Goal: Task Accomplishment & Management: Complete application form

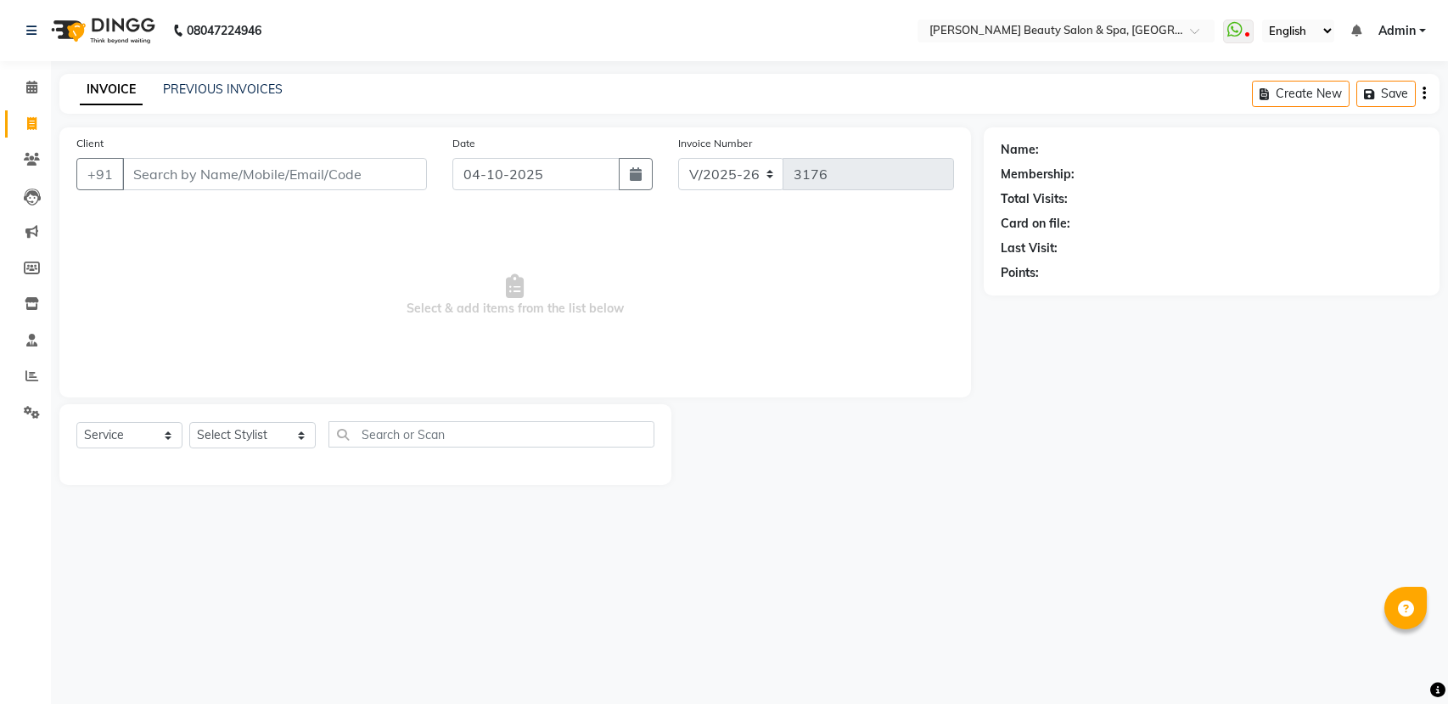
select select "7524"
select select "service"
click at [364, 177] on input "Client" at bounding box center [274, 174] width 305 height 32
type input "9895711621"
click at [397, 177] on span "Add Client" at bounding box center [383, 174] width 67 height 17
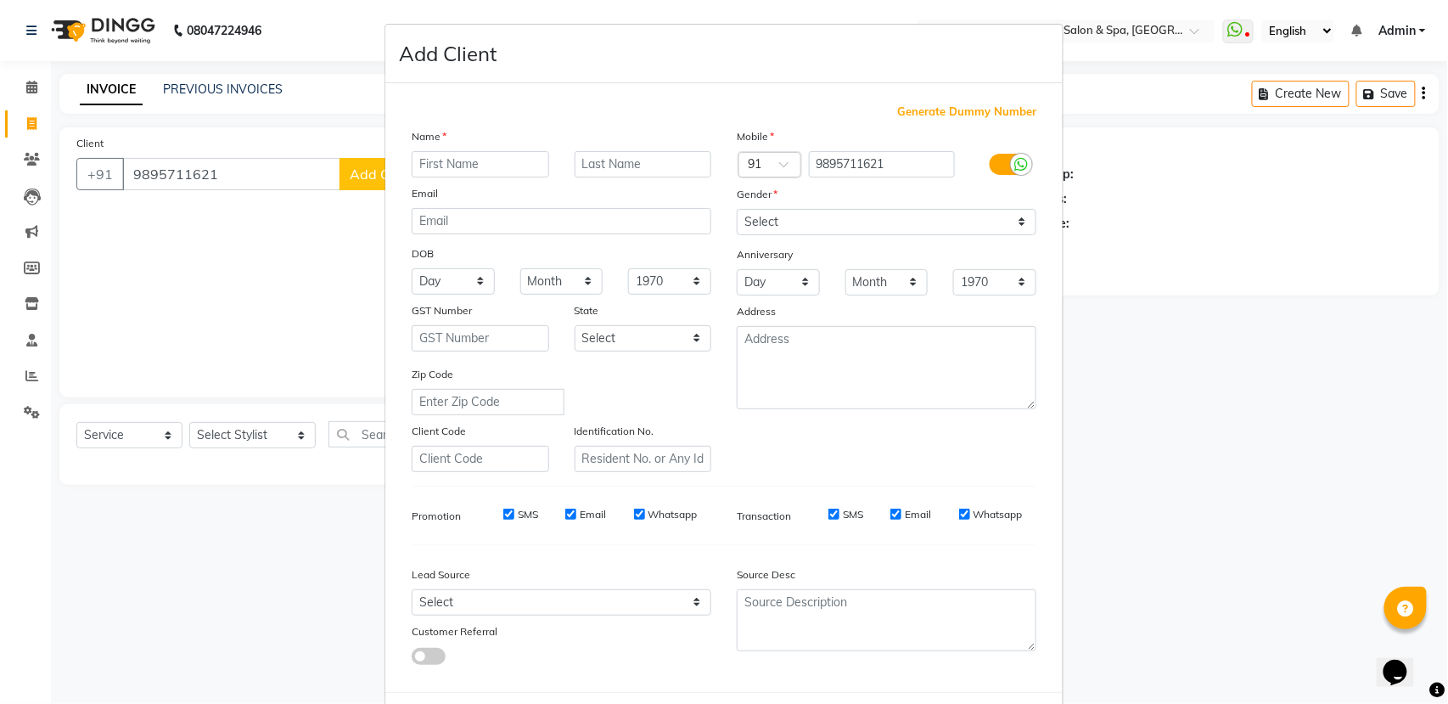
click at [418, 177] on input "text" at bounding box center [481, 164] width 138 height 26
click at [441, 160] on input "text" at bounding box center [481, 164] width 138 height 26
type input "aswati"
click at [777, 224] on select "Select [DEMOGRAPHIC_DATA] [DEMOGRAPHIC_DATA] Other Prefer Not To Say" at bounding box center [887, 222] width 300 height 26
select select "[DEMOGRAPHIC_DATA]"
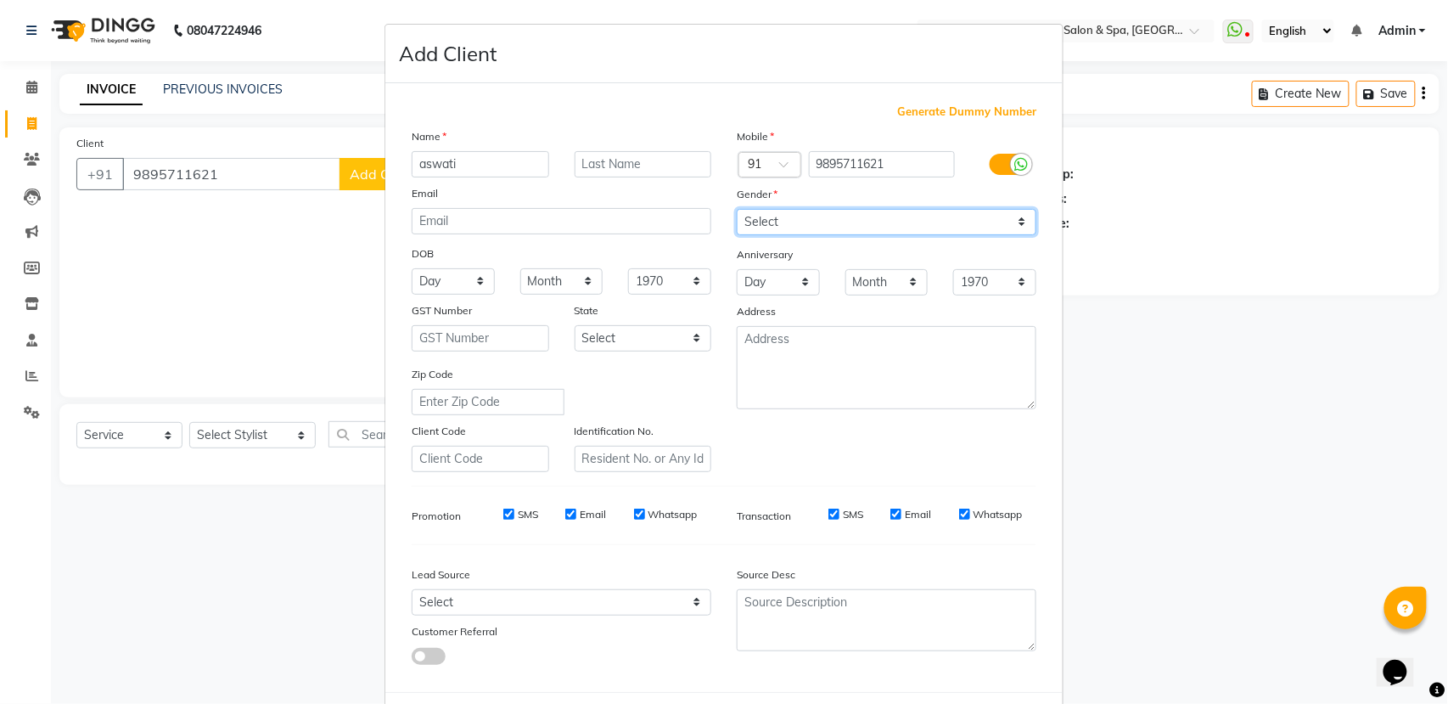
click at [737, 209] on select "Select [DEMOGRAPHIC_DATA] [DEMOGRAPHIC_DATA] Other Prefer Not To Say" at bounding box center [887, 222] width 300 height 26
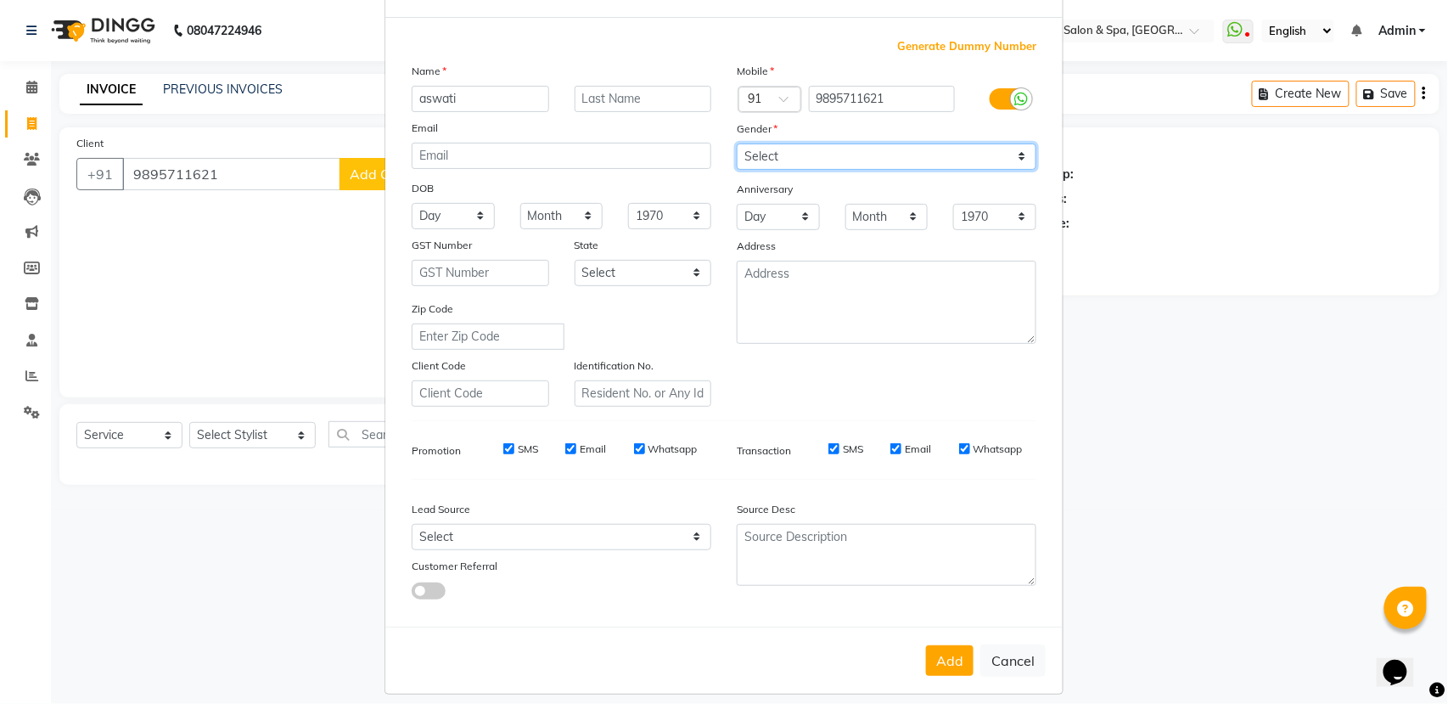
scroll to position [76, 0]
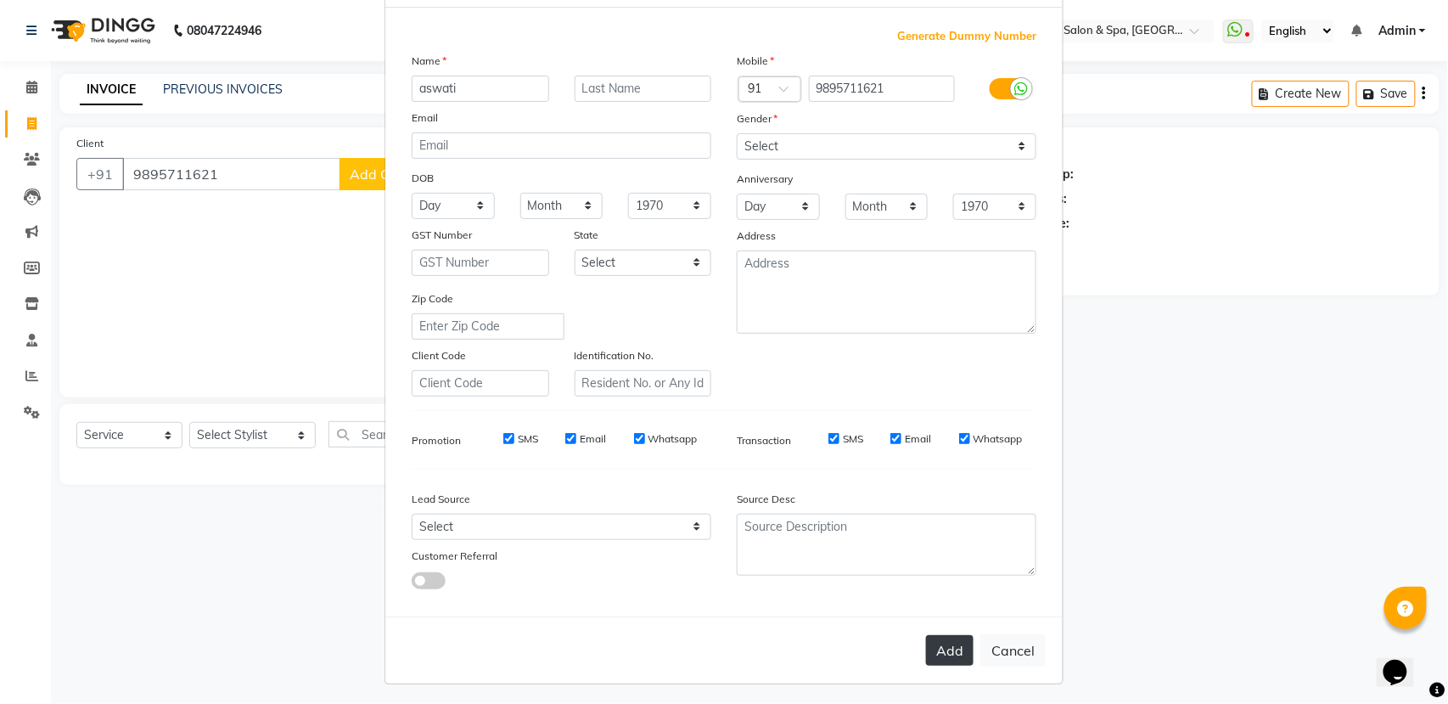
click at [945, 638] on button "Add" at bounding box center [950, 650] width 48 height 31
select select
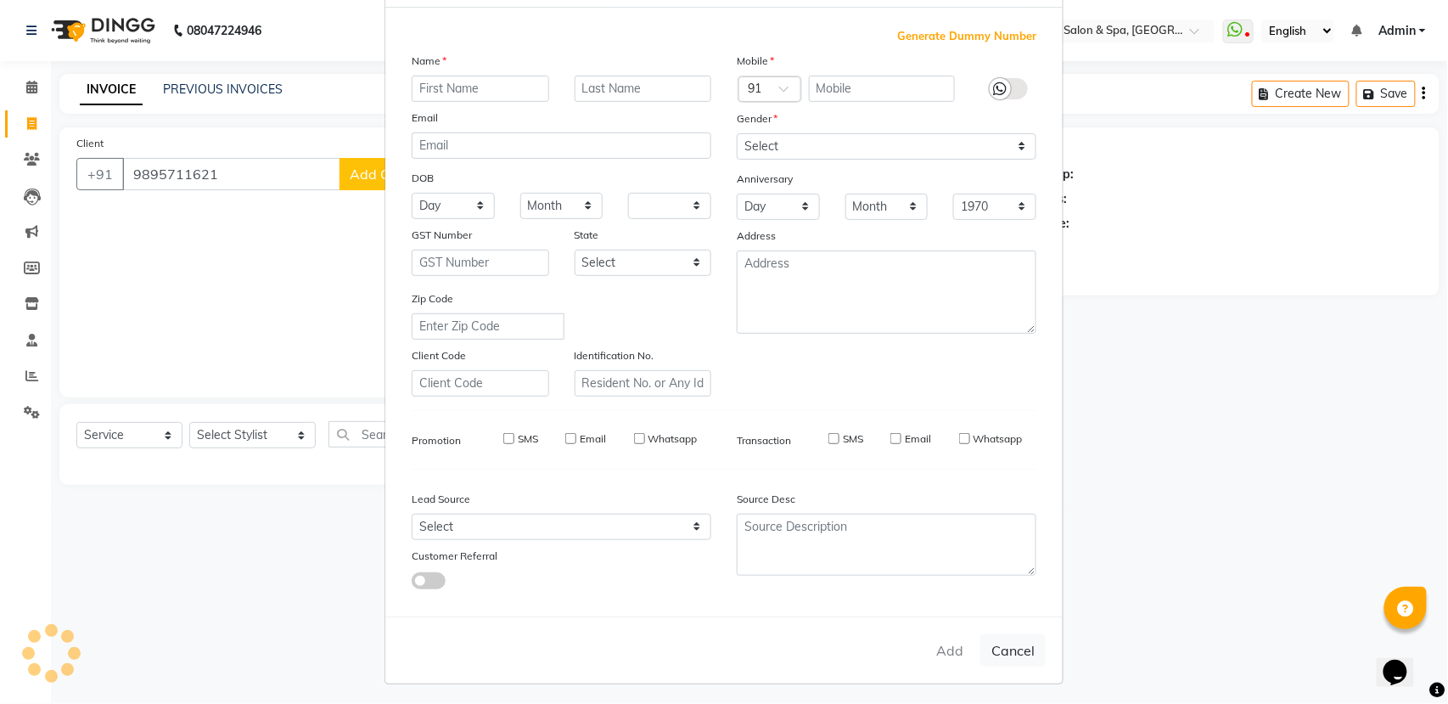
select select
checkbox input "false"
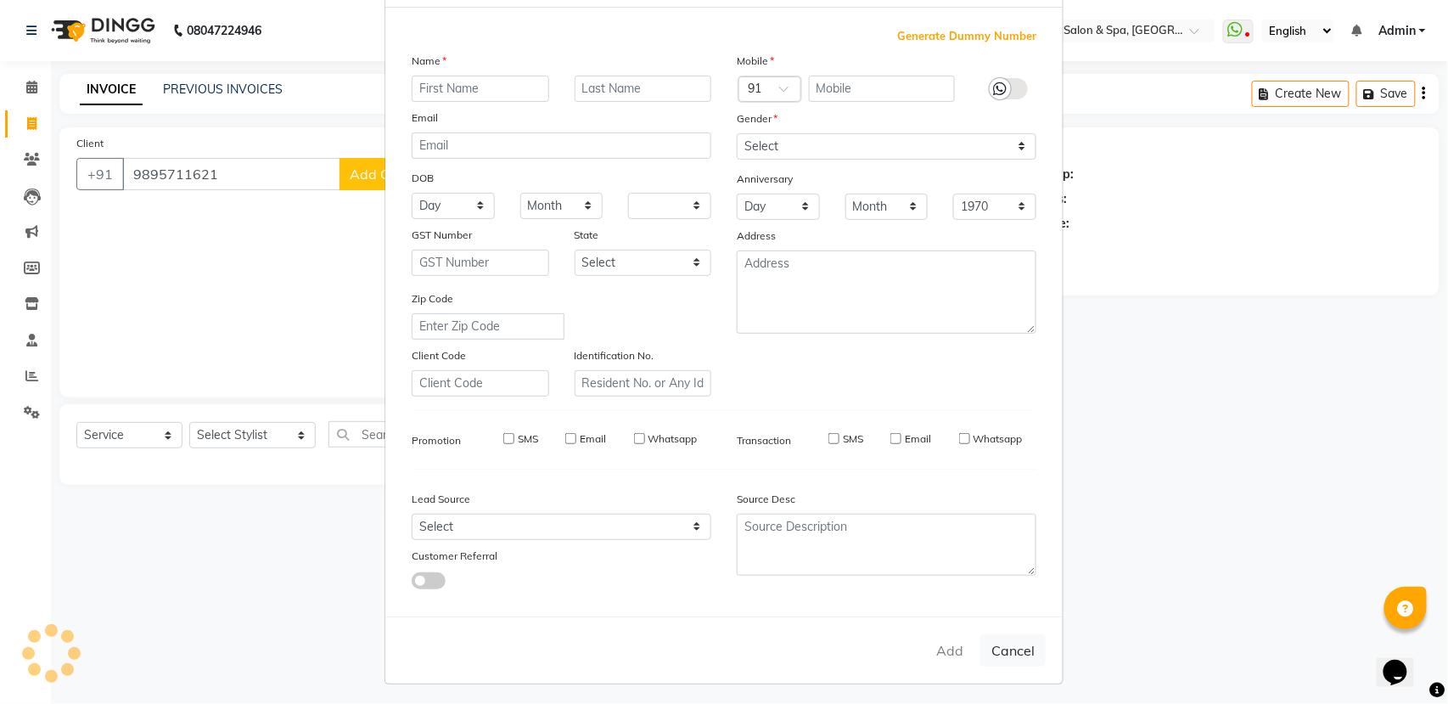
checkbox input "false"
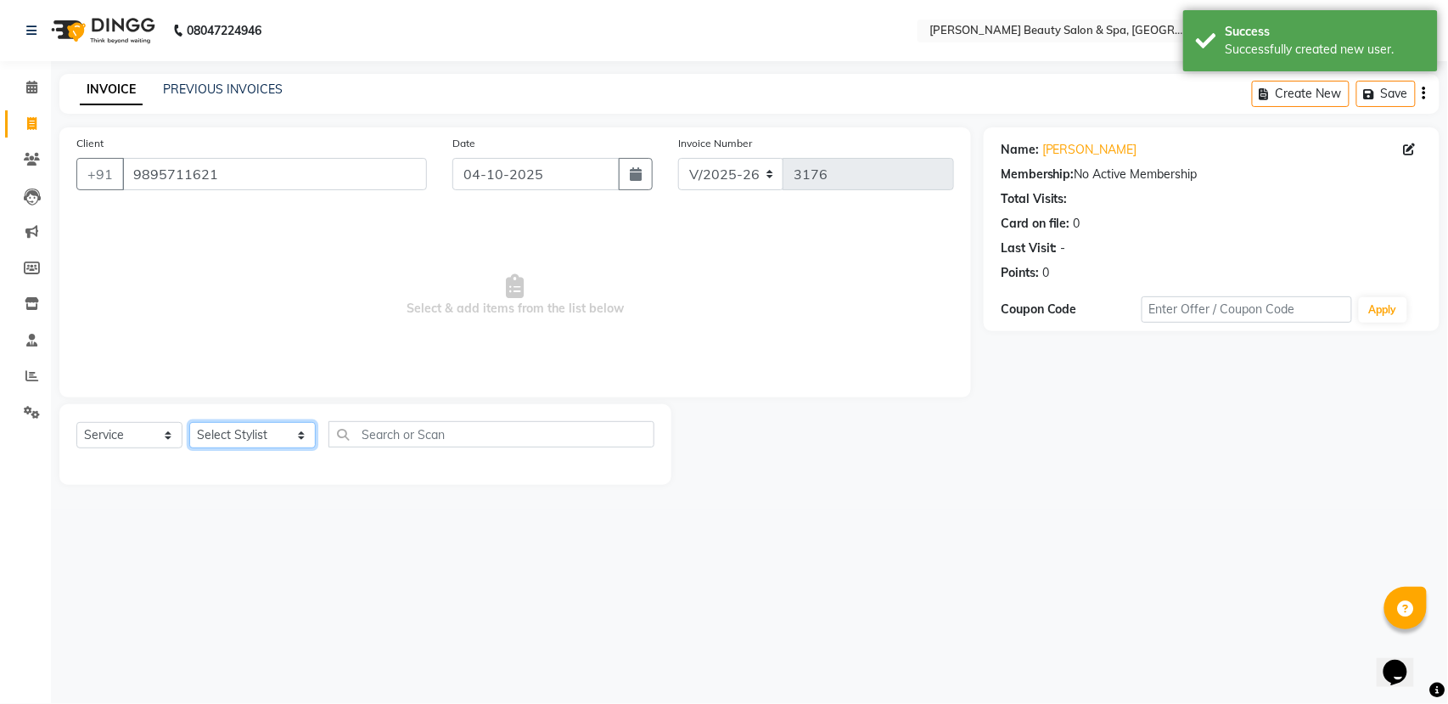
click at [209, 433] on select "Select Stylist Admin [PERSON_NAME] [PERSON_NAME] [PERSON_NAME] [PERSON_NAME] [P…" at bounding box center [252, 435] width 126 height 26
select select "67138"
click at [189, 422] on select "Select Stylist Admin [PERSON_NAME] [PERSON_NAME] [PERSON_NAME] [PERSON_NAME] [P…" at bounding box center [252, 435] width 126 height 26
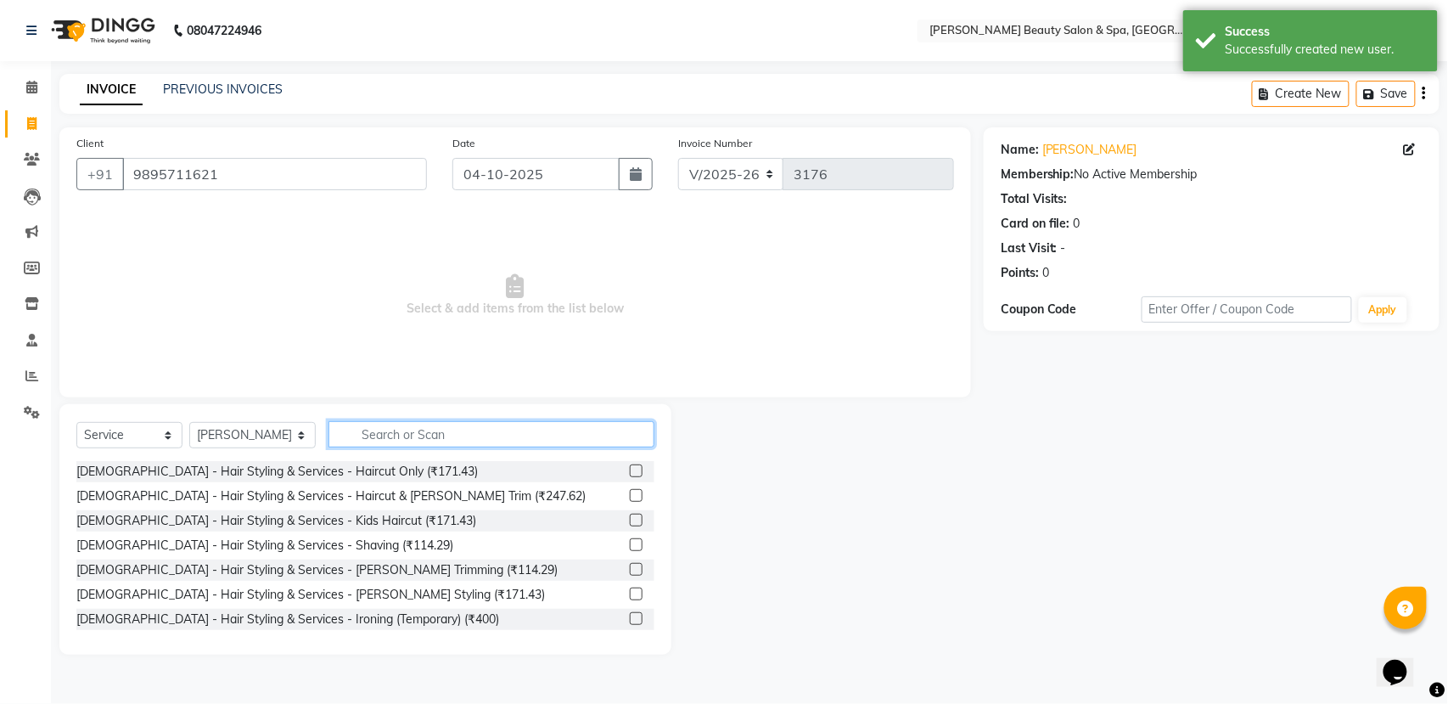
click at [377, 435] on input "text" at bounding box center [491, 434] width 326 height 26
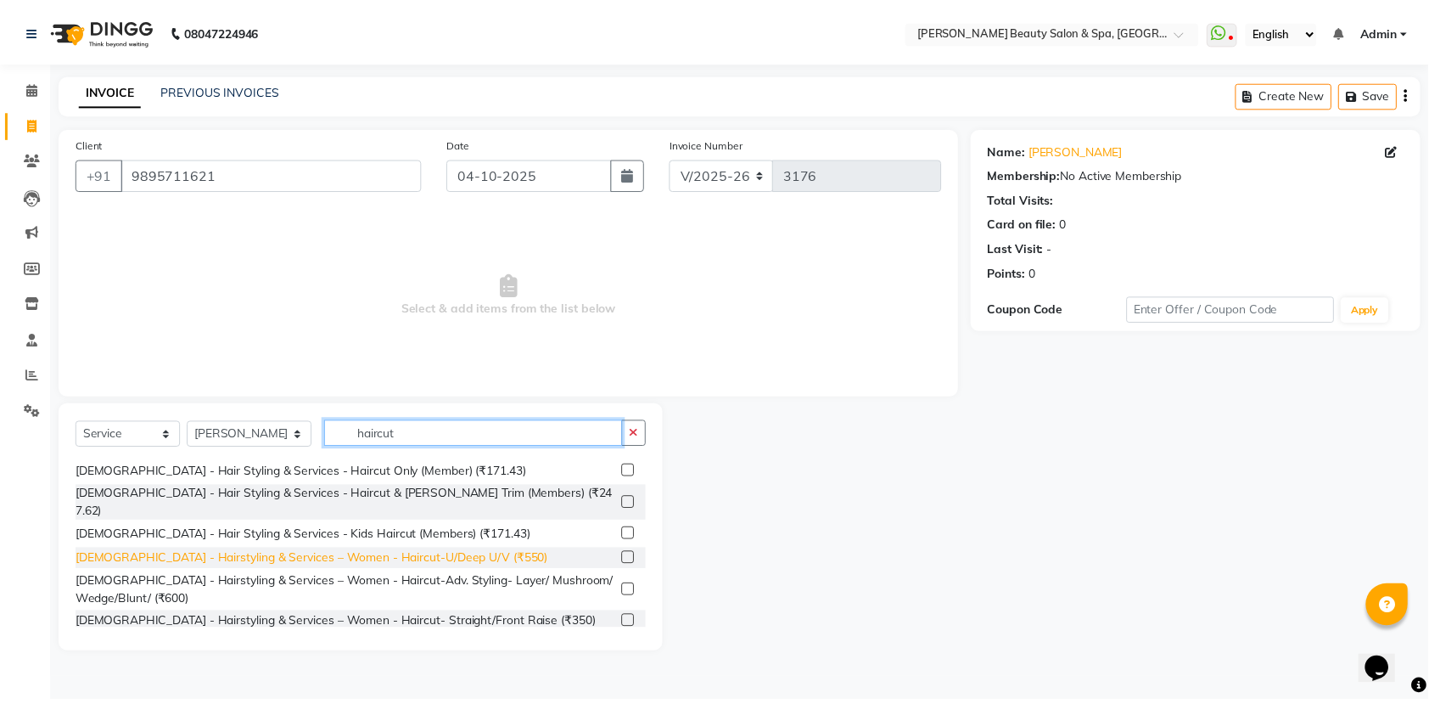
scroll to position [113, 0]
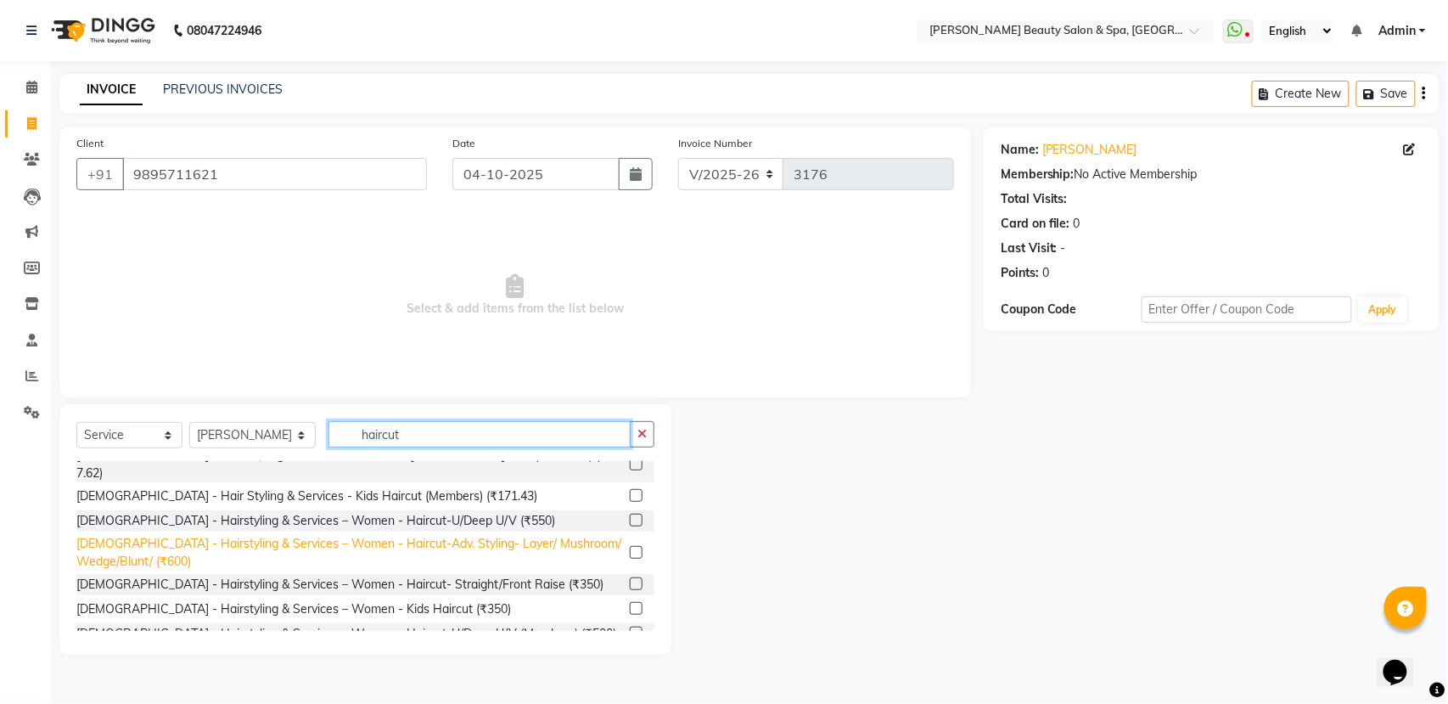
type input "haircut"
click at [333, 535] on div "[DEMOGRAPHIC_DATA] - Hairstyling & Services – Women - Haircut-Adv. Styling- Lay…" at bounding box center [349, 553] width 547 height 36
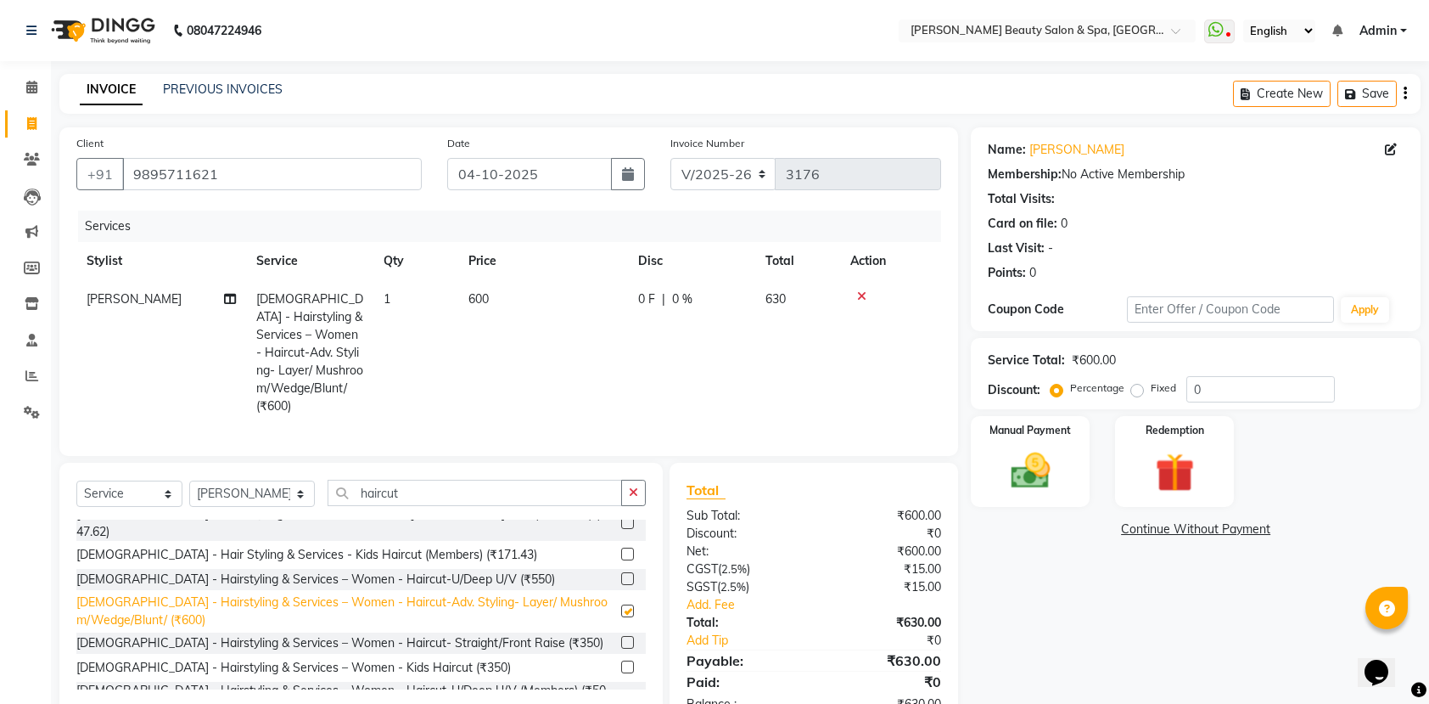
checkbox input "false"
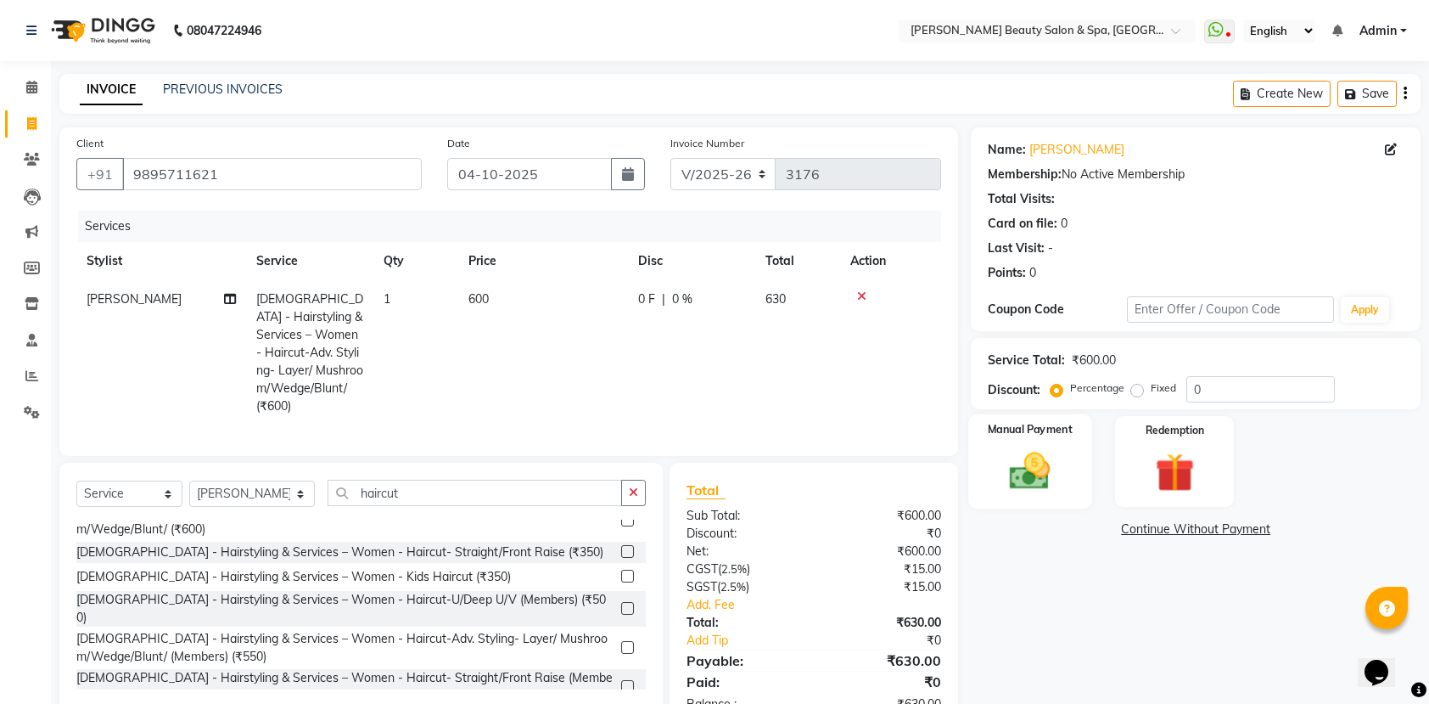
click at [1027, 467] on img at bounding box center [1030, 470] width 66 height 47
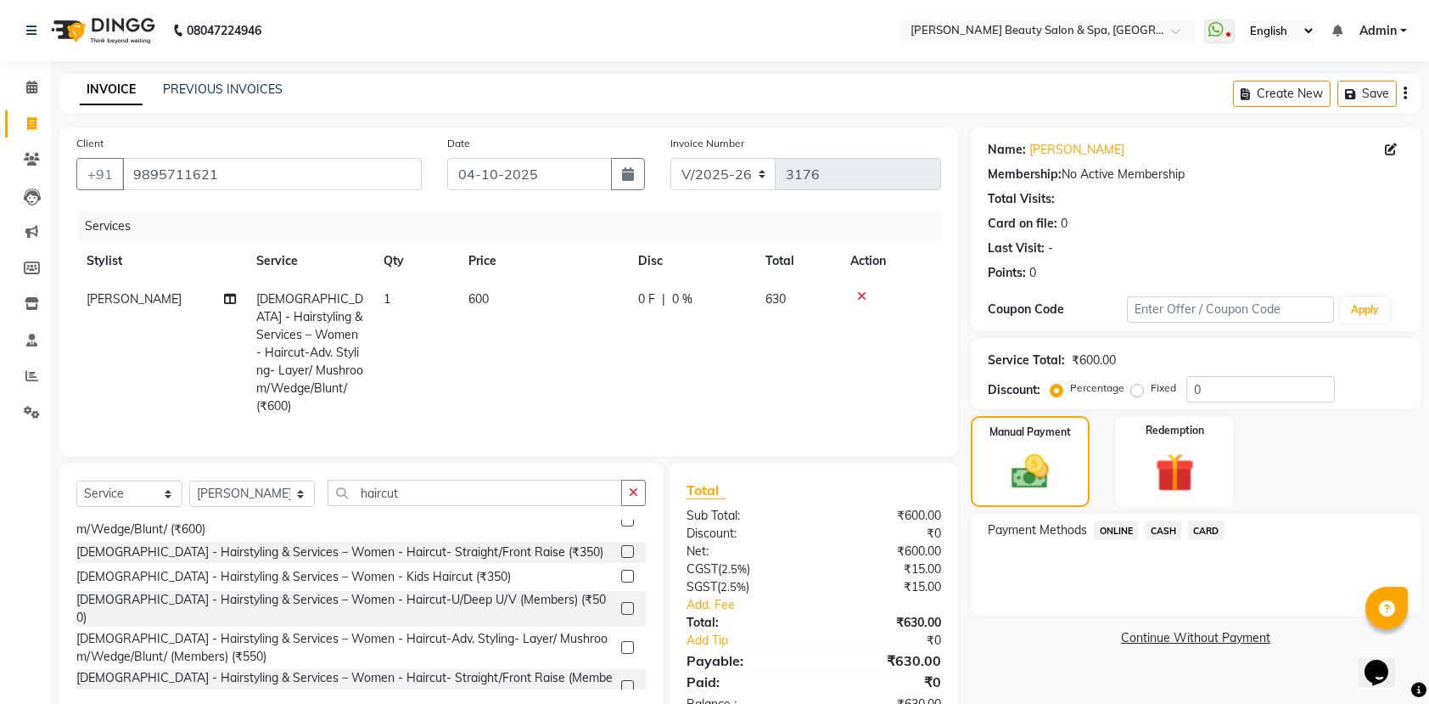
click at [1155, 526] on span "CASH" at bounding box center [1163, 530] width 36 height 20
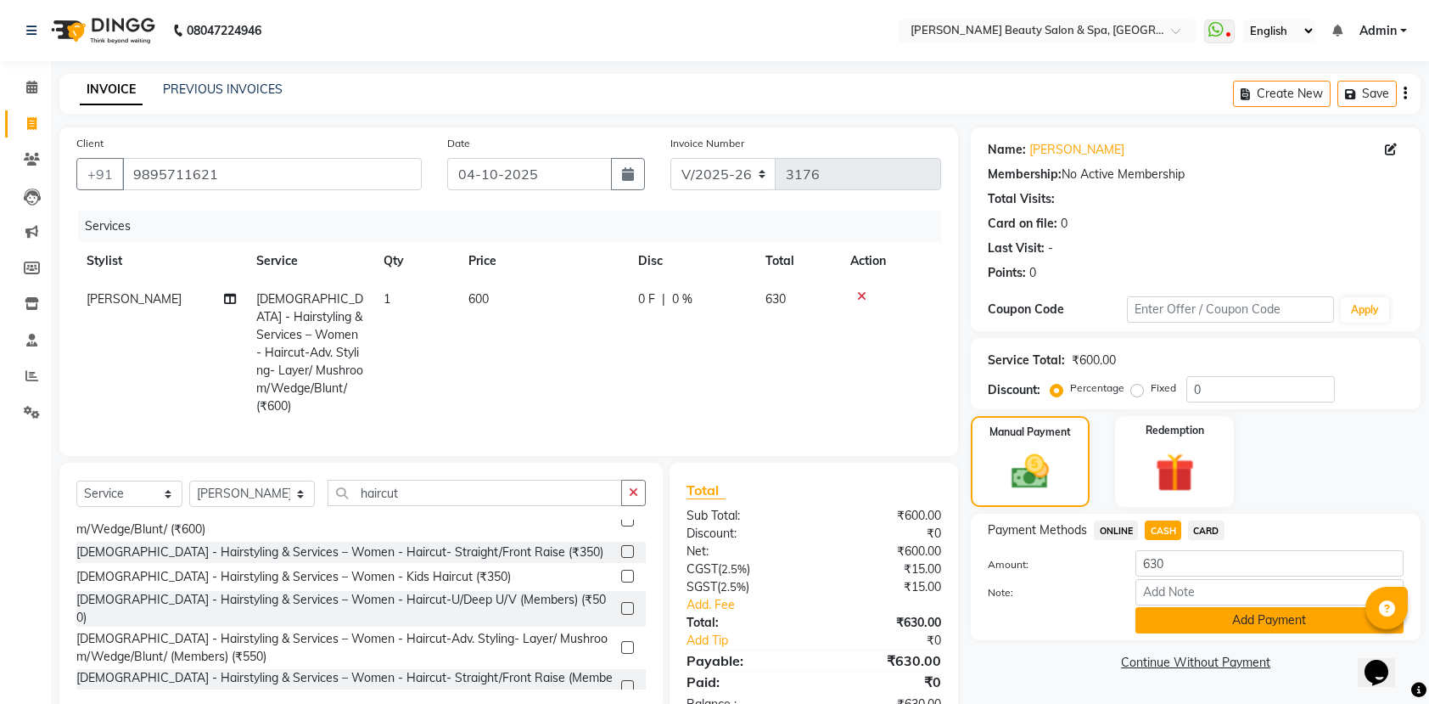
click at [1238, 608] on button "Add Payment" at bounding box center [1270, 620] width 268 height 26
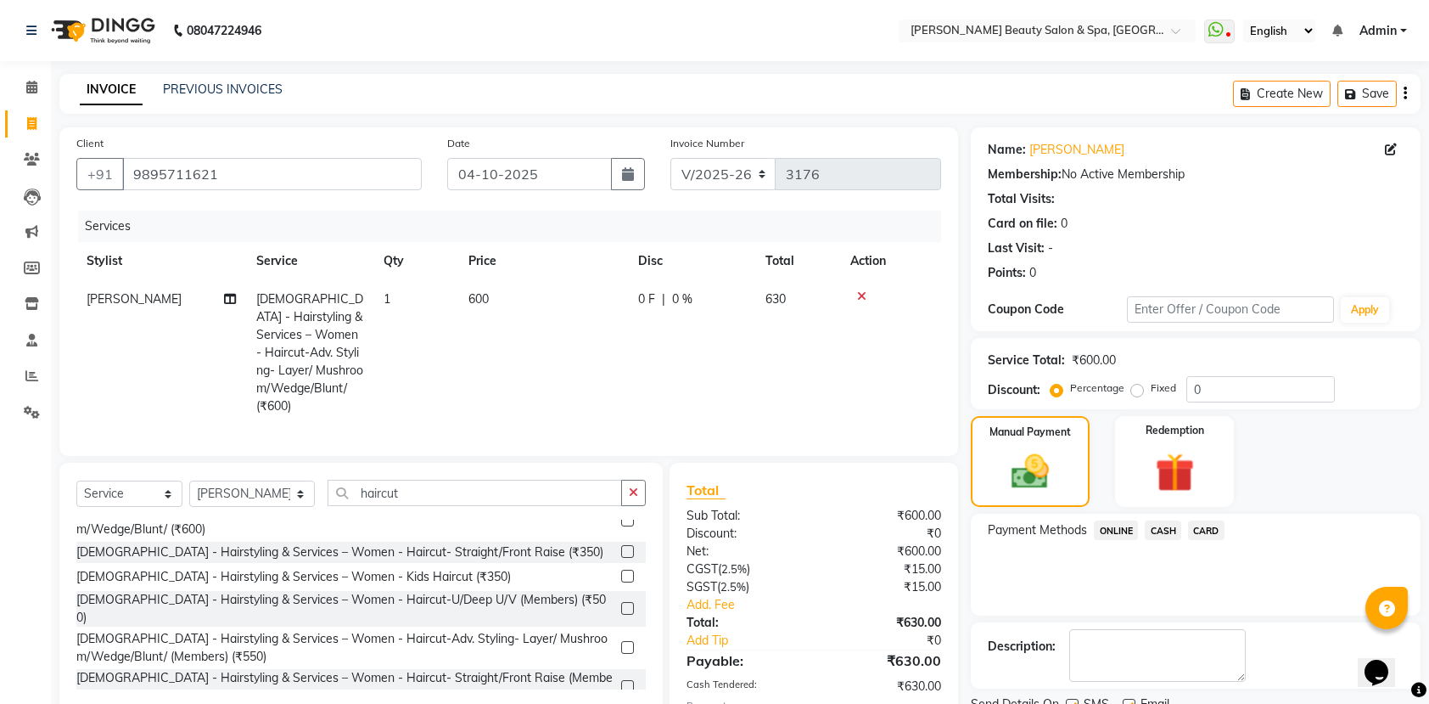
scroll to position [113, 0]
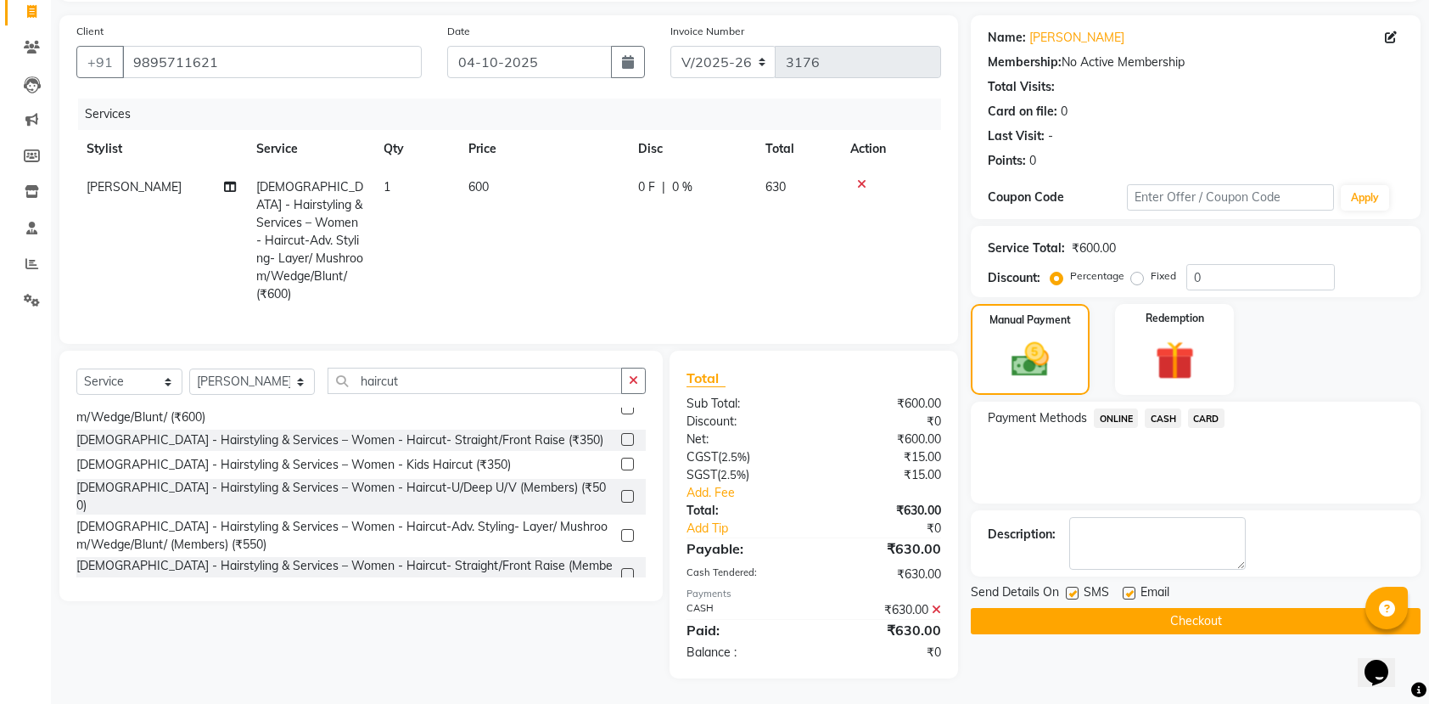
click at [1204, 626] on button "Checkout" at bounding box center [1196, 621] width 450 height 26
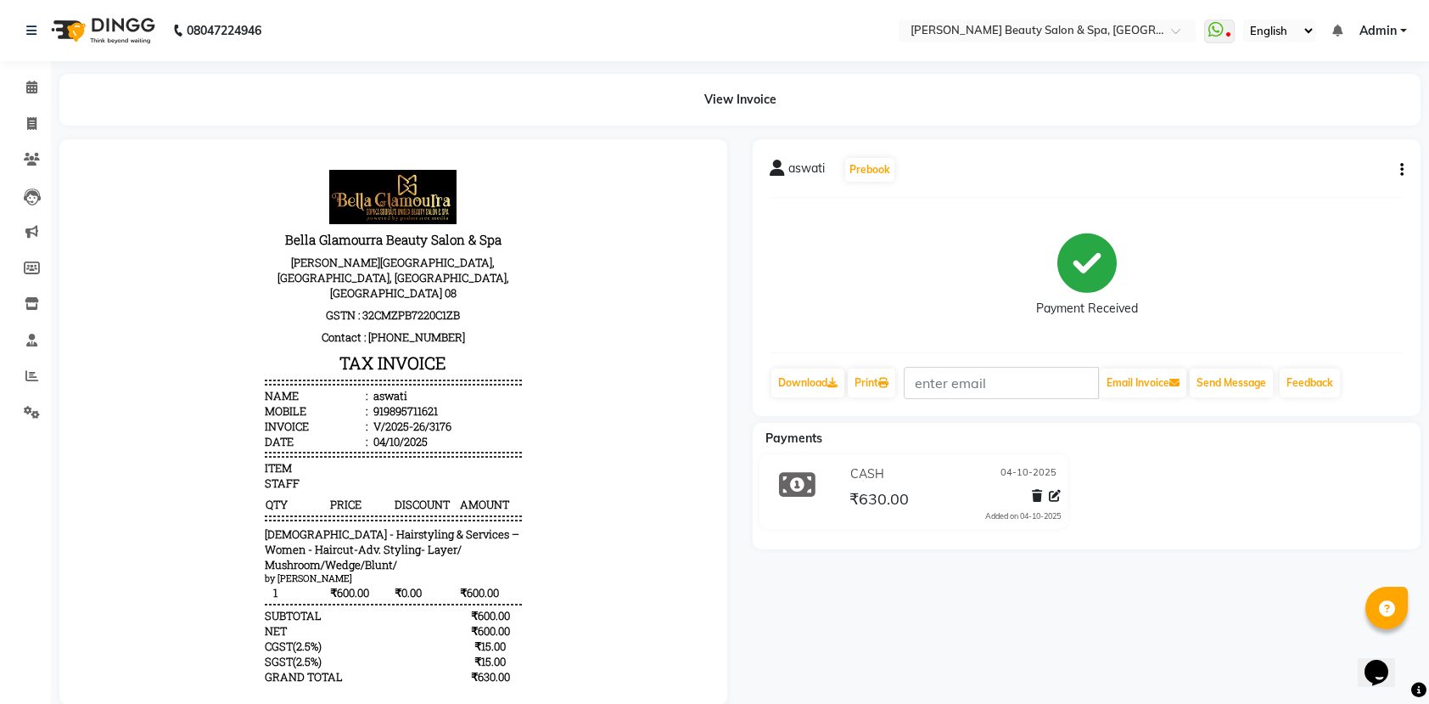
select select "service"
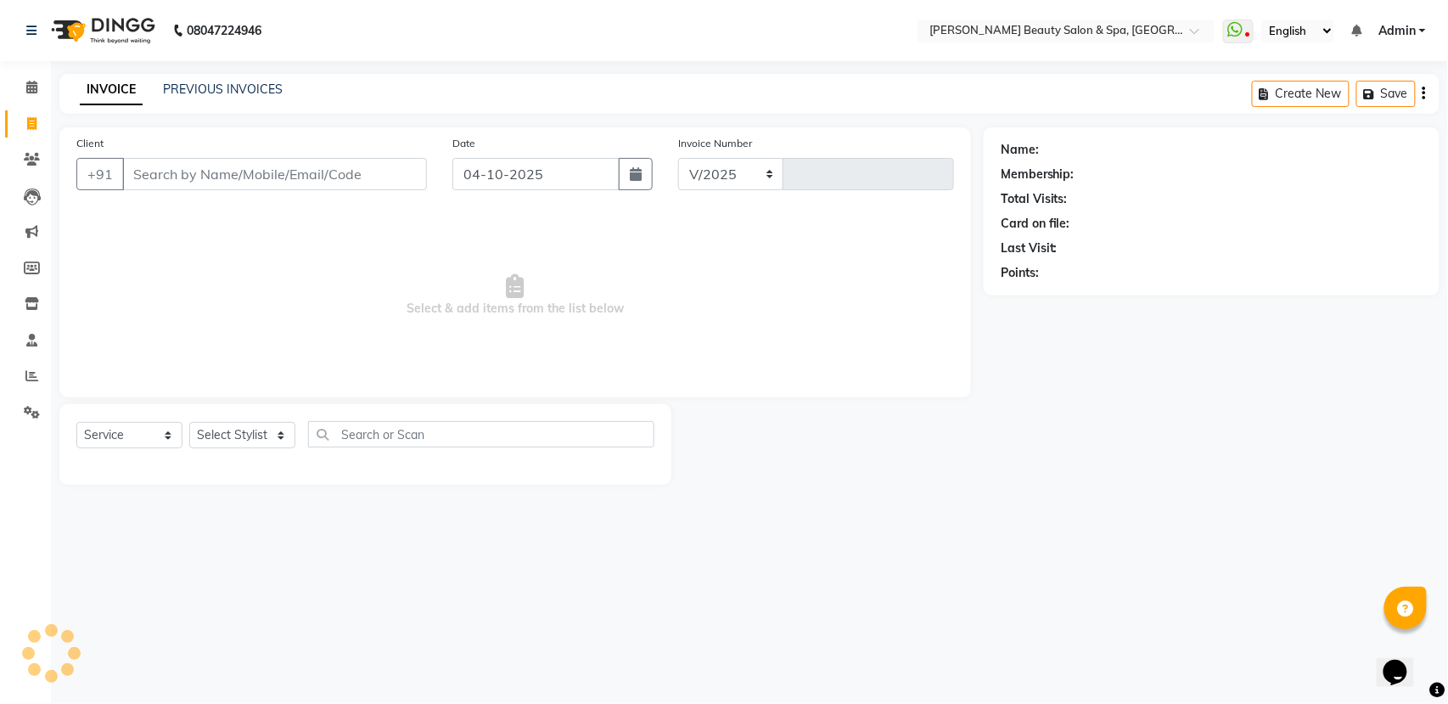
select select "7524"
type input "3177"
click at [212, 175] on input "Client" at bounding box center [274, 174] width 305 height 32
type input "8590734212"
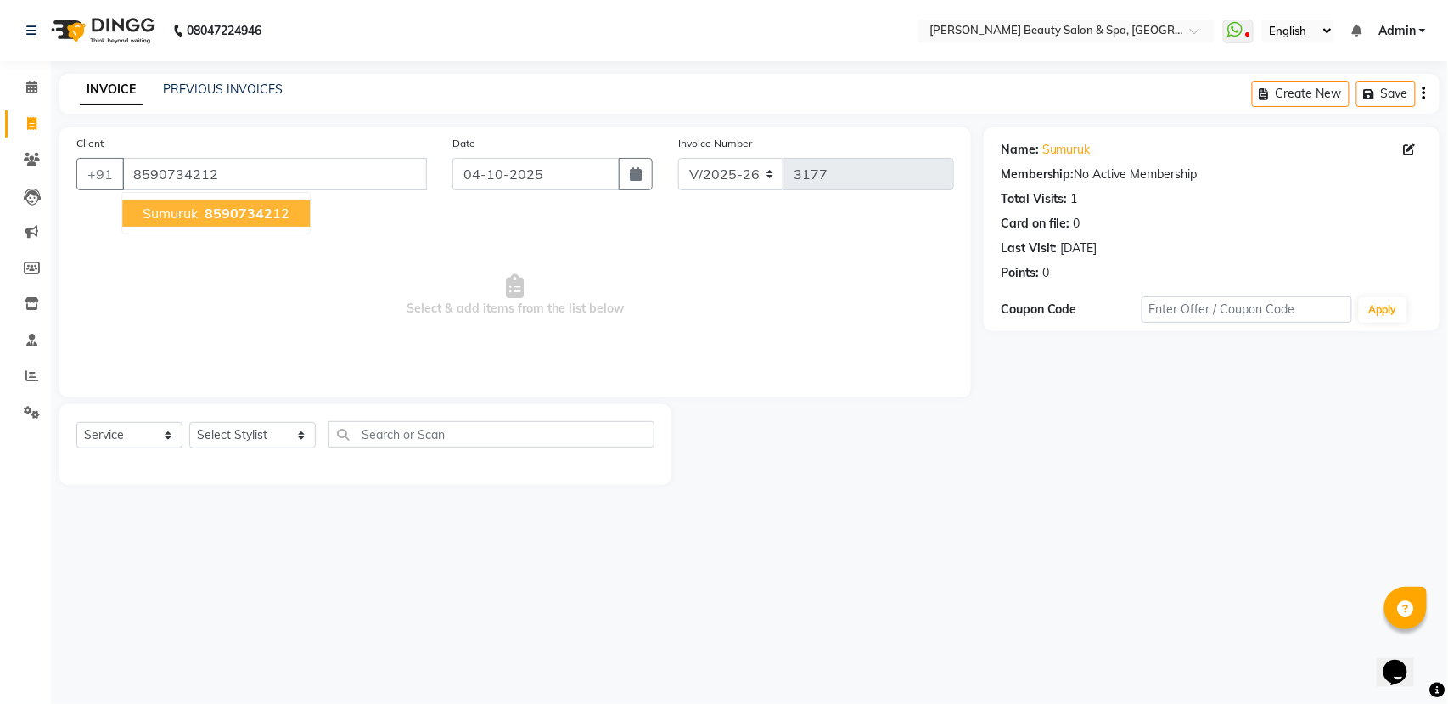
click at [287, 202] on button "sumuruk 85907342 12" at bounding box center [216, 212] width 188 height 27
click at [235, 446] on select "Select Stylist Admin [PERSON_NAME] [PERSON_NAME] [PERSON_NAME] [PERSON_NAME] [P…" at bounding box center [252, 435] width 126 height 26
click at [189, 422] on select "Select Stylist Admin [PERSON_NAME] [PERSON_NAME] [PERSON_NAME] [PERSON_NAME] [P…" at bounding box center [252, 435] width 126 height 26
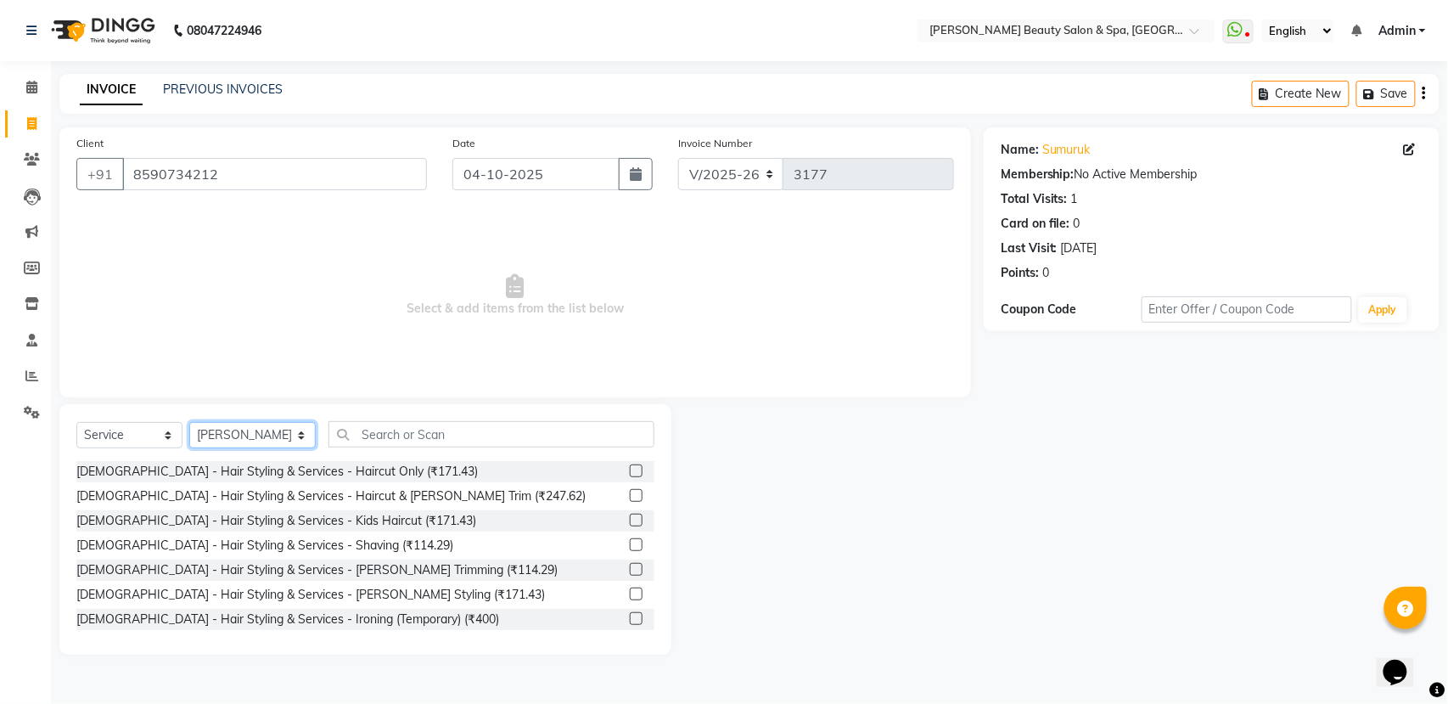
click at [266, 424] on select "Select Stylist Admin [PERSON_NAME] [PERSON_NAME] [PERSON_NAME] [PERSON_NAME] [P…" at bounding box center [252, 435] width 126 height 26
select select "87595"
click at [189, 422] on select "Select Stylist Admin [PERSON_NAME] [PERSON_NAME] [PERSON_NAME] [PERSON_NAME] [P…" at bounding box center [252, 435] width 126 height 26
click at [297, 473] on div "[DEMOGRAPHIC_DATA] - Hair Styling & Services - Haircut Only (₹171.43)" at bounding box center [276, 472] width 401 height 18
checkbox input "false"
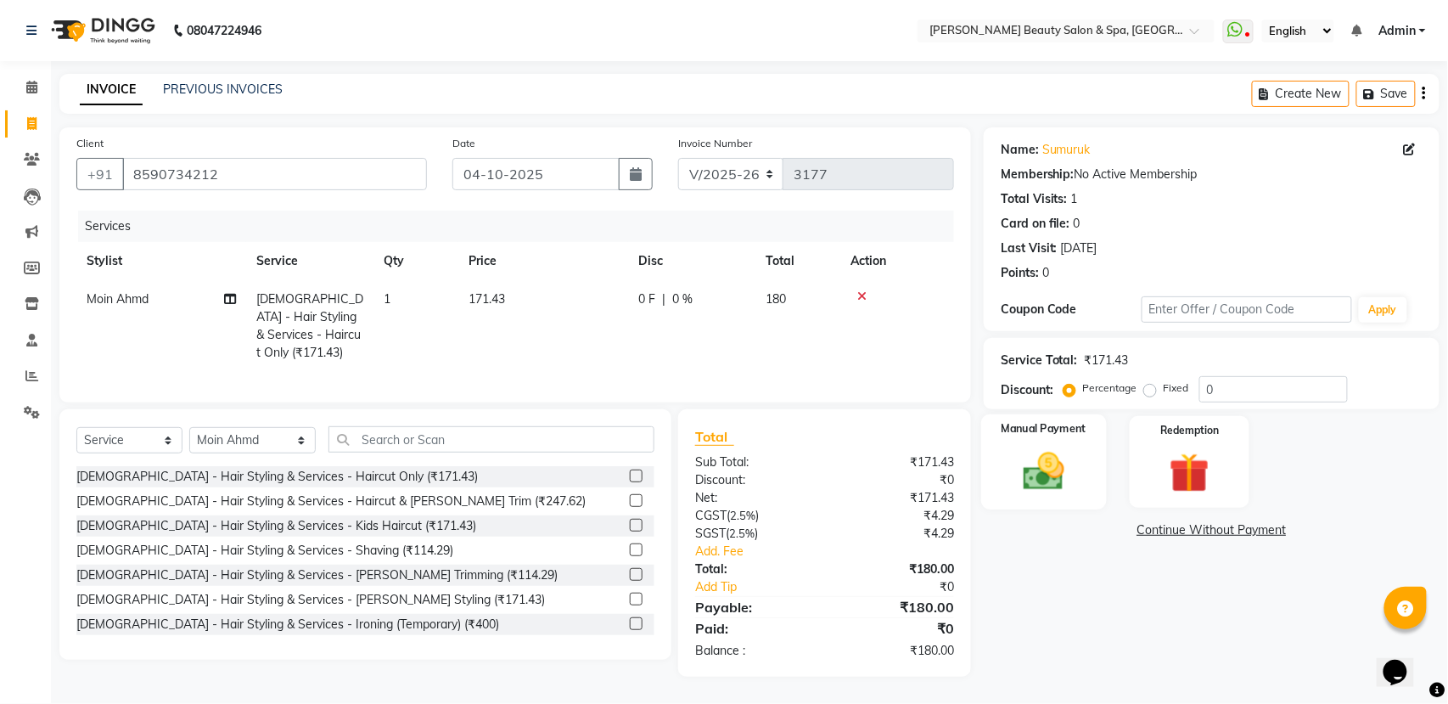
click at [1033, 467] on img at bounding box center [1043, 471] width 67 height 48
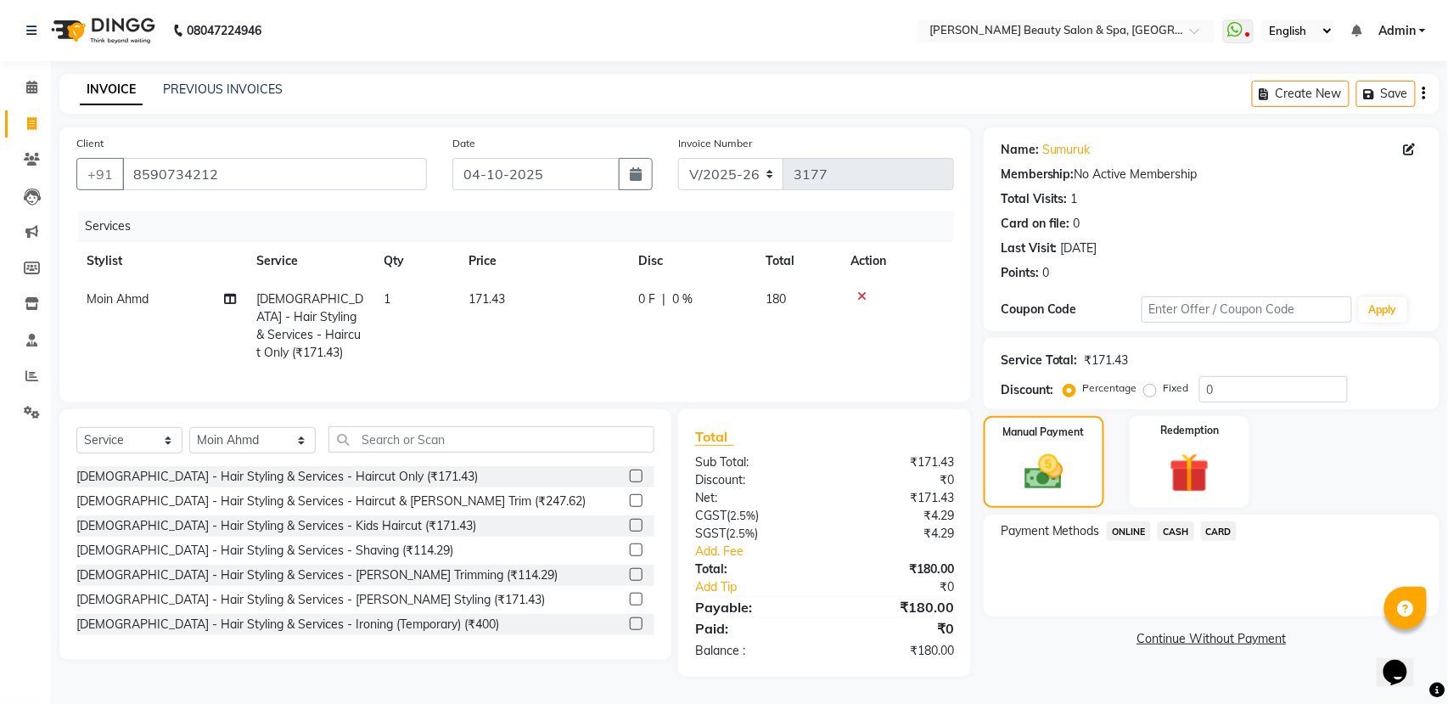
click at [1175, 536] on span "CASH" at bounding box center [1176, 531] width 36 height 20
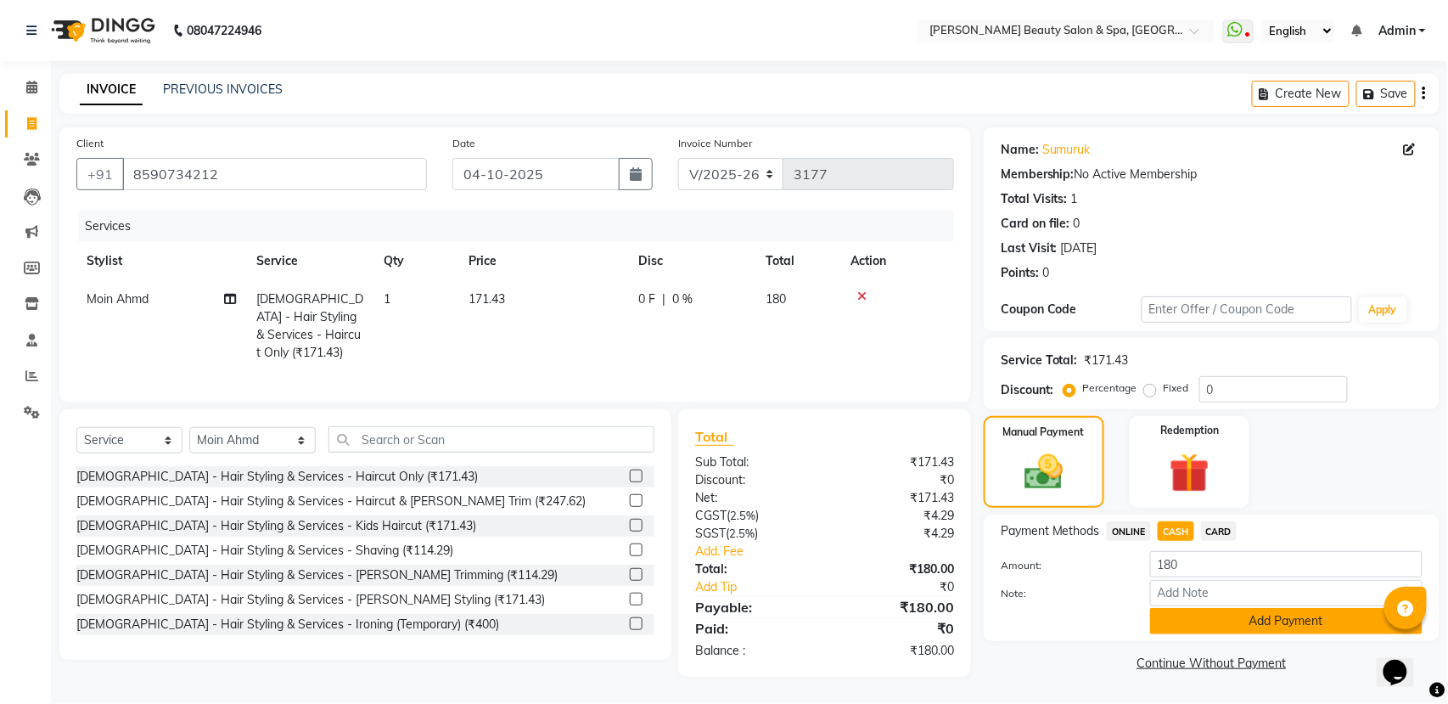
click at [1170, 621] on button "Add Payment" at bounding box center [1286, 621] width 272 height 26
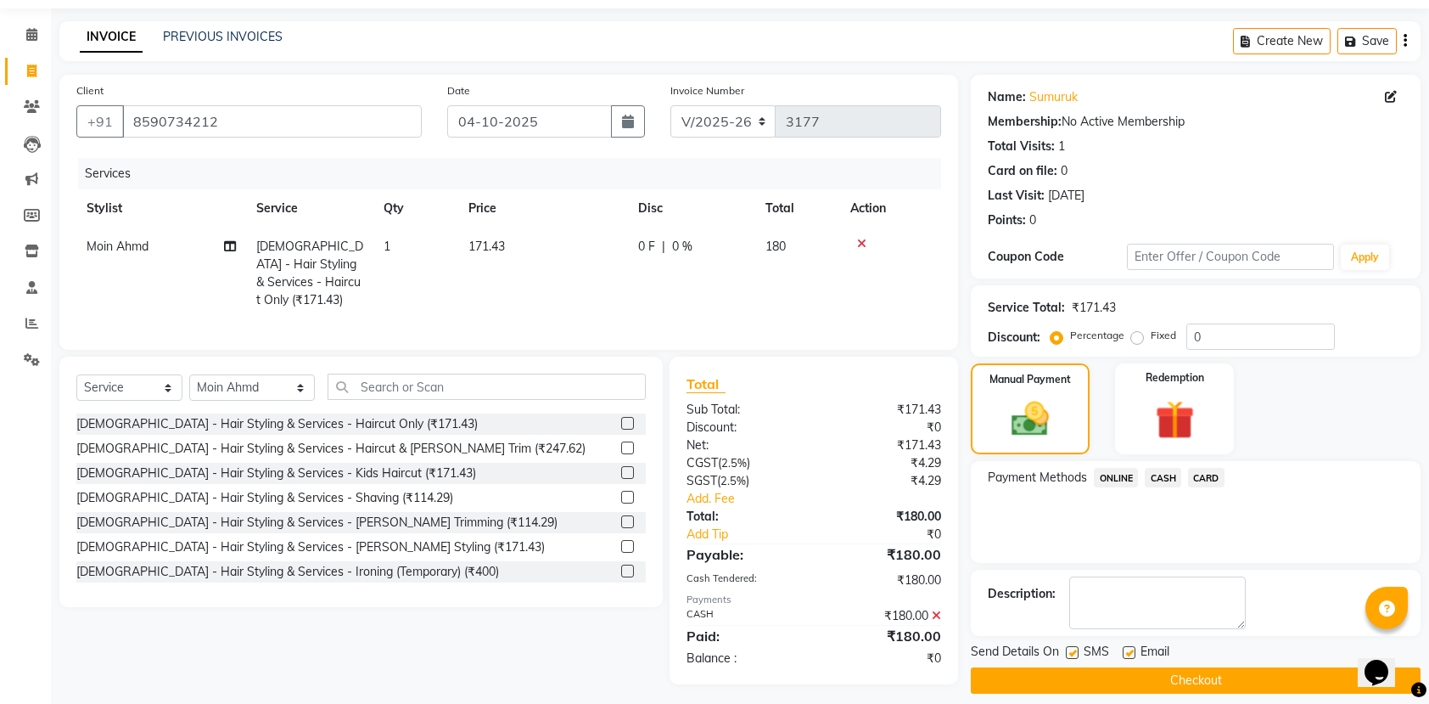
scroll to position [69, 0]
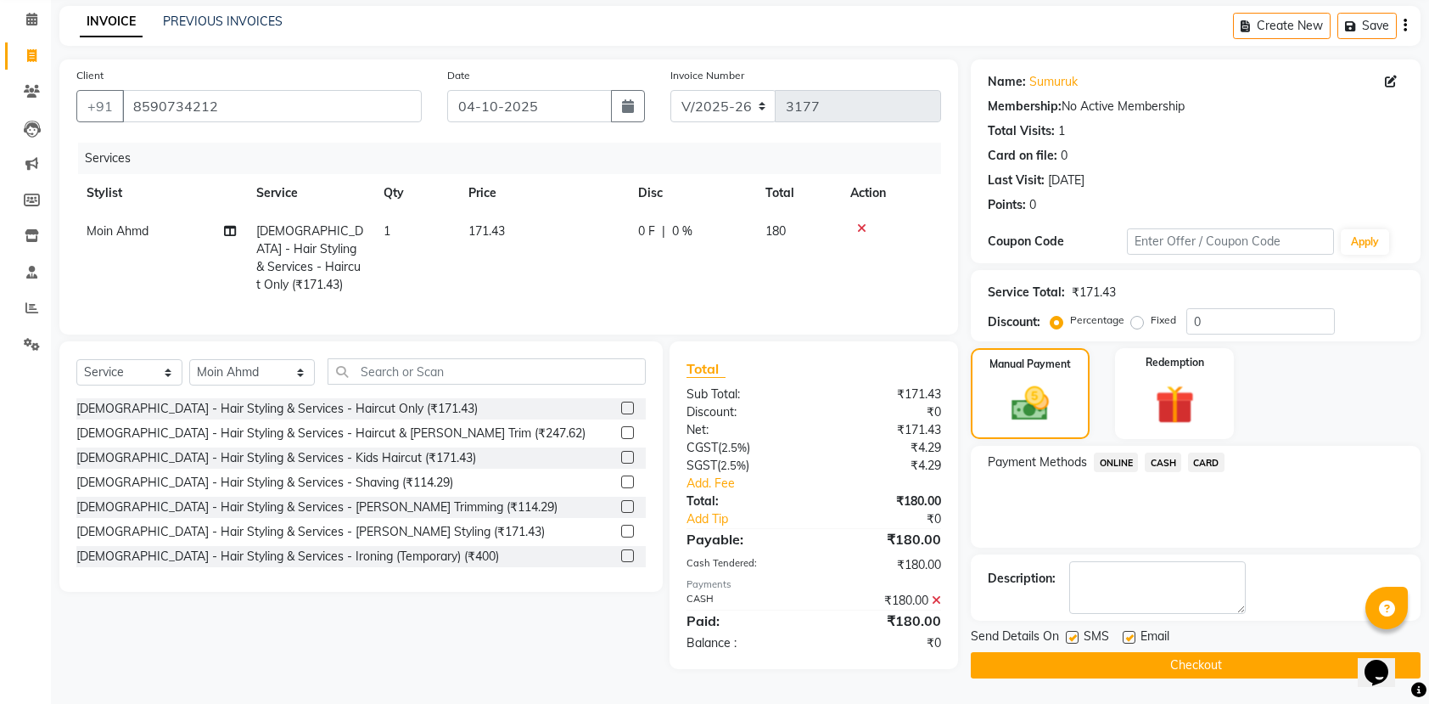
click at [1114, 667] on button "Checkout" at bounding box center [1196, 665] width 450 height 26
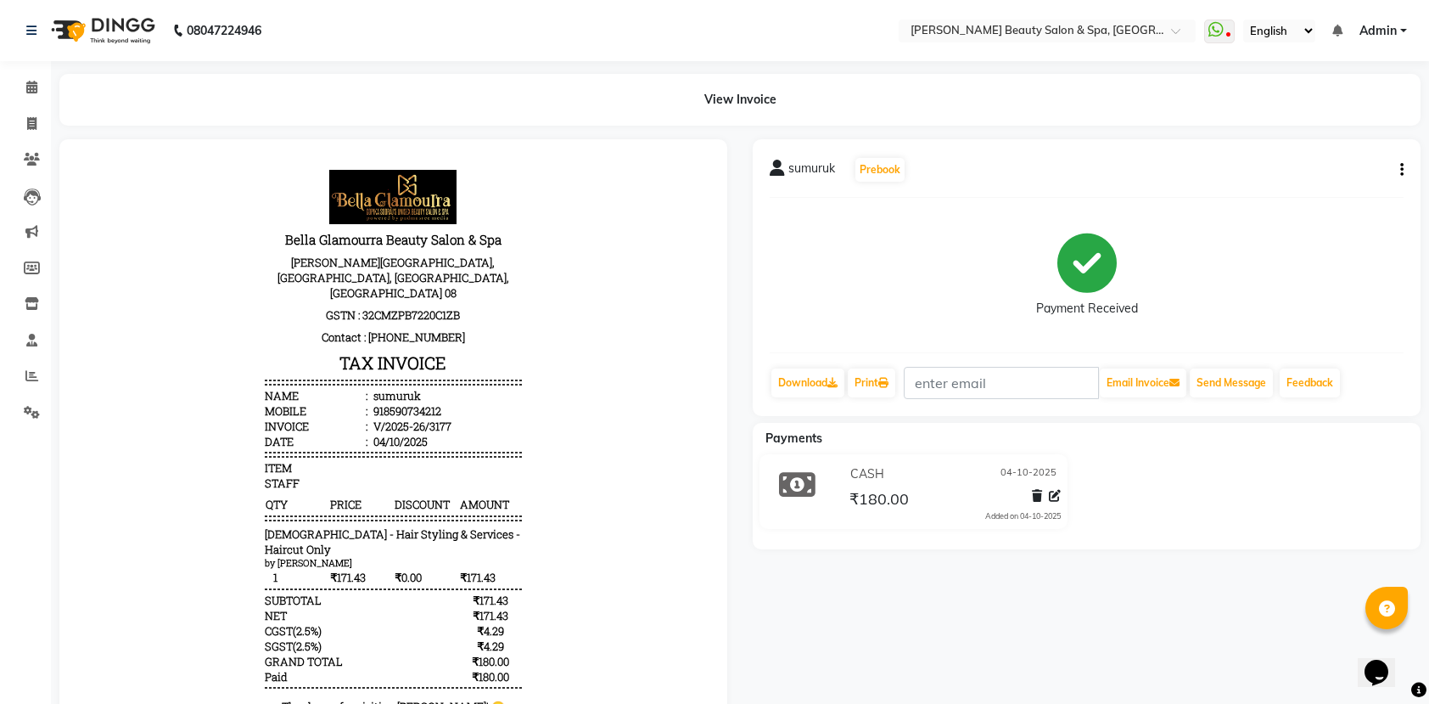
click at [734, 260] on div at bounding box center [393, 446] width 693 height 615
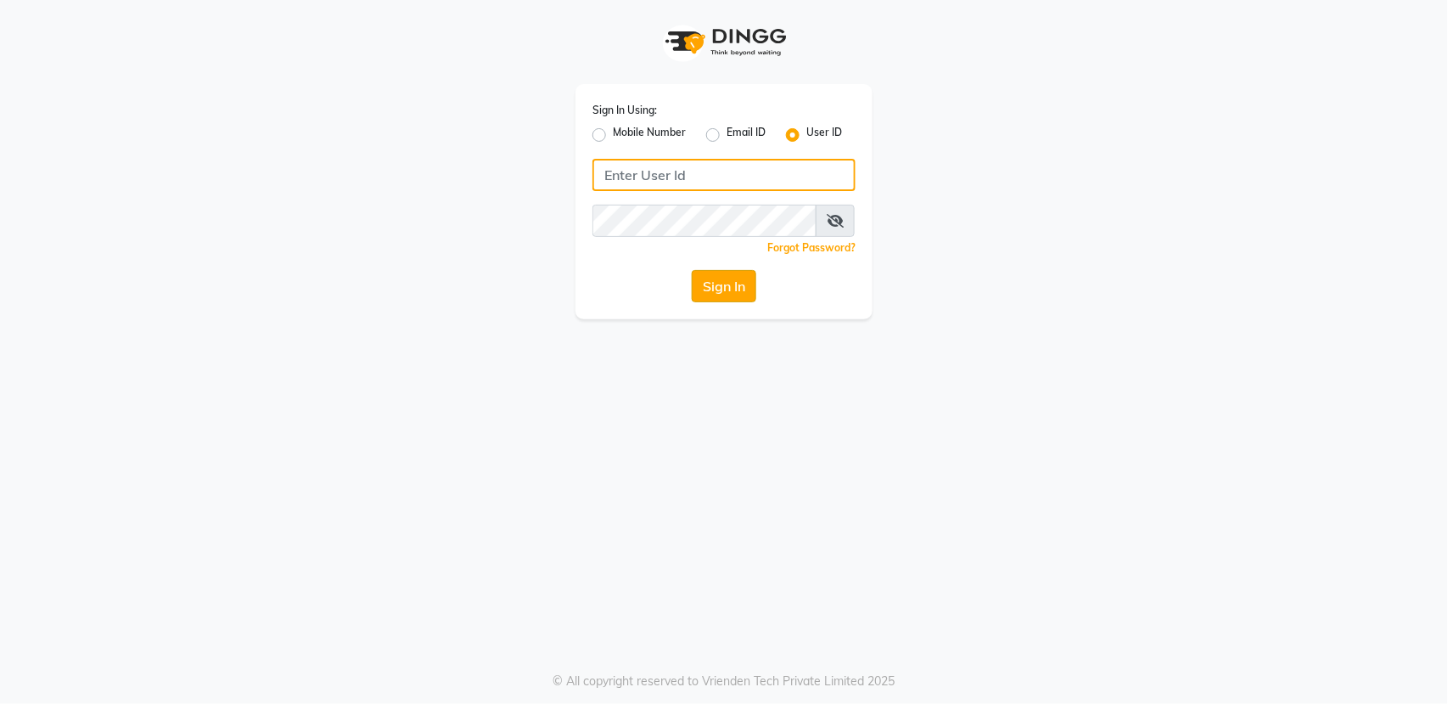
type input "bellaglamourra123"
click at [744, 289] on button "Sign In" at bounding box center [724, 286] width 65 height 32
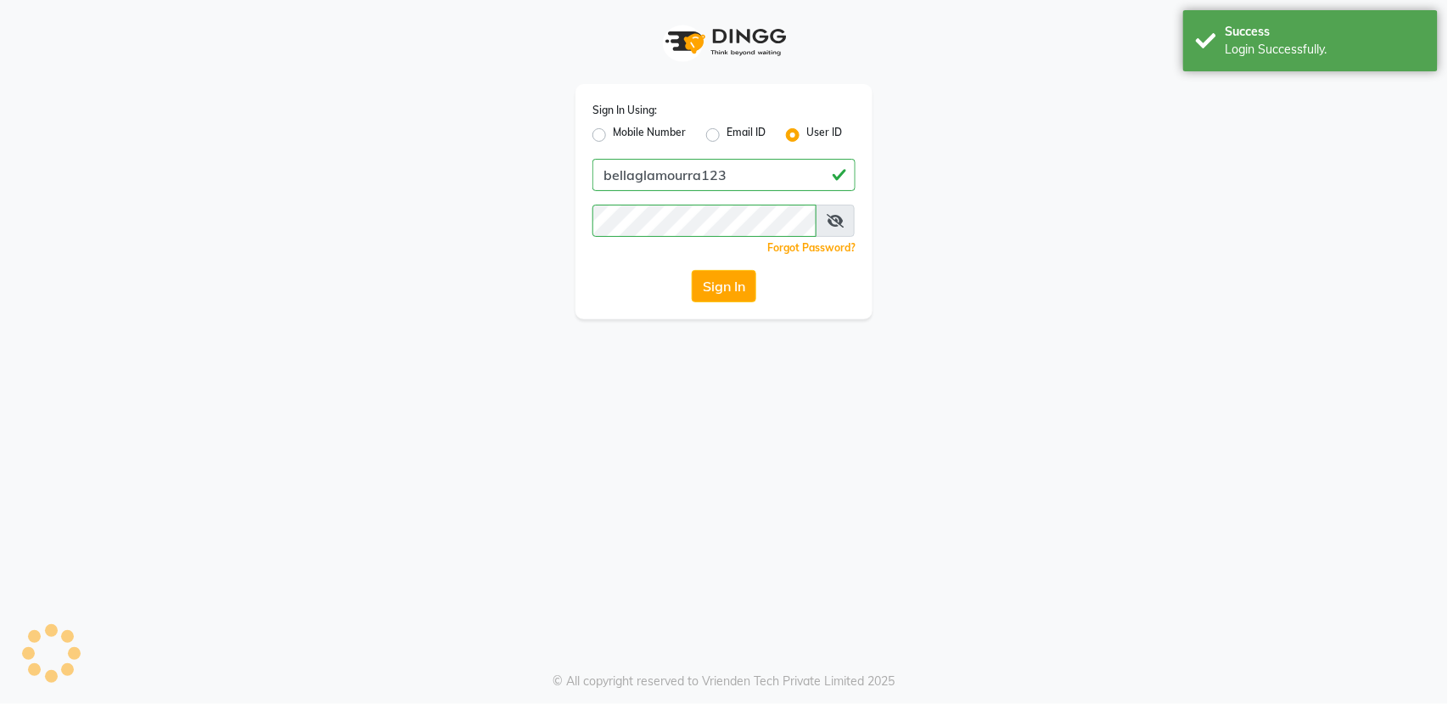
select select "service"
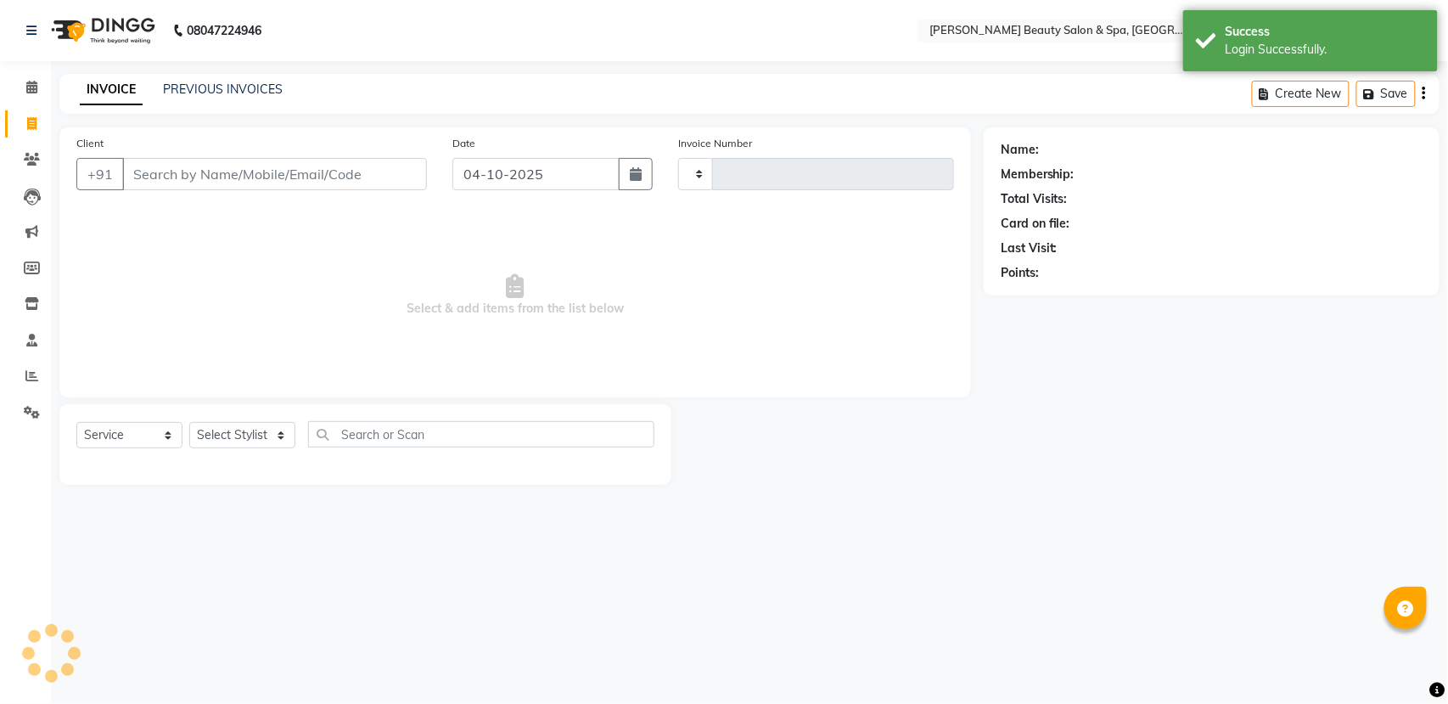
select select "en"
type input "3178"
select select "7524"
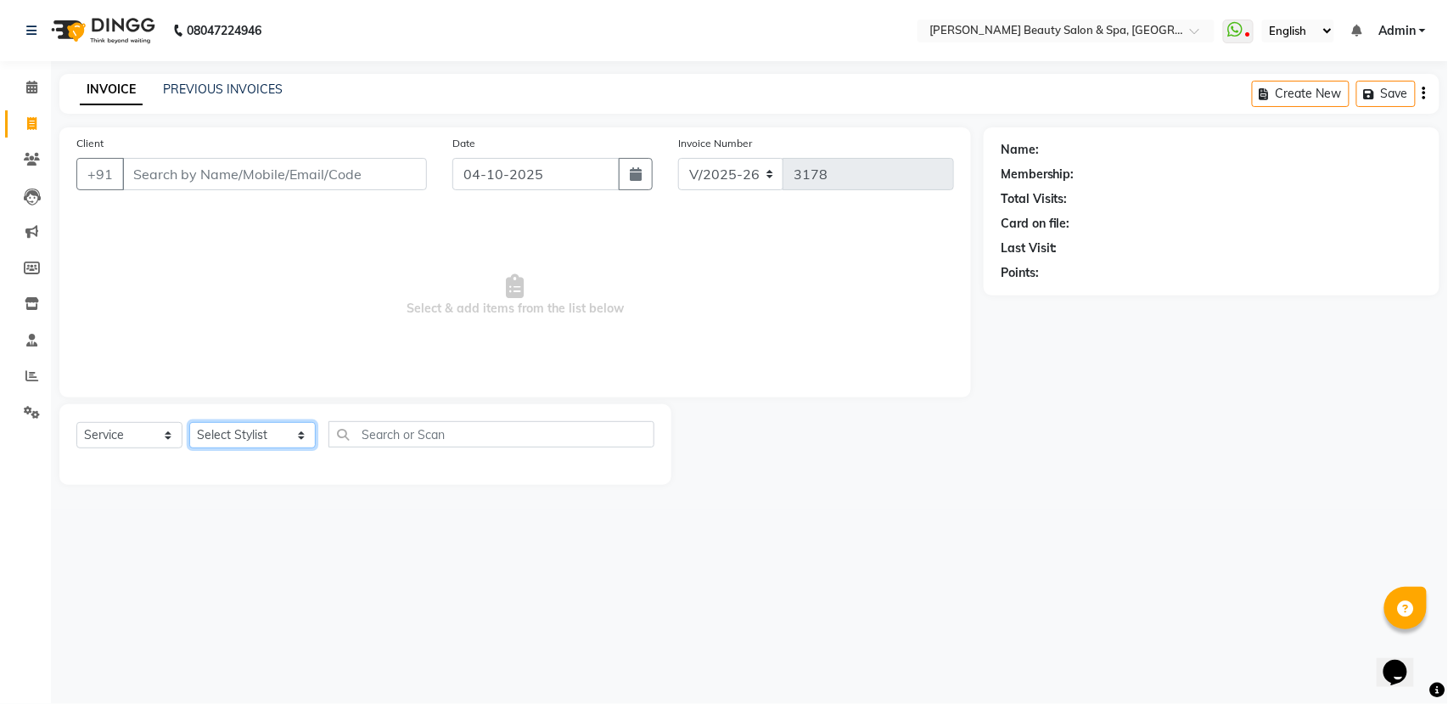
click at [232, 446] on select "Select Stylist Admin [PERSON_NAME] [PERSON_NAME] [PERSON_NAME] [PERSON_NAME] [P…" at bounding box center [252, 435] width 126 height 26
select select "87595"
click at [189, 422] on select "Select Stylist Admin [PERSON_NAME] [PERSON_NAME] [PERSON_NAME] [PERSON_NAME] [P…" at bounding box center [252, 435] width 126 height 26
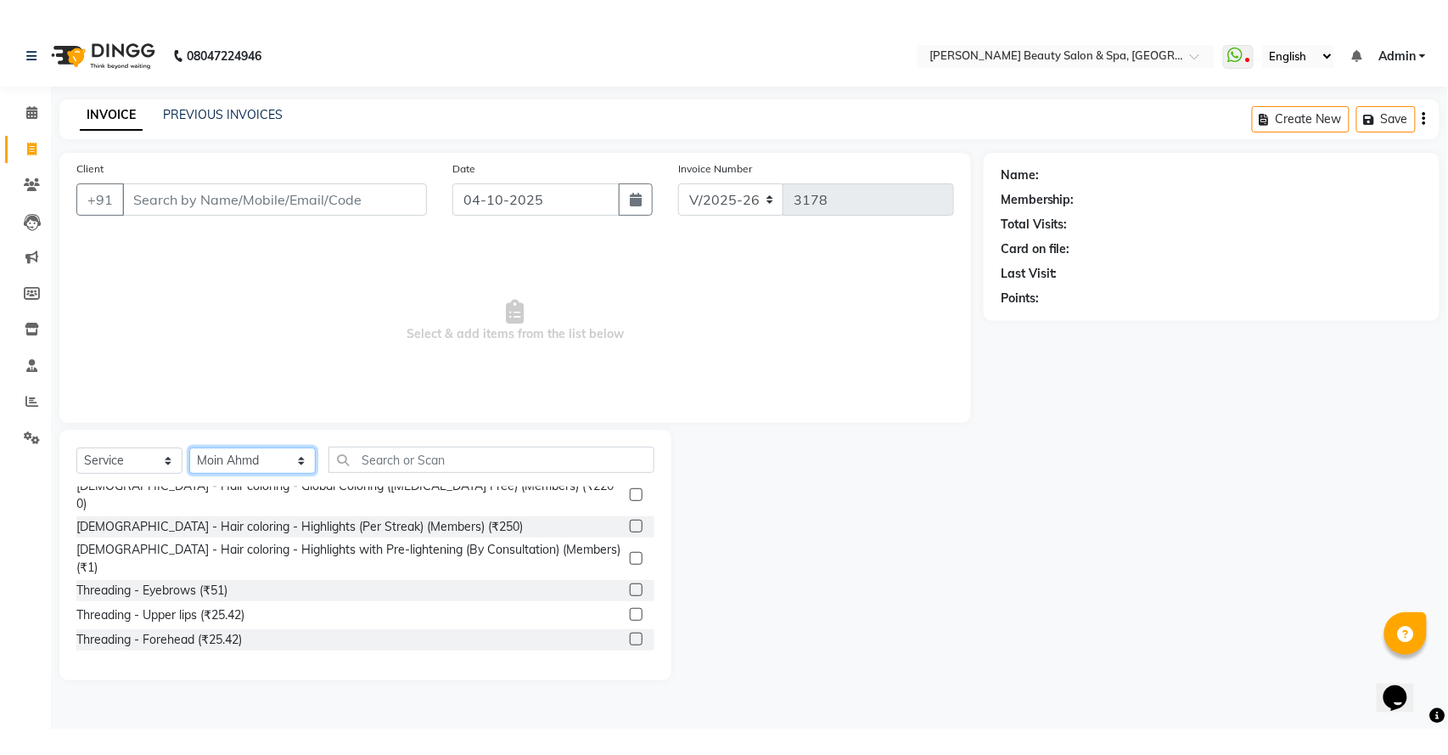
scroll to position [3508, 0]
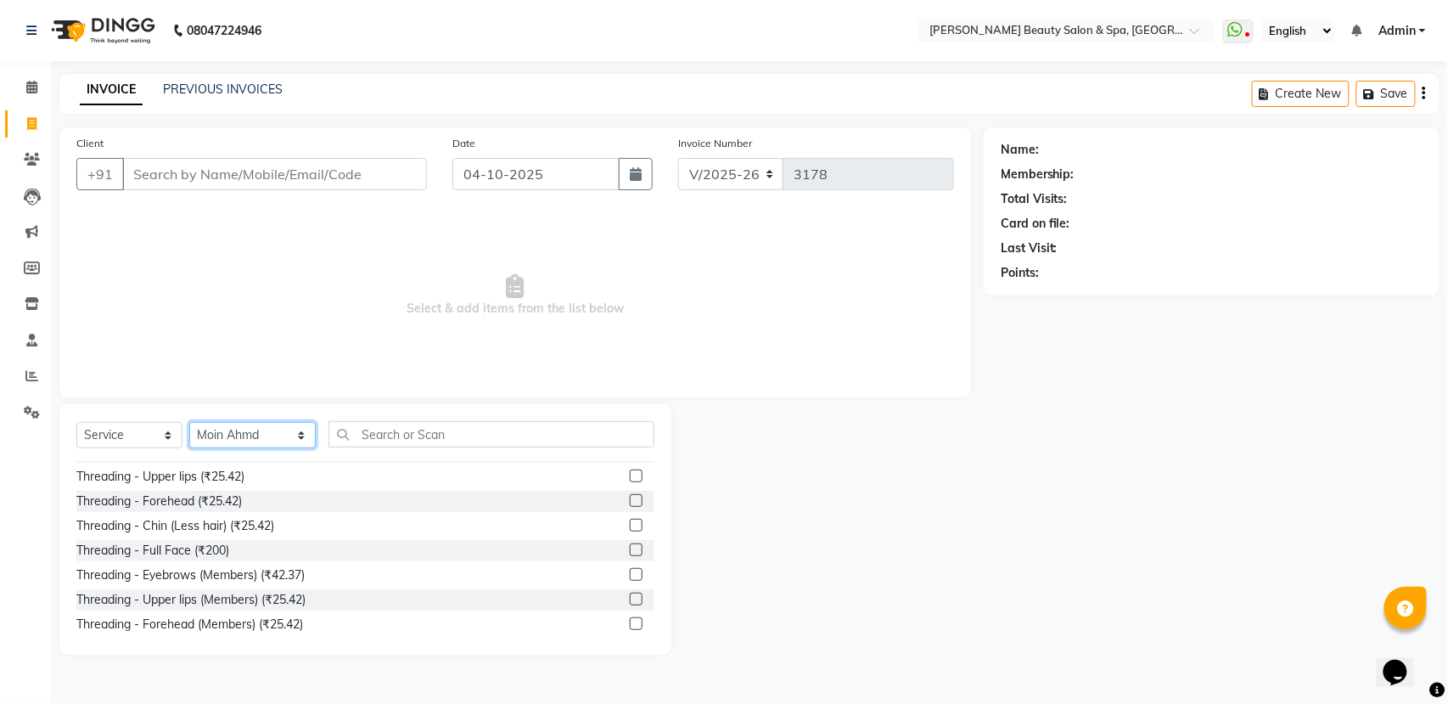
click at [270, 433] on select "Select Stylist Admin [PERSON_NAME] [PERSON_NAME] [PERSON_NAME] [PERSON_NAME] [P…" at bounding box center [252, 435] width 126 height 26
click at [1447, 611] on div "Name: Membership: Total Visits: Card on file: Last Visit: Points:" at bounding box center [1218, 390] width 469 height 527
click at [1068, 603] on div "Name: Membership: Total Visits: Card on file: Last Visit: Points:" at bounding box center [1218, 390] width 469 height 527
click at [836, 554] on div at bounding box center [827, 529] width 312 height 250
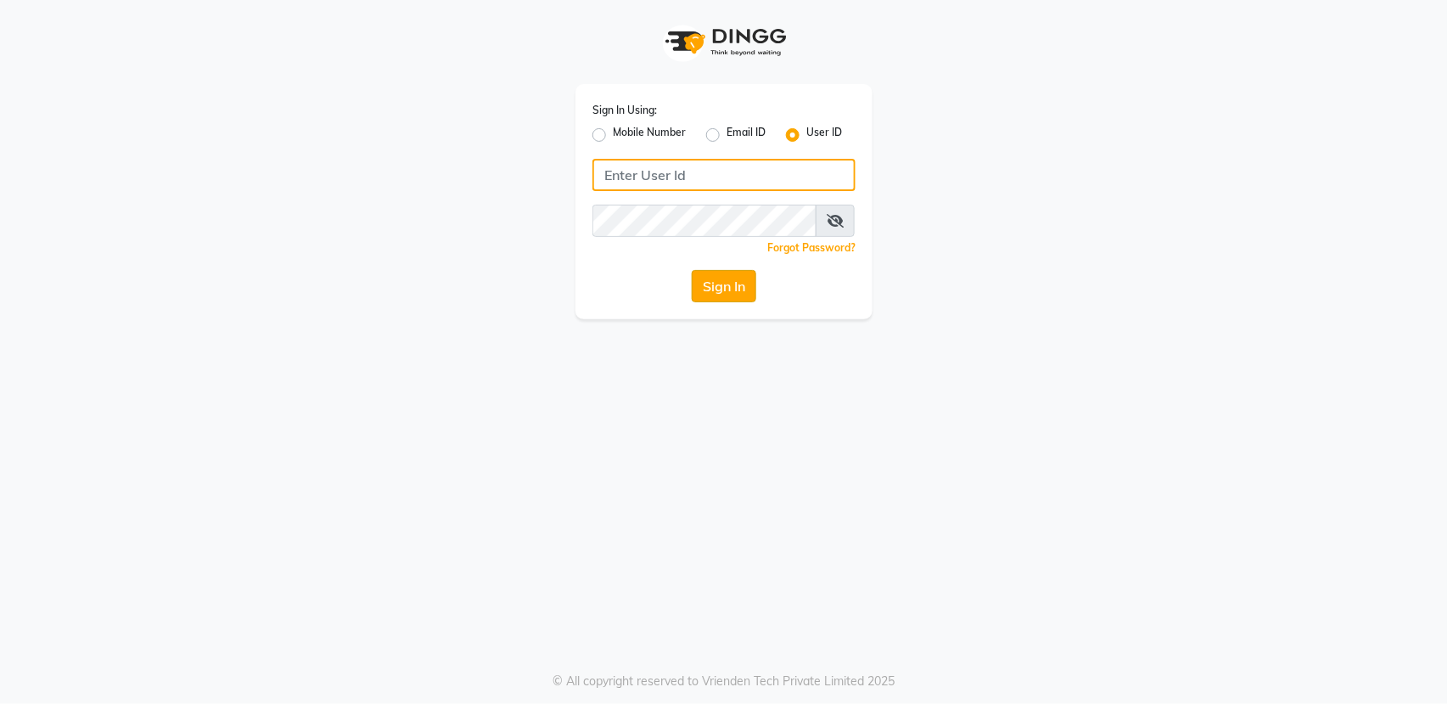
type input "bellaglamourra123"
click at [721, 283] on button "Sign In" at bounding box center [724, 286] width 65 height 32
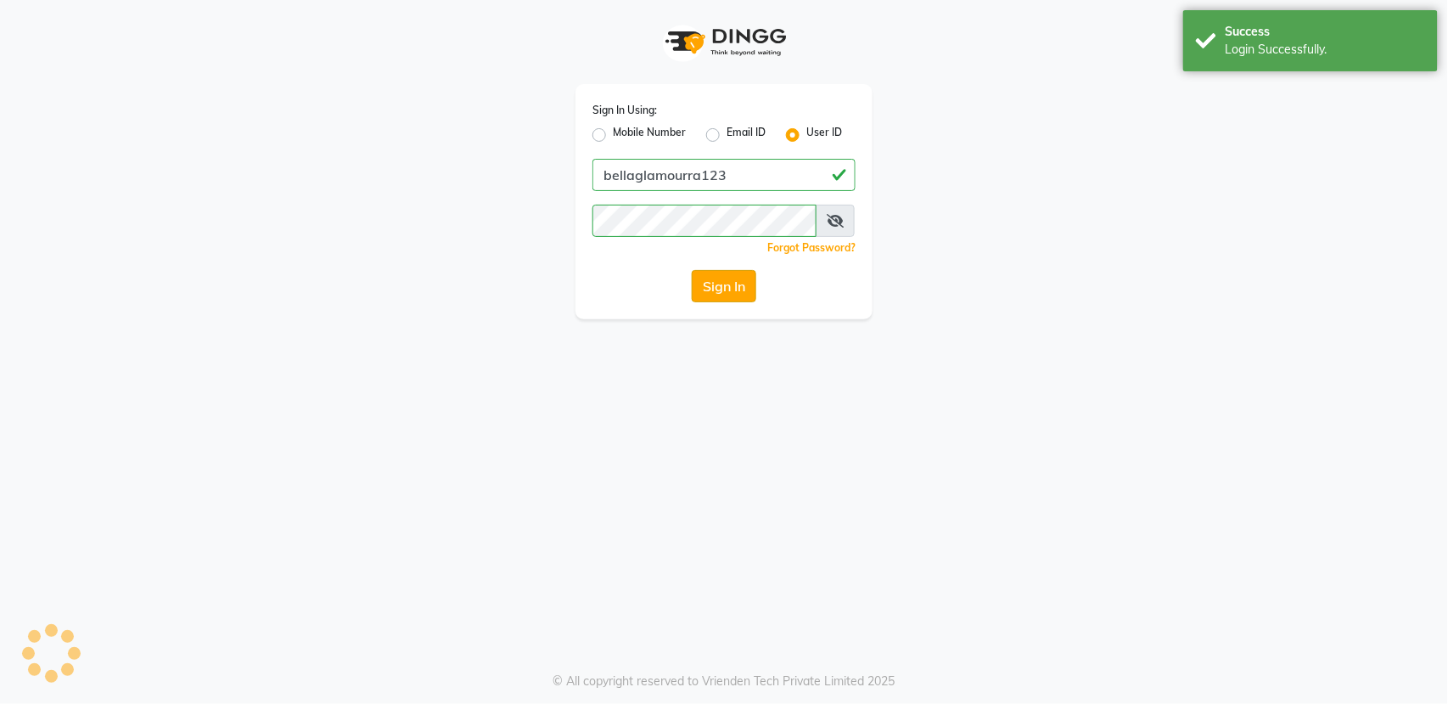
select select "service"
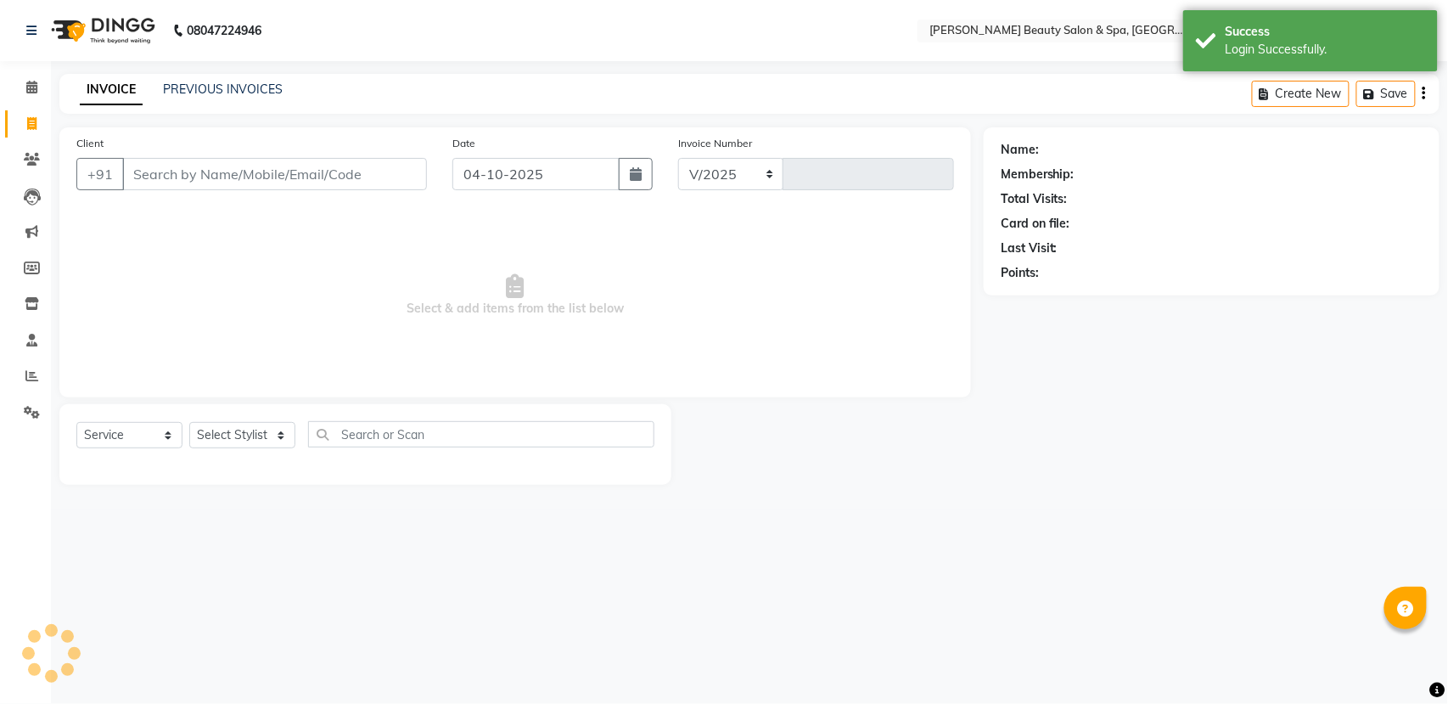
select select "en"
select select "7524"
type input "3178"
drag, startPoint x: 215, startPoint y: 698, endPoint x: 1397, endPoint y: 409, distance: 1217.0
click at [525, 636] on div "08047224946 Select Location × Bella Glamourra Beauty Salon & Spa, Eenchakkal, P…" at bounding box center [724, 352] width 1448 height 704
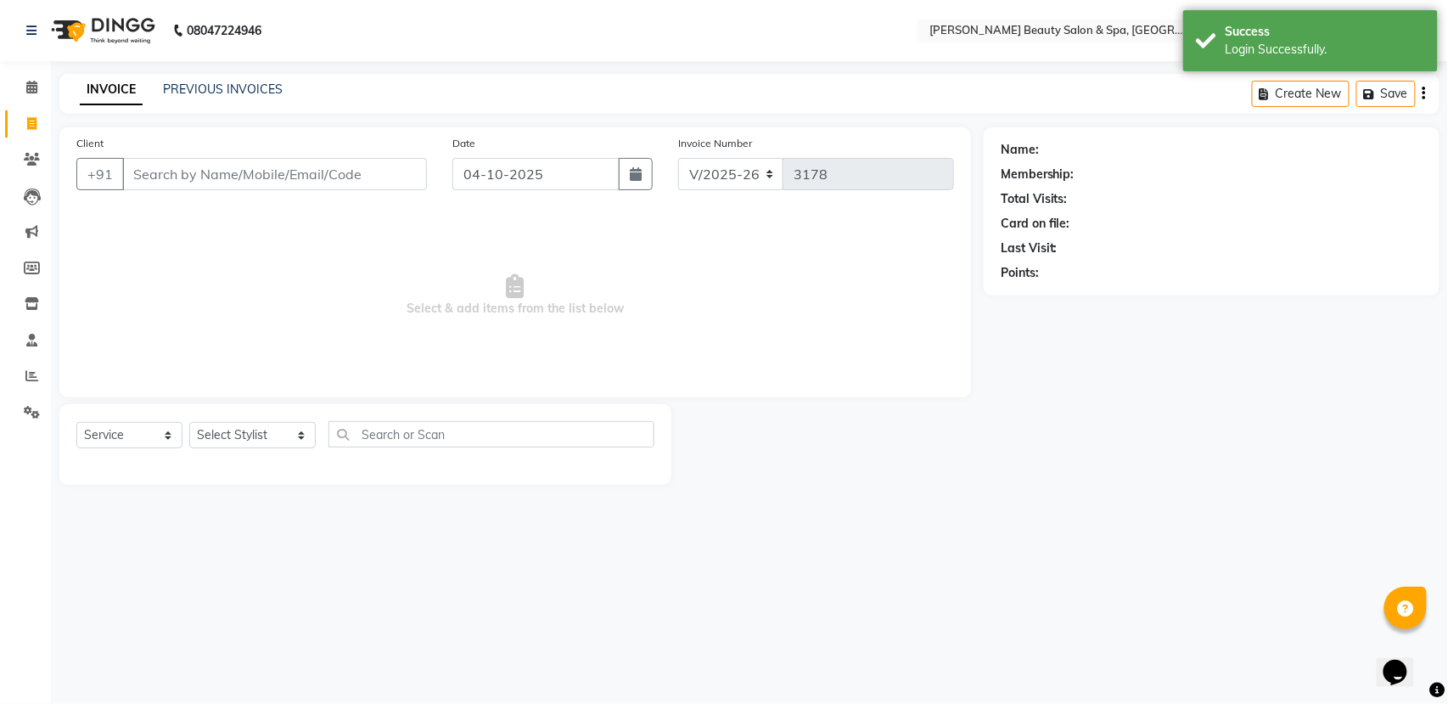
drag, startPoint x: 565, startPoint y: 708, endPoint x: 0, endPoint y: 737, distance: 566.0
click at [0, 703] on html "08047224946 Select Location × Bella Glamourra Beauty Salon & Spa, Eenchakkal, P…" at bounding box center [724, 352] width 1448 height 704
click at [750, 324] on span "Select & add items from the list below" at bounding box center [515, 295] width 878 height 170
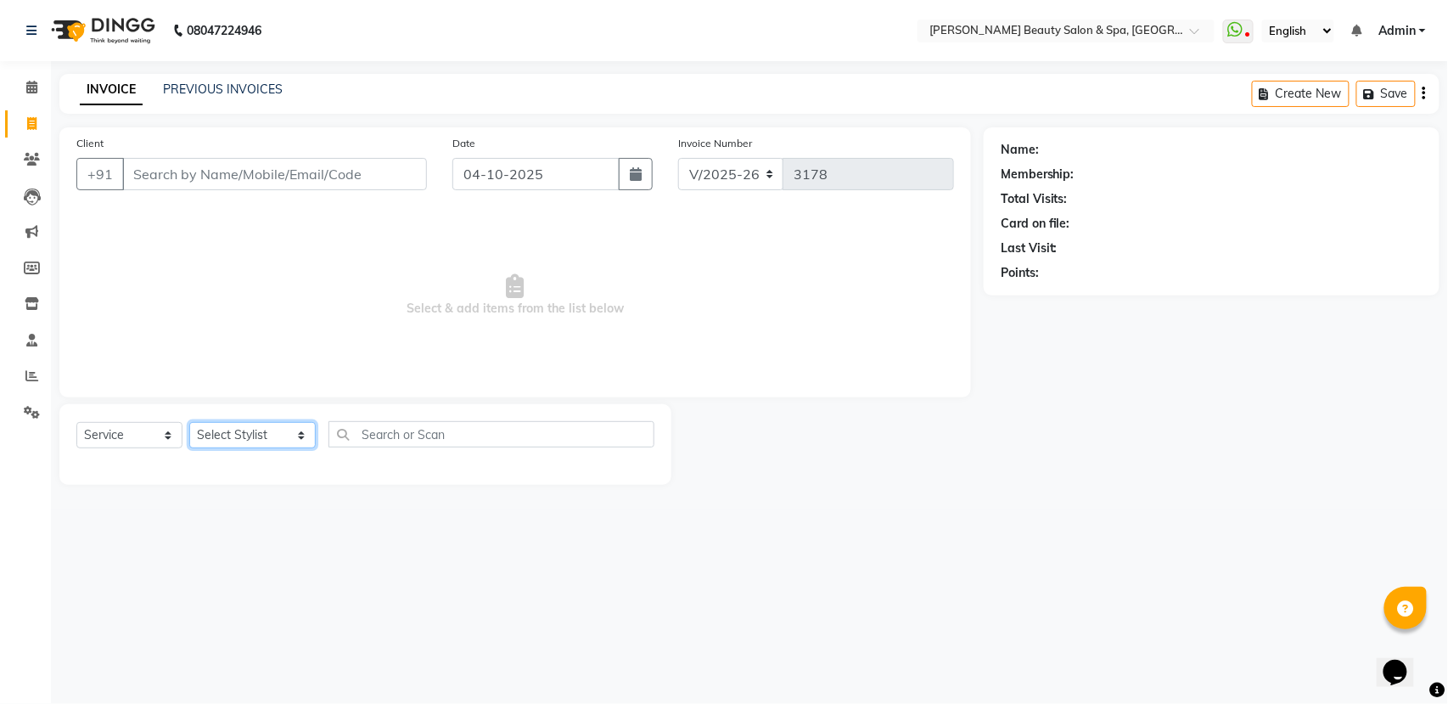
click at [246, 425] on select "Select Stylist Admin [PERSON_NAME] [PERSON_NAME] [PERSON_NAME] [PERSON_NAME] [P…" at bounding box center [252, 435] width 126 height 26
click at [1127, 650] on div "08047224946 Select Location × Bella Glamourra Beauty Salon & Spa, Eenchakkal, P…" at bounding box center [724, 352] width 1448 height 704
click at [229, 425] on select "Select Stylist Admin [PERSON_NAME] [PERSON_NAME] [PERSON_NAME] [PERSON_NAME] [P…" at bounding box center [252, 435] width 126 height 26
select select "67142"
click at [189, 422] on select "Select Stylist Admin [PERSON_NAME] [PERSON_NAME] [PERSON_NAME] [PERSON_NAME] [P…" at bounding box center [252, 435] width 126 height 26
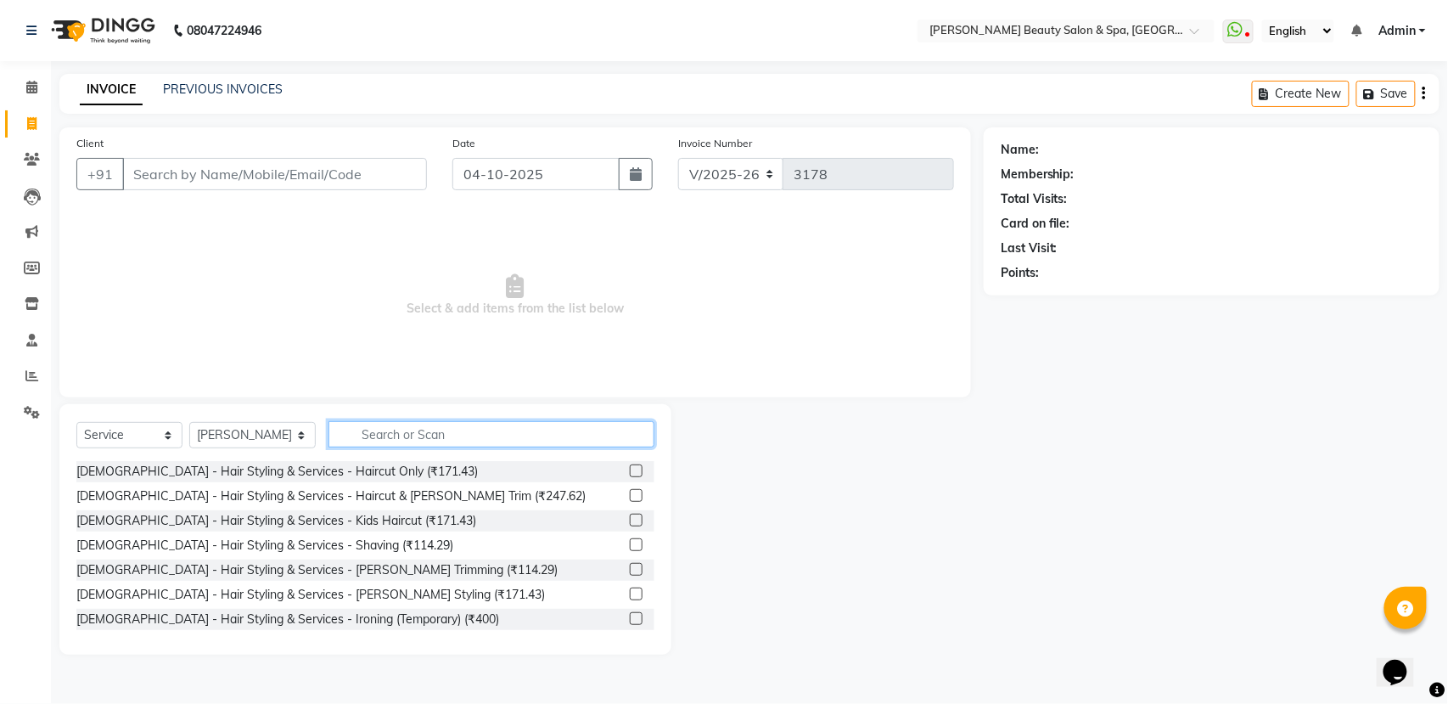
click at [329, 429] on input "text" at bounding box center [491, 434] width 326 height 26
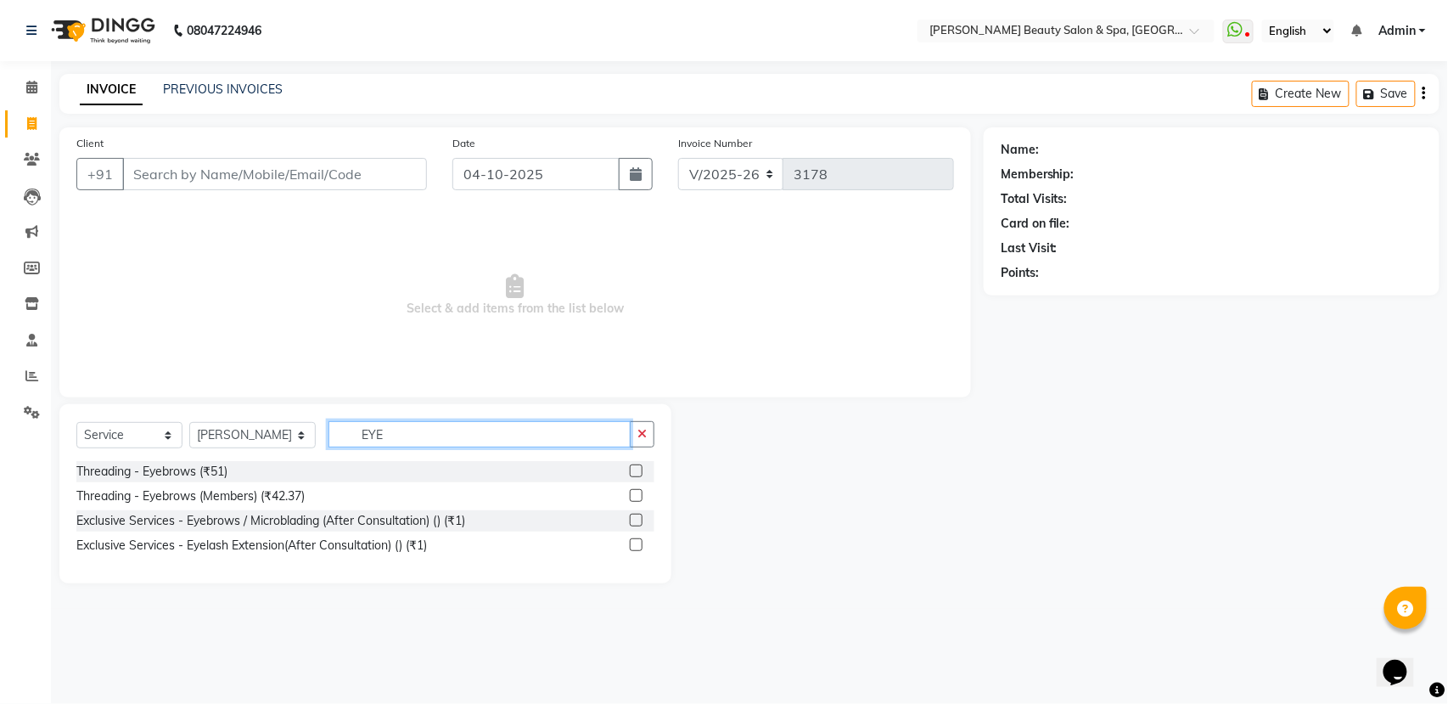
type input "EYE"
click at [636, 467] on label at bounding box center [636, 470] width 13 height 13
click at [636, 467] on input "checkbox" at bounding box center [635, 471] width 11 height 11
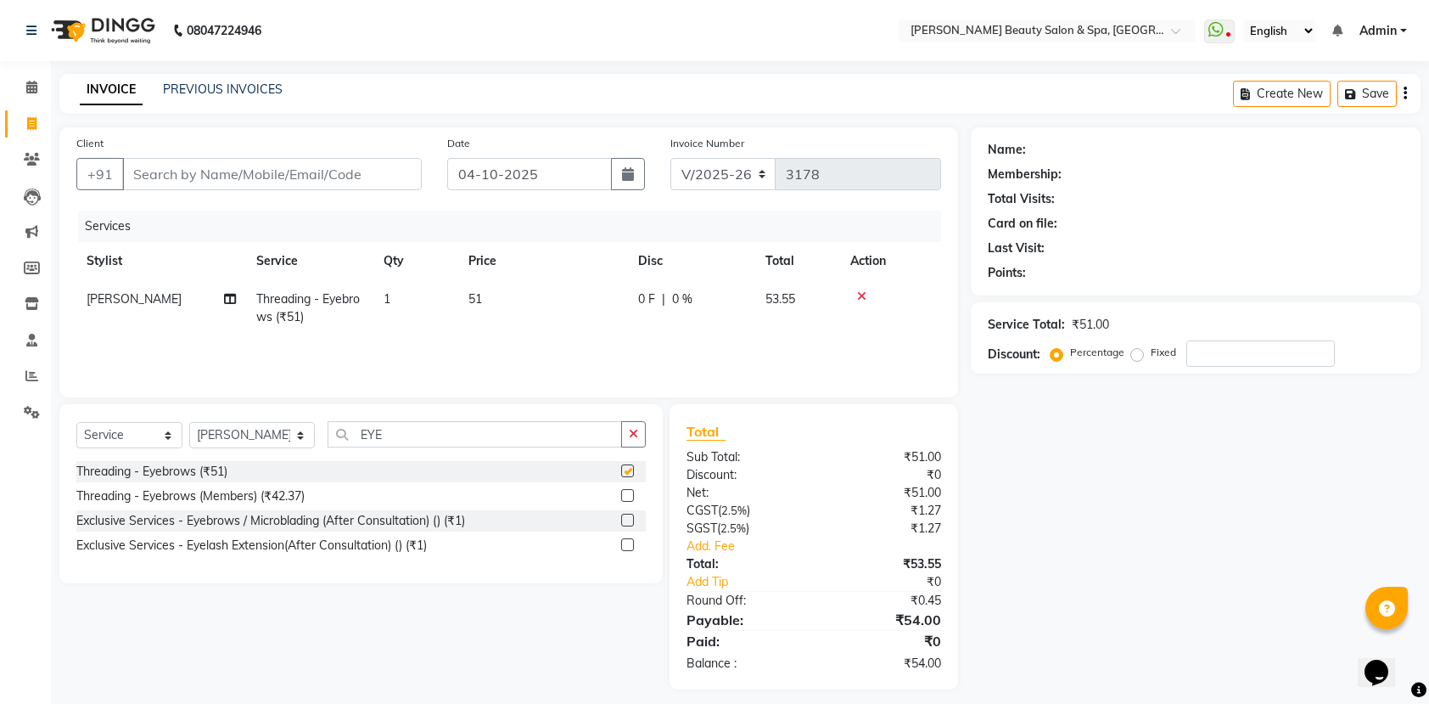
checkbox input "false"
click at [415, 438] on input "EYE" at bounding box center [475, 434] width 295 height 26
type input "E"
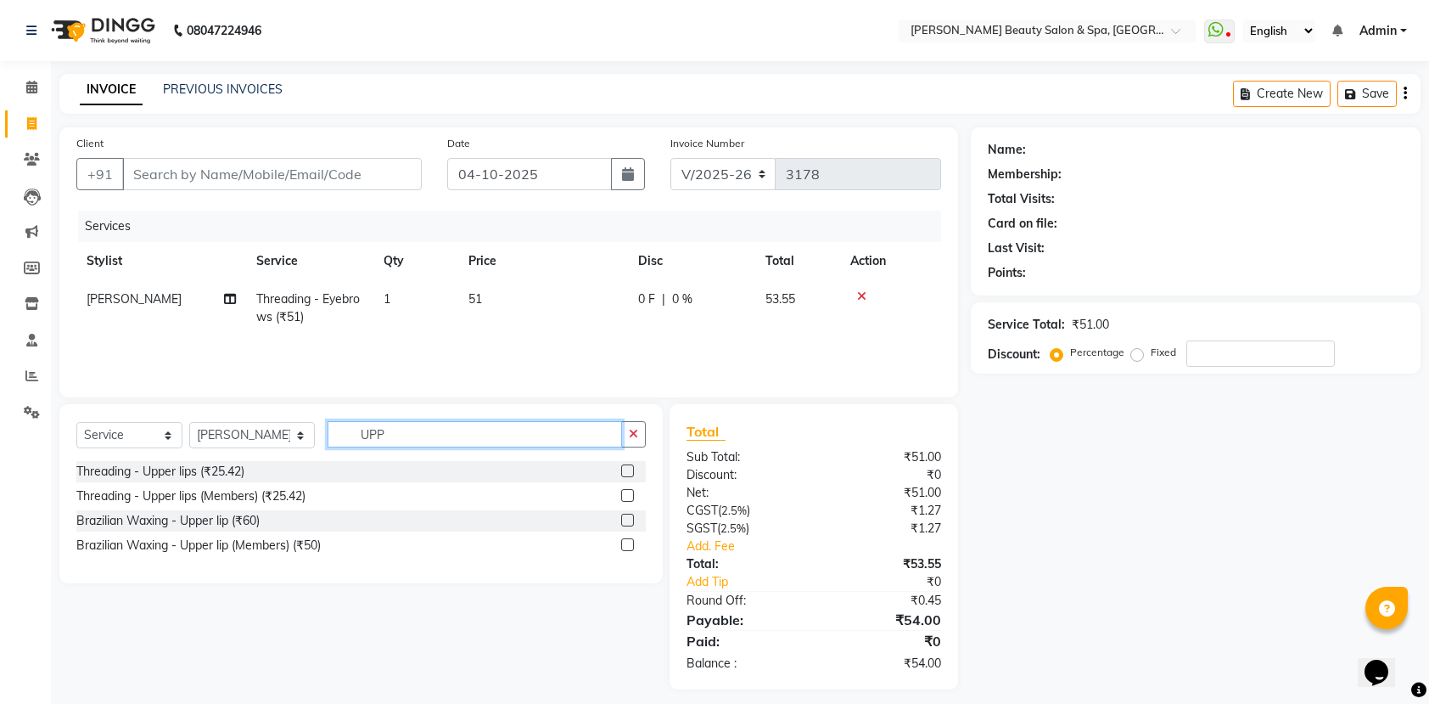
type input "UPP"
click at [625, 469] on label at bounding box center [627, 470] width 13 height 13
click at [625, 469] on input "checkbox" at bounding box center [626, 471] width 11 height 11
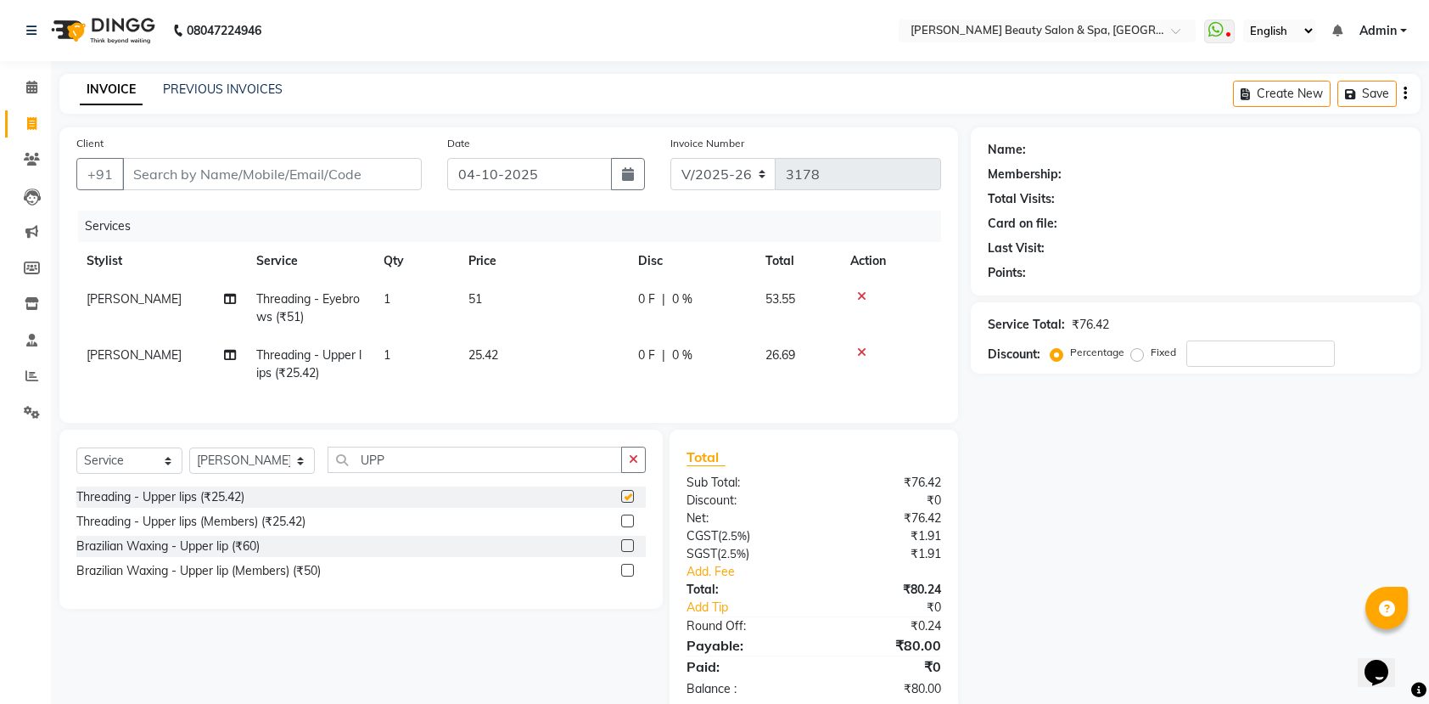
checkbox input "false"
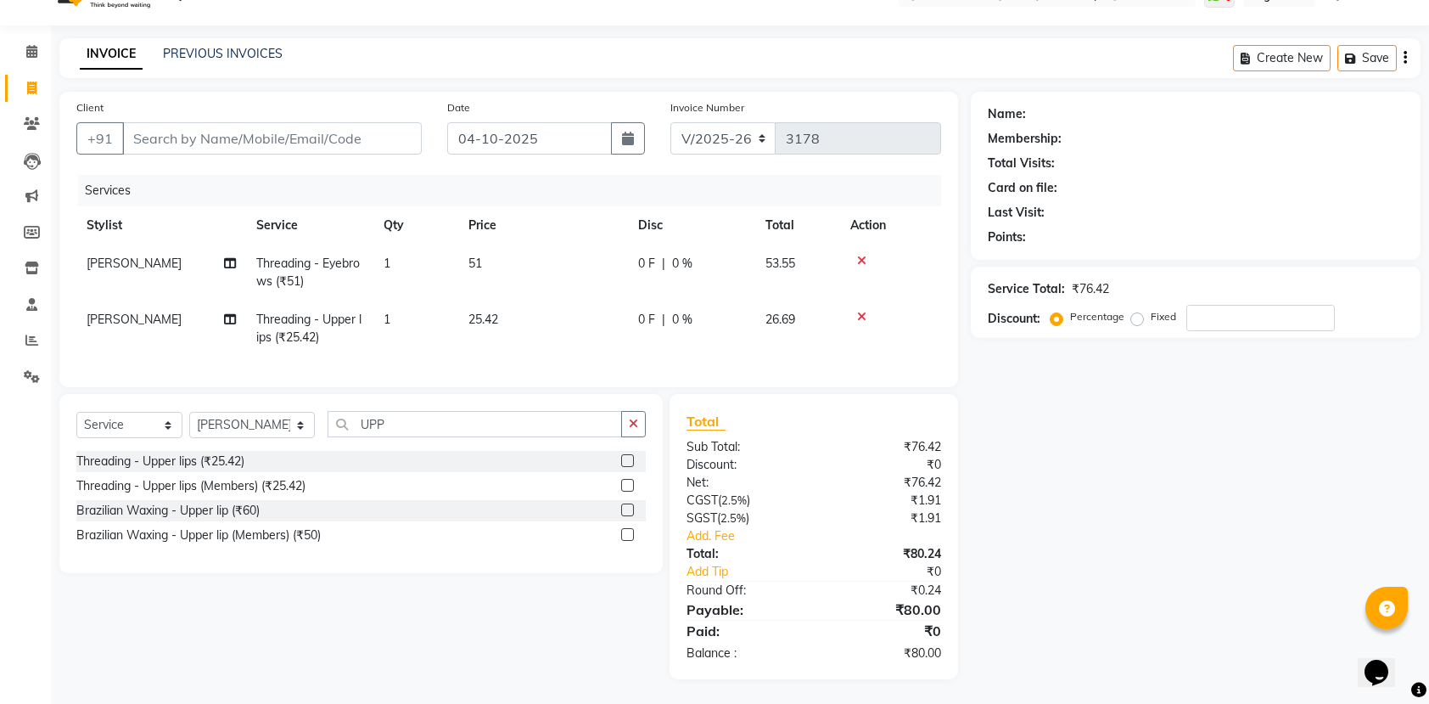
scroll to position [56, 0]
click at [282, 423] on select "Select Stylist Admin [PERSON_NAME] [PERSON_NAME] [PERSON_NAME] [PERSON_NAME] [P…" at bounding box center [252, 424] width 126 height 26
select select "87595"
click at [189, 411] on select "Select Stylist Admin [PERSON_NAME] [PERSON_NAME] [PERSON_NAME] [PERSON_NAME] [P…" at bounding box center [252, 424] width 126 height 26
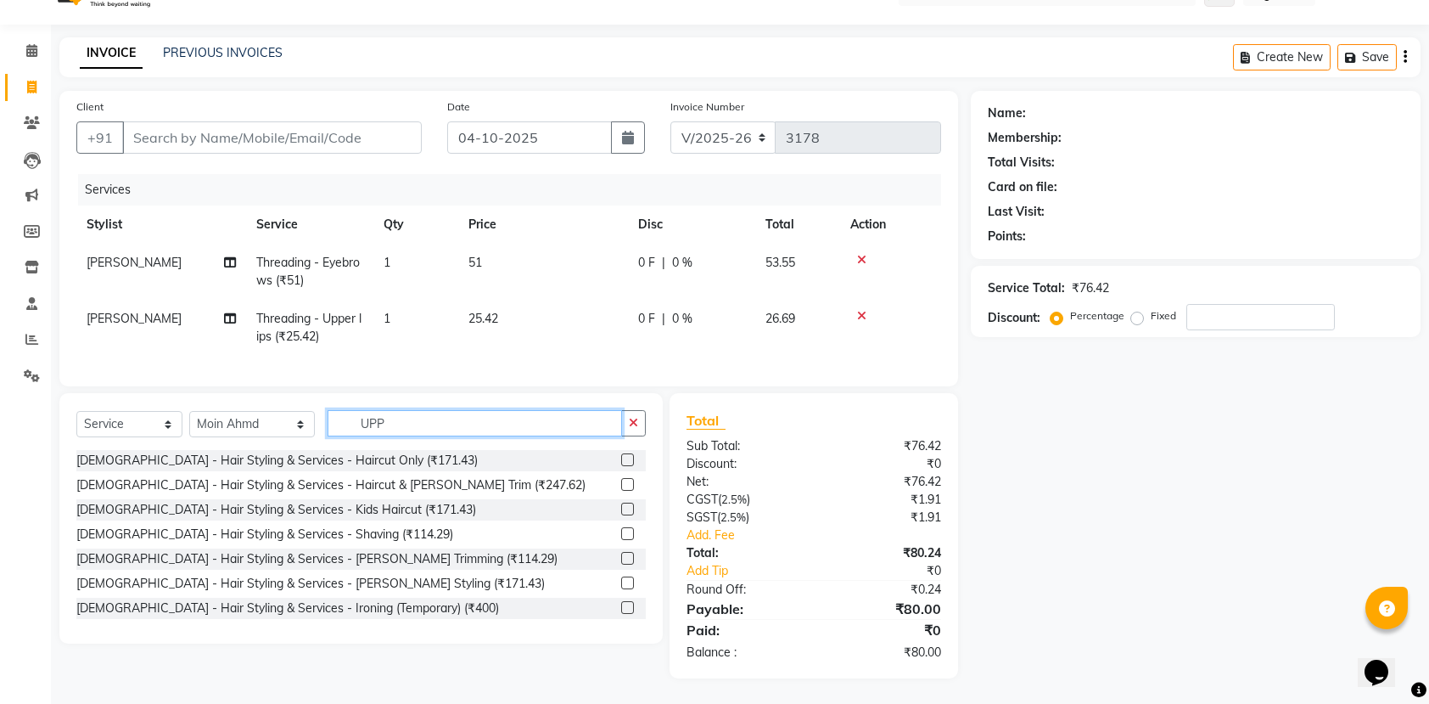
click at [413, 429] on input "UPP" at bounding box center [475, 423] width 295 height 26
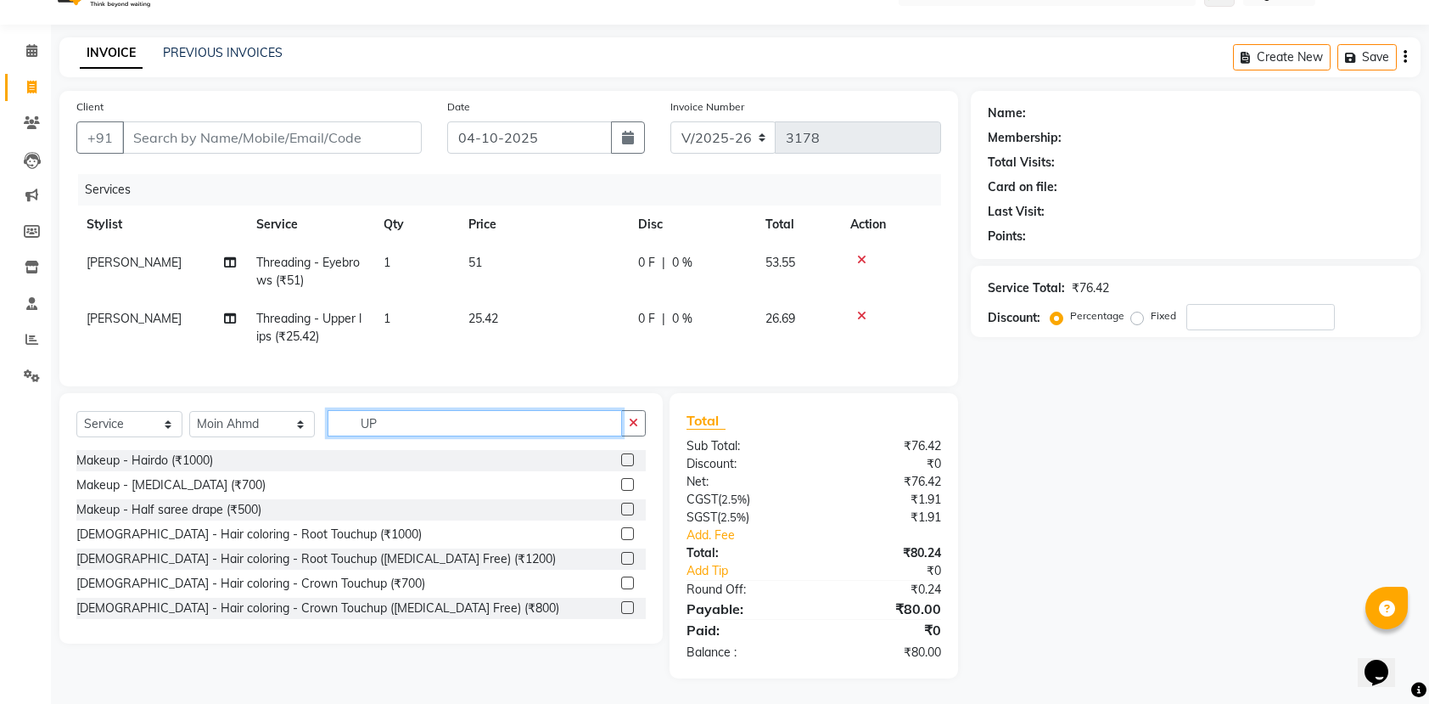
type input "U"
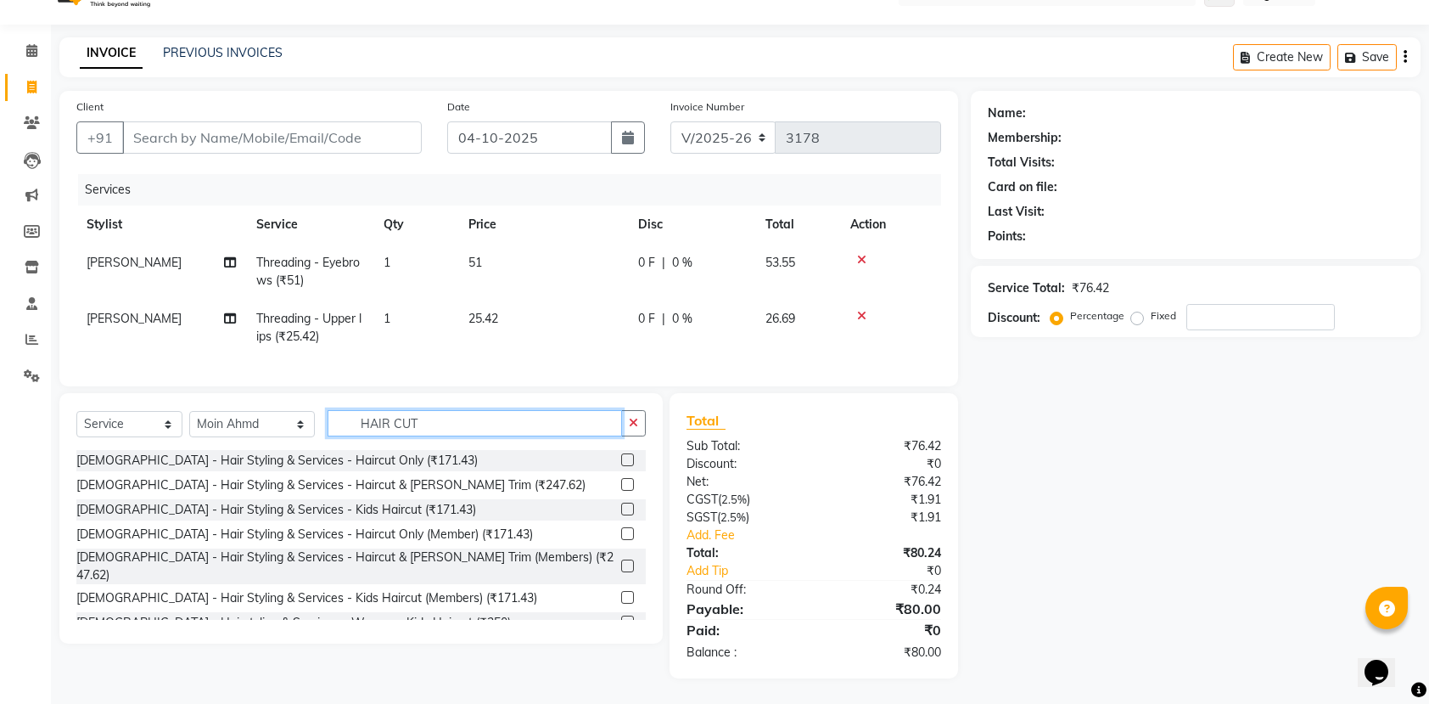
click at [441, 413] on input "HAIR CUT" at bounding box center [475, 423] width 295 height 26
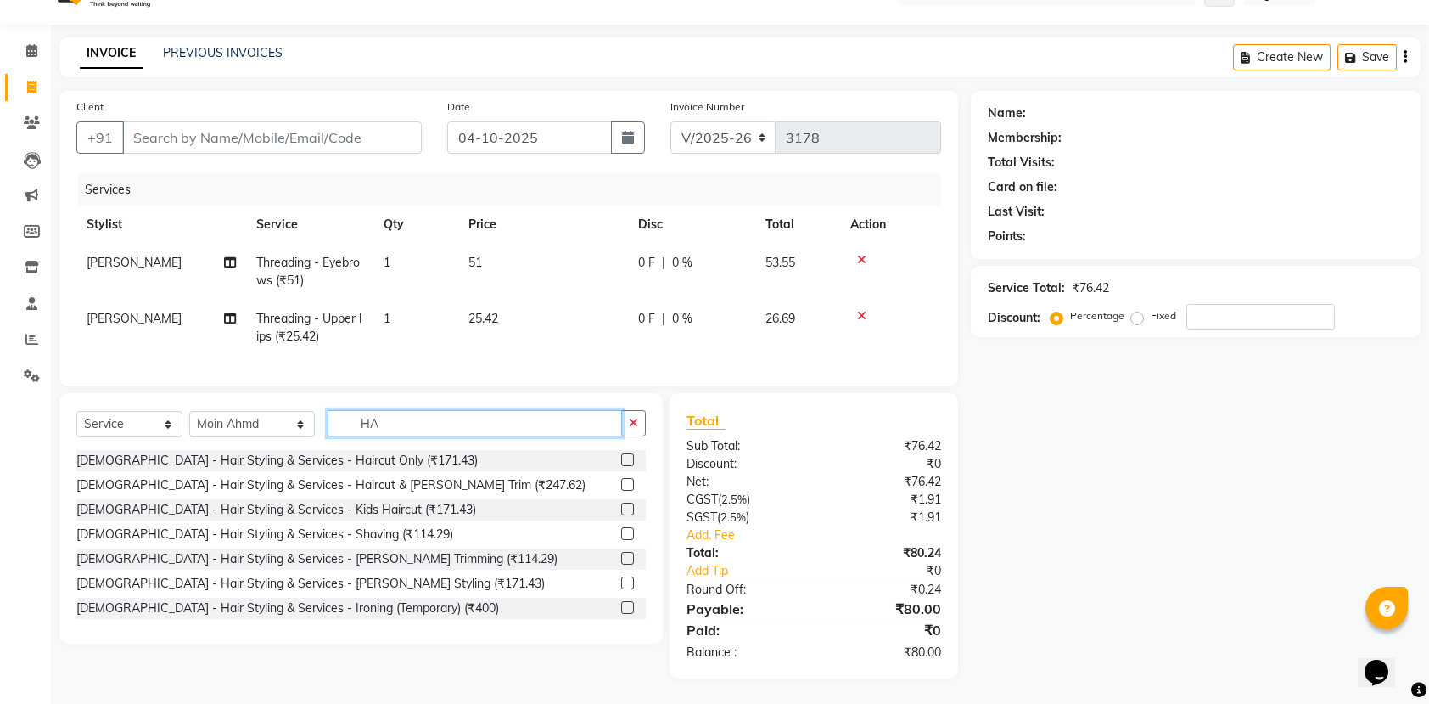
type input "H"
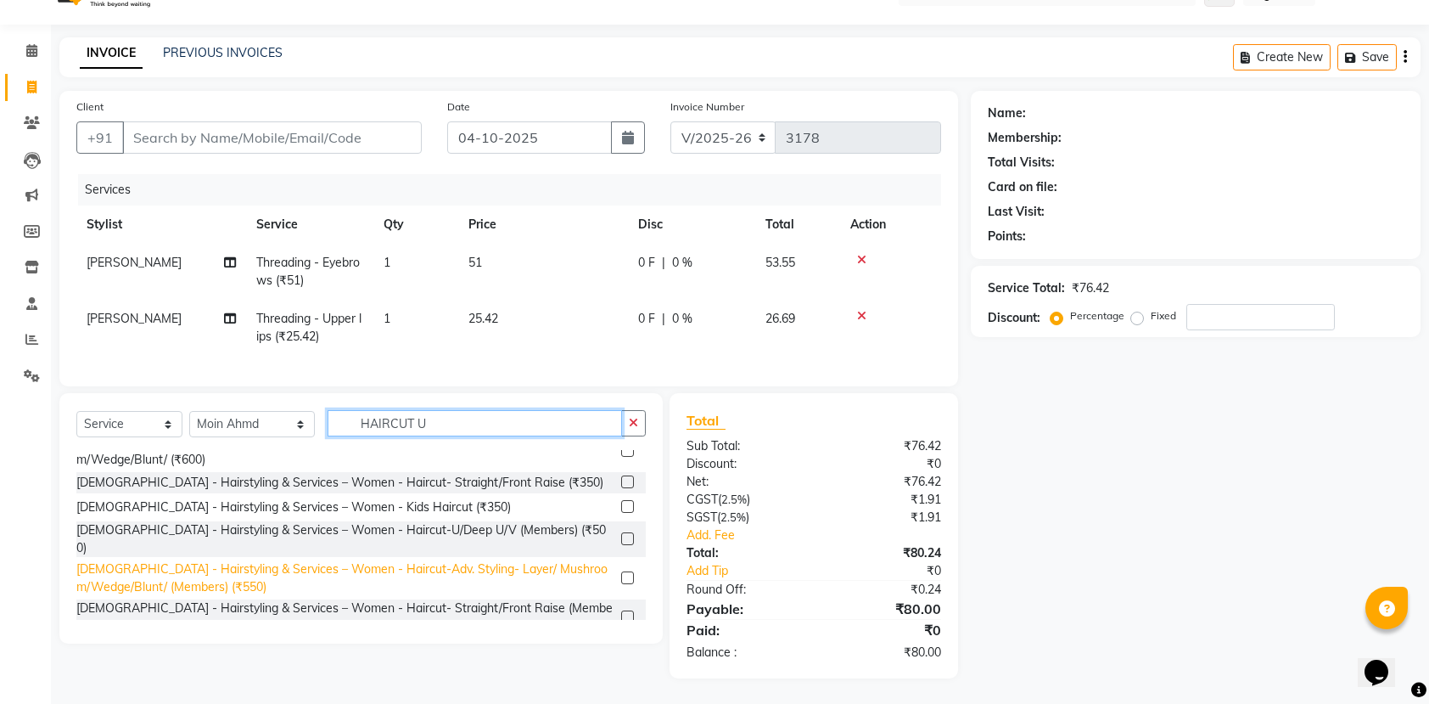
scroll to position [0, 0]
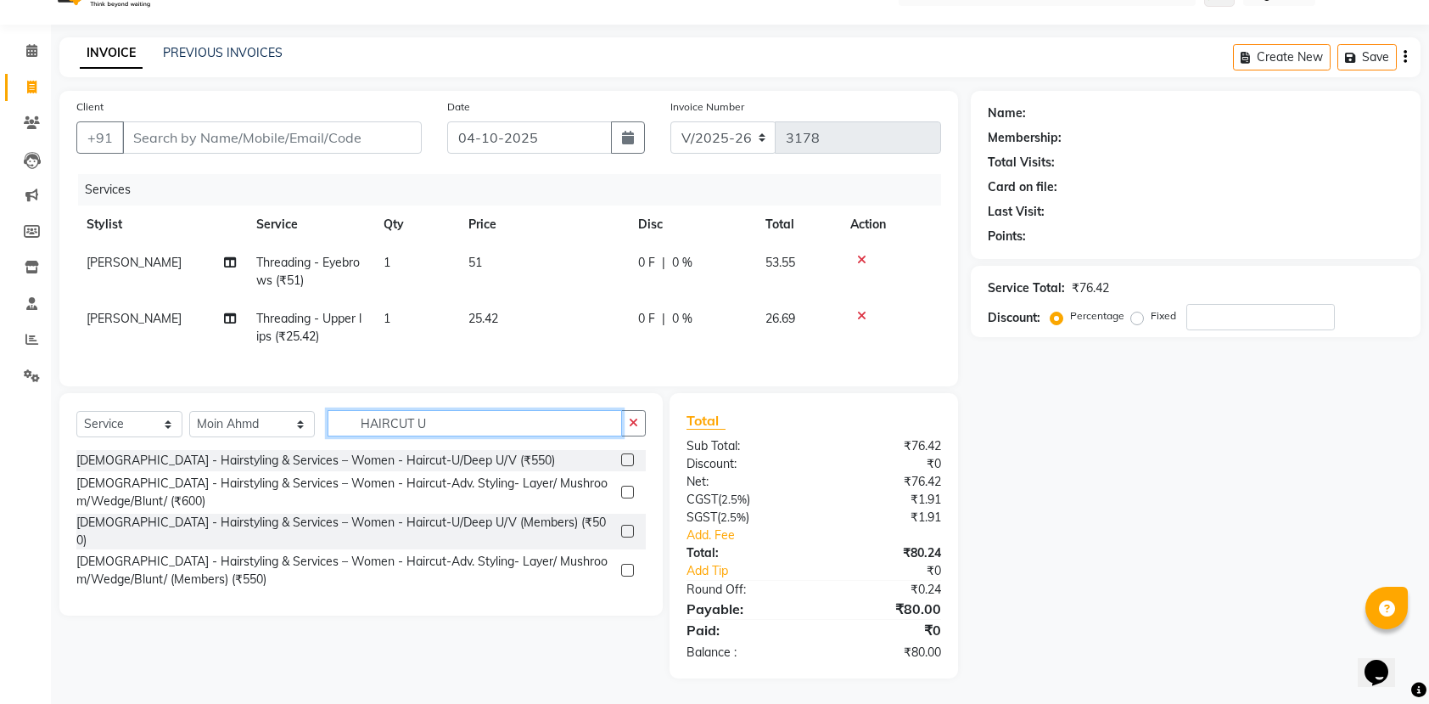
type input "HAIRCUT U"
click at [616, 455] on div "[DEMOGRAPHIC_DATA] - Hairstyling & Services – Women - Haircut-U/Deep U/V (₹550)" at bounding box center [361, 460] width 570 height 21
click at [625, 455] on label at bounding box center [627, 459] width 13 height 13
click at [625, 455] on input "checkbox" at bounding box center [626, 460] width 11 height 11
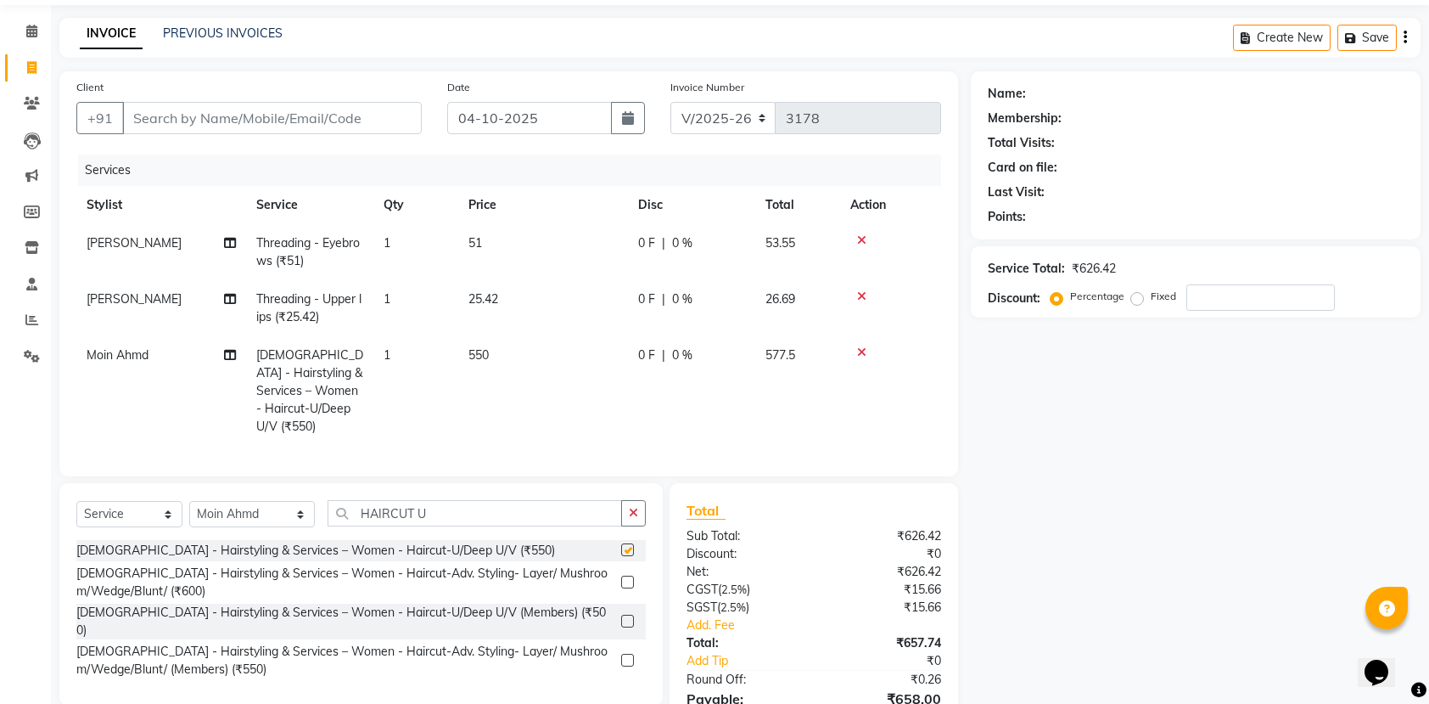
checkbox input "false"
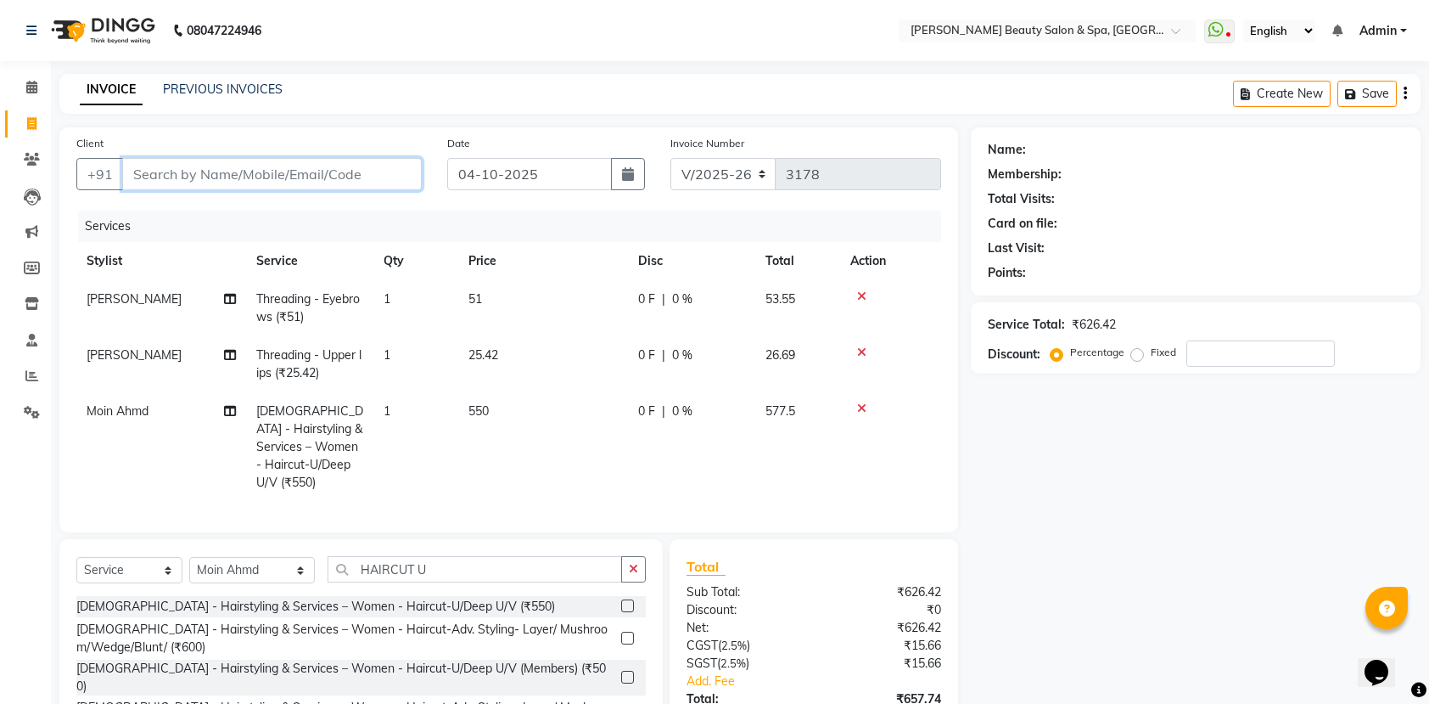
click at [177, 188] on input "Client" at bounding box center [272, 174] width 300 height 32
type input "9"
type input "0"
type input "9445506060"
click at [358, 173] on span "Add Client" at bounding box center [378, 174] width 67 height 17
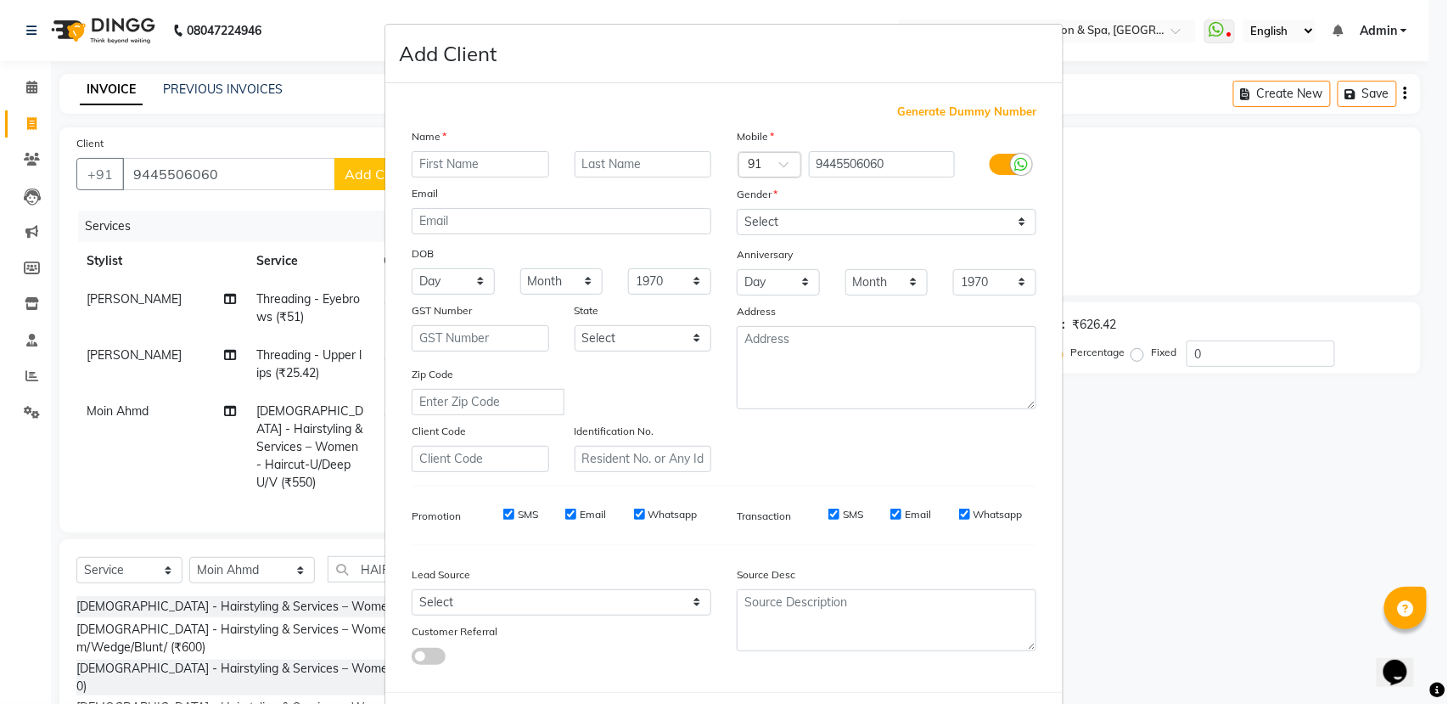
click at [401, 184] on div "Email" at bounding box center [426, 196] width 54 height 24
click at [491, 151] on input "text" at bounding box center [481, 164] width 138 height 26
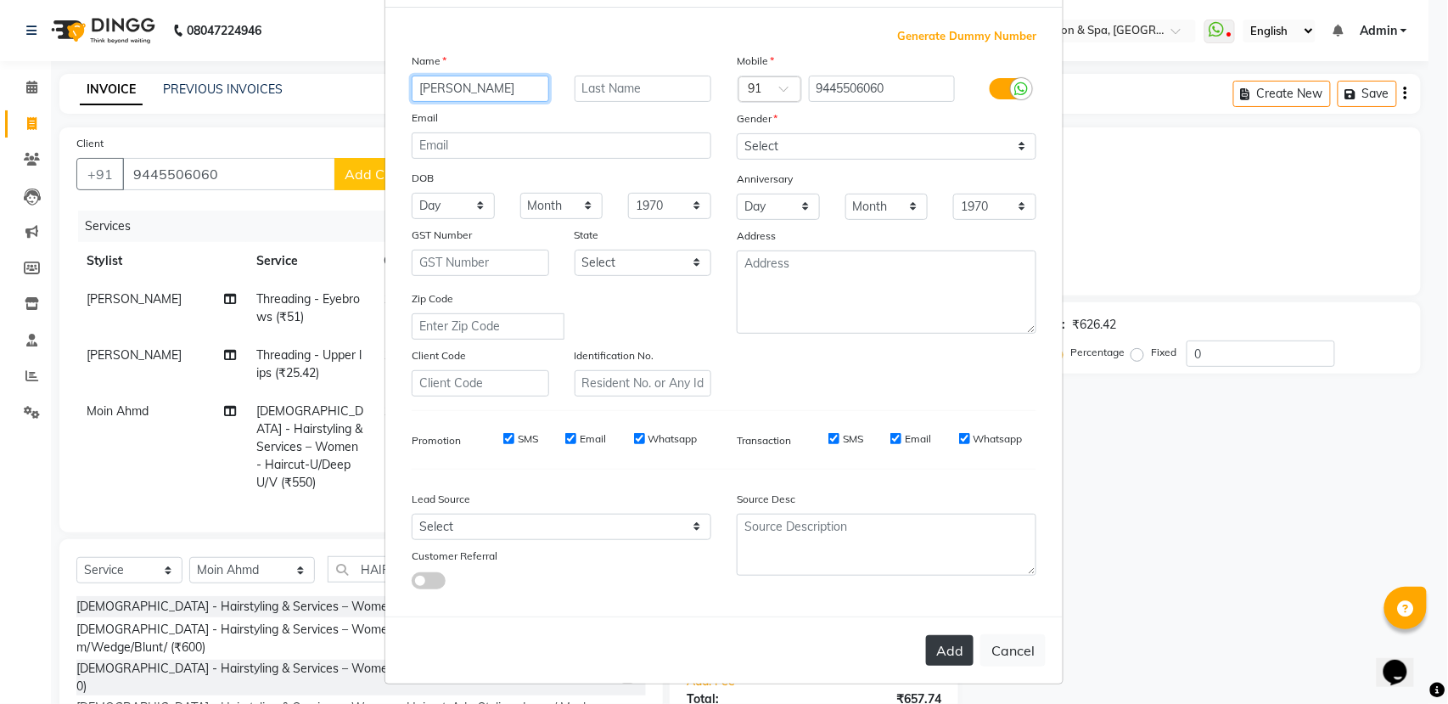
type input "padma kumar"
click at [951, 646] on button "Add" at bounding box center [950, 650] width 48 height 31
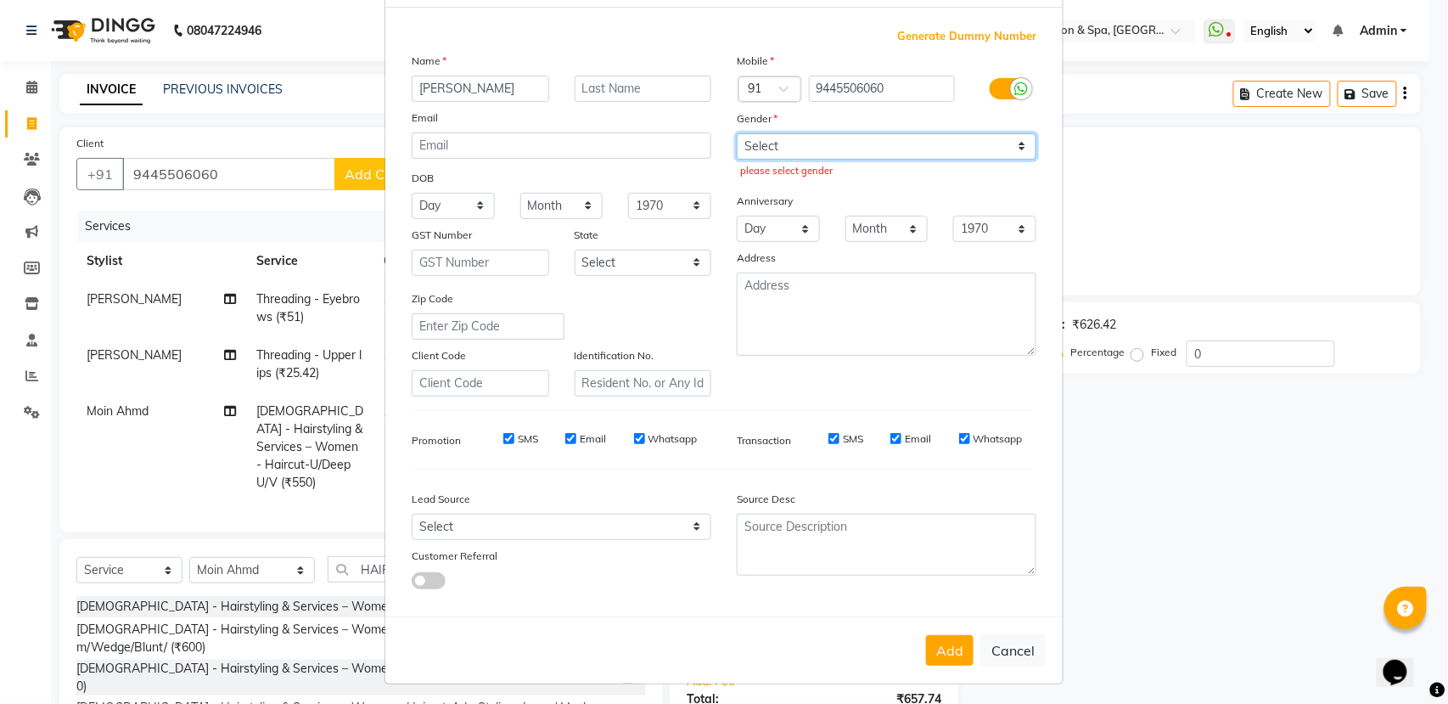
click at [894, 149] on select "Select [DEMOGRAPHIC_DATA] [DEMOGRAPHIC_DATA] Other Prefer Not To Say" at bounding box center [887, 146] width 300 height 26
select select "[DEMOGRAPHIC_DATA]"
click at [737, 133] on select "Select [DEMOGRAPHIC_DATA] [DEMOGRAPHIC_DATA] Other Prefer Not To Say" at bounding box center [887, 146] width 300 height 26
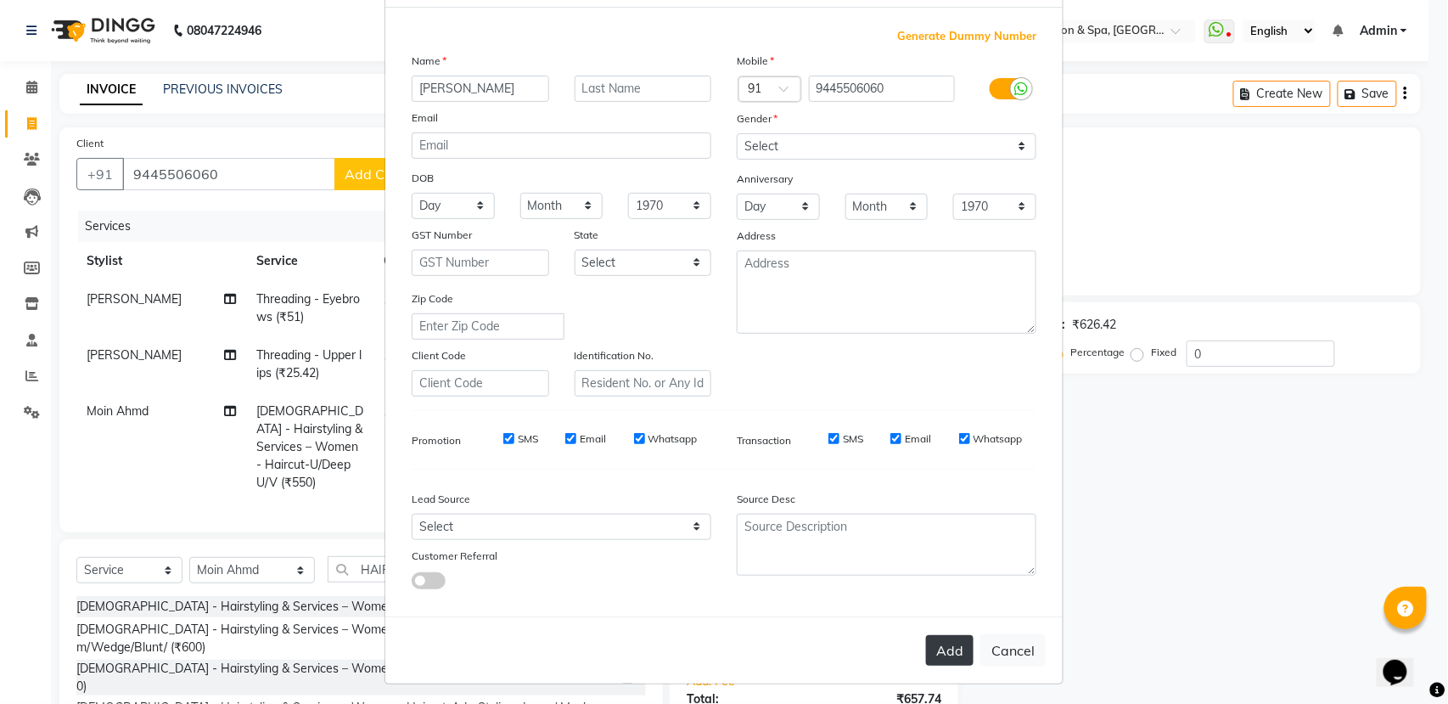
click at [945, 636] on button "Add" at bounding box center [950, 650] width 48 height 31
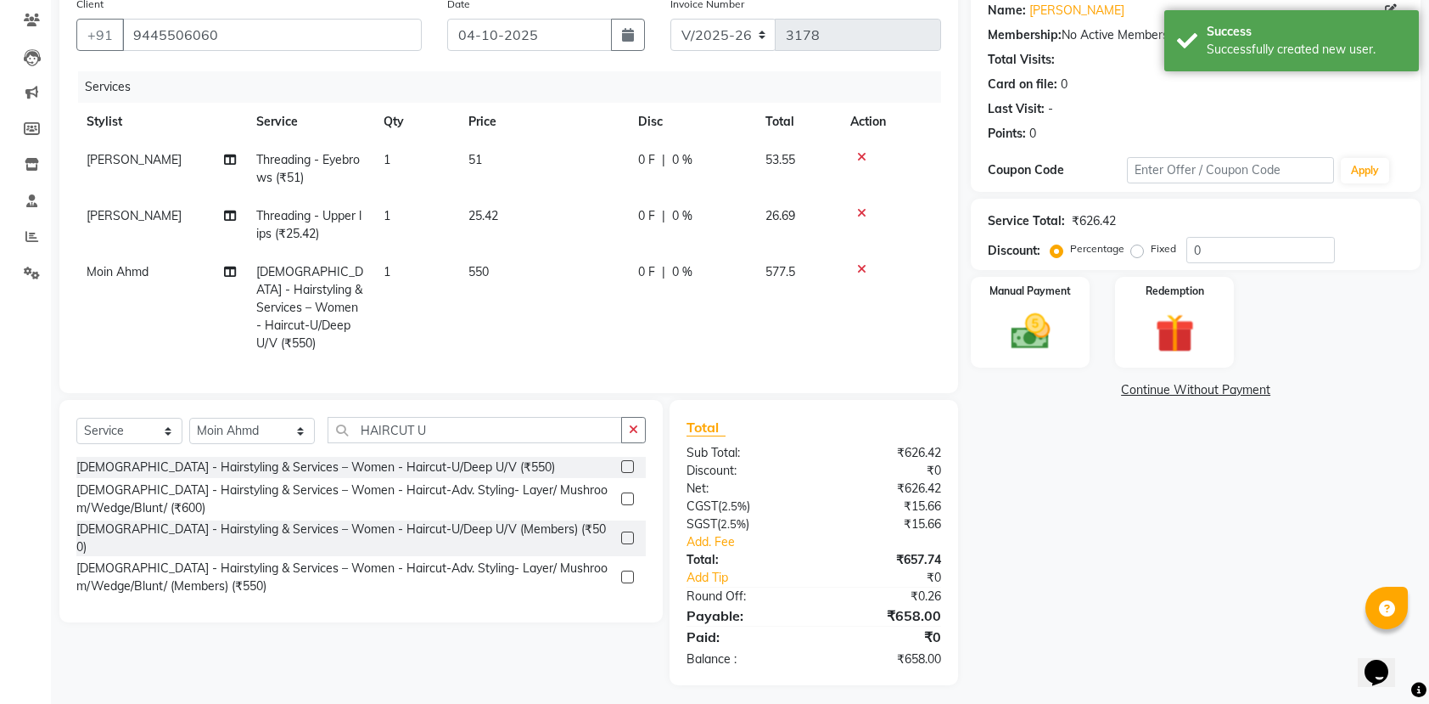
scroll to position [148, 0]
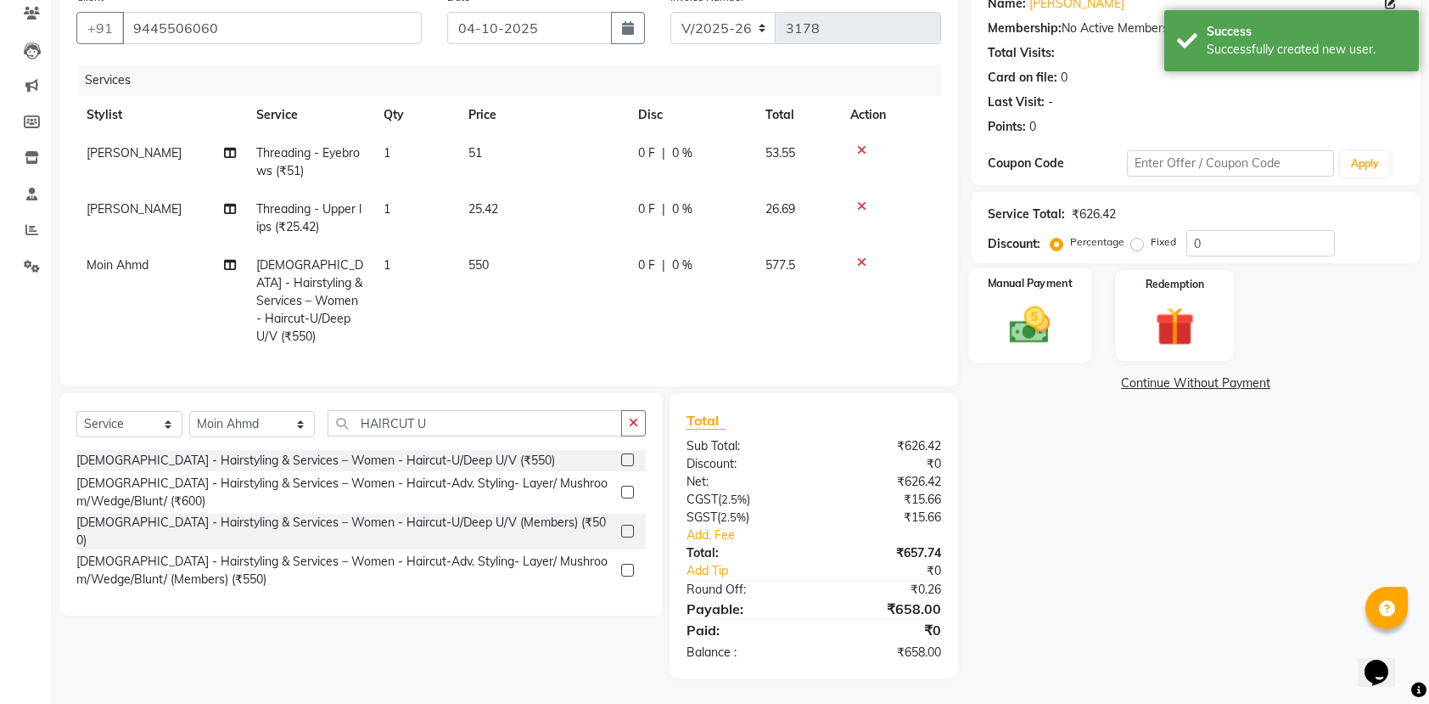
click at [1026, 323] on img at bounding box center [1030, 324] width 66 height 47
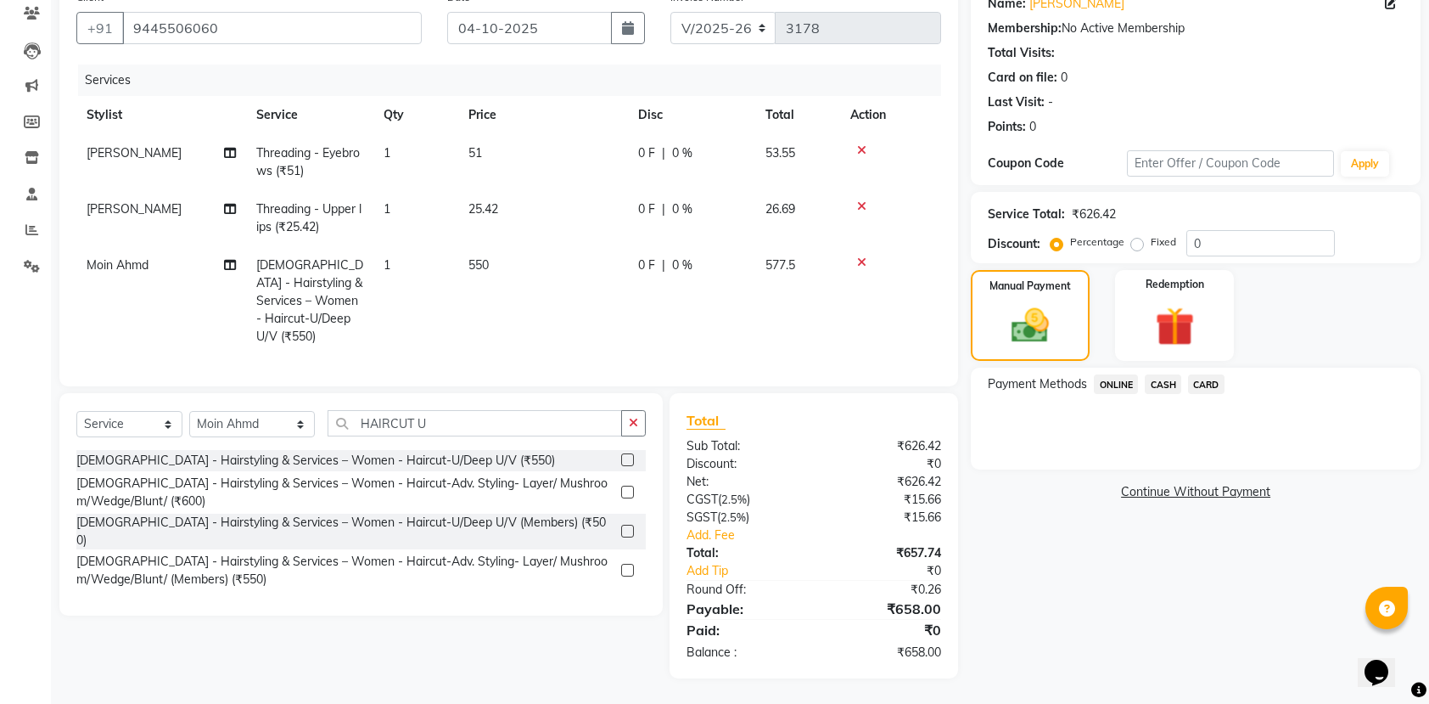
click at [1165, 385] on span "CASH" at bounding box center [1163, 384] width 36 height 20
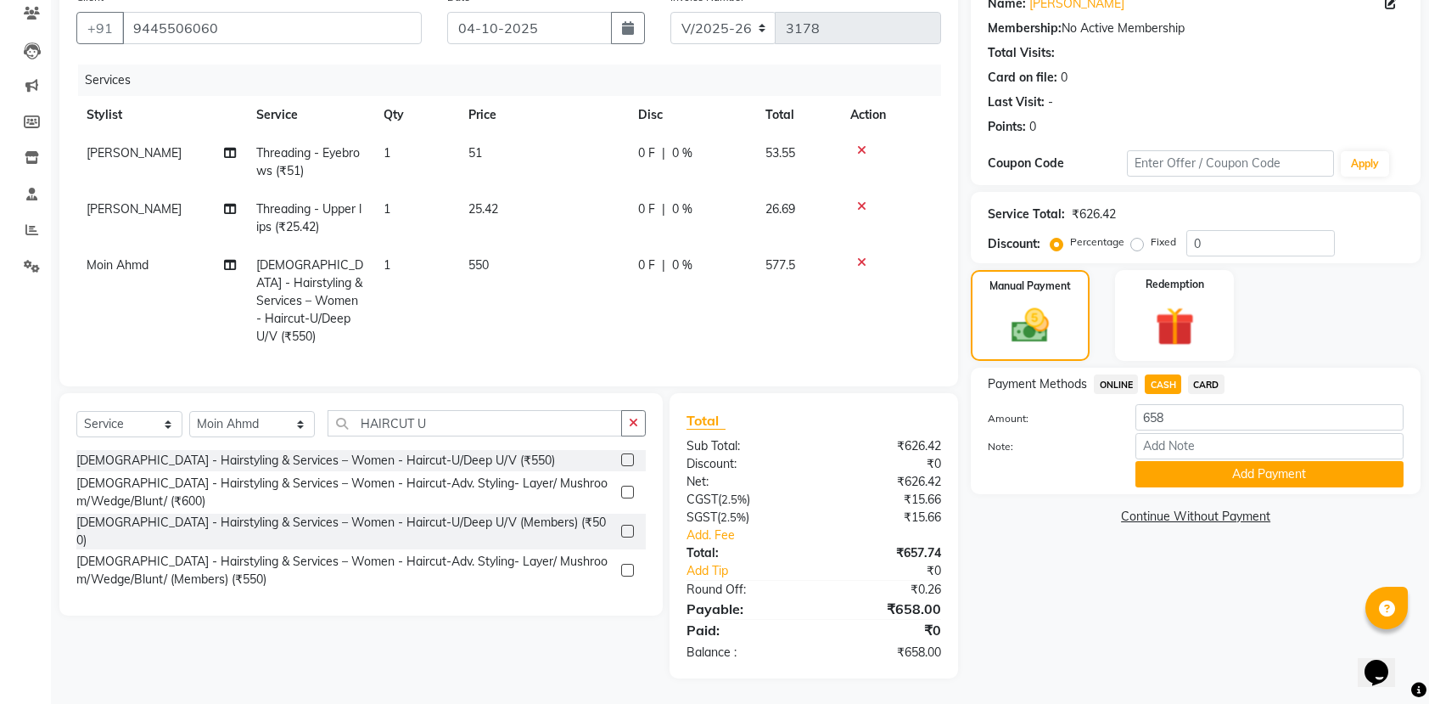
click at [1183, 458] on div "Note:" at bounding box center [1195, 447] width 441 height 29
click at [1186, 462] on button "Add Payment" at bounding box center [1270, 474] width 268 height 26
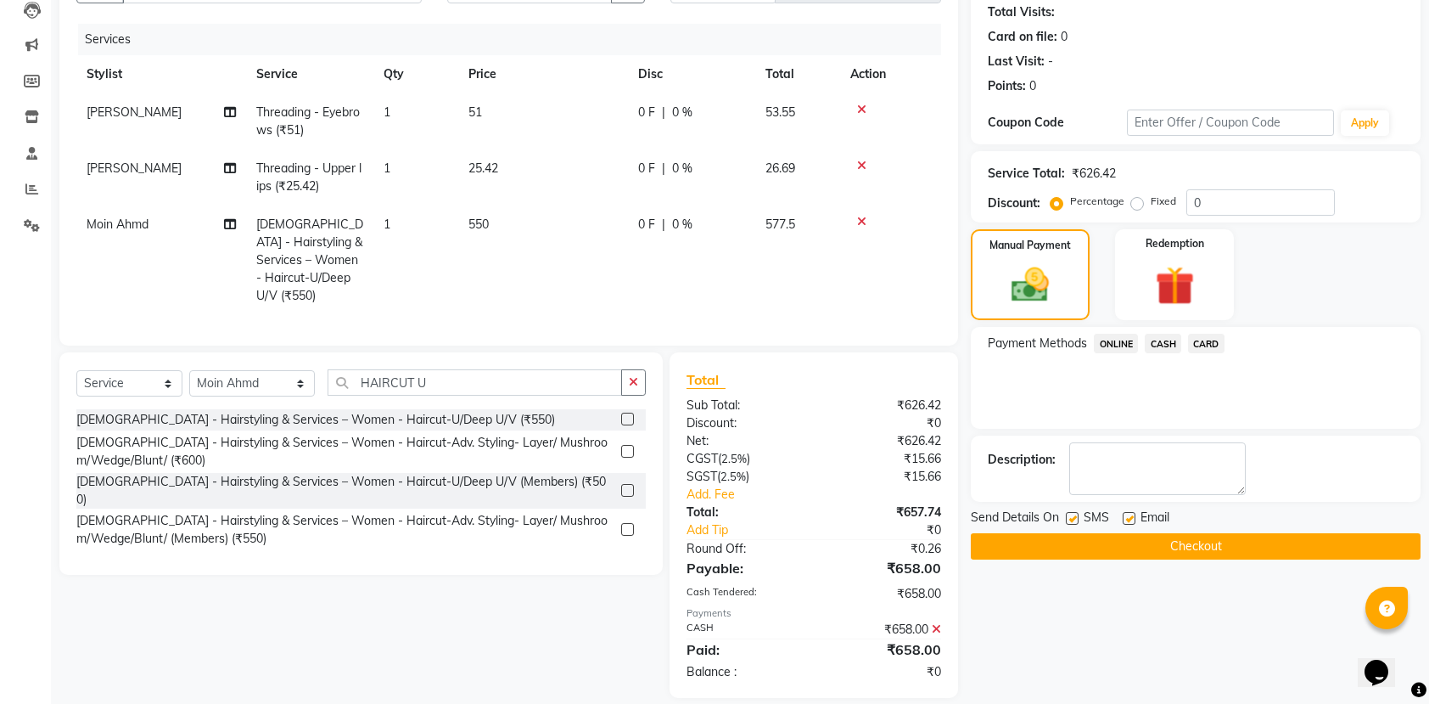
scroll to position [208, 0]
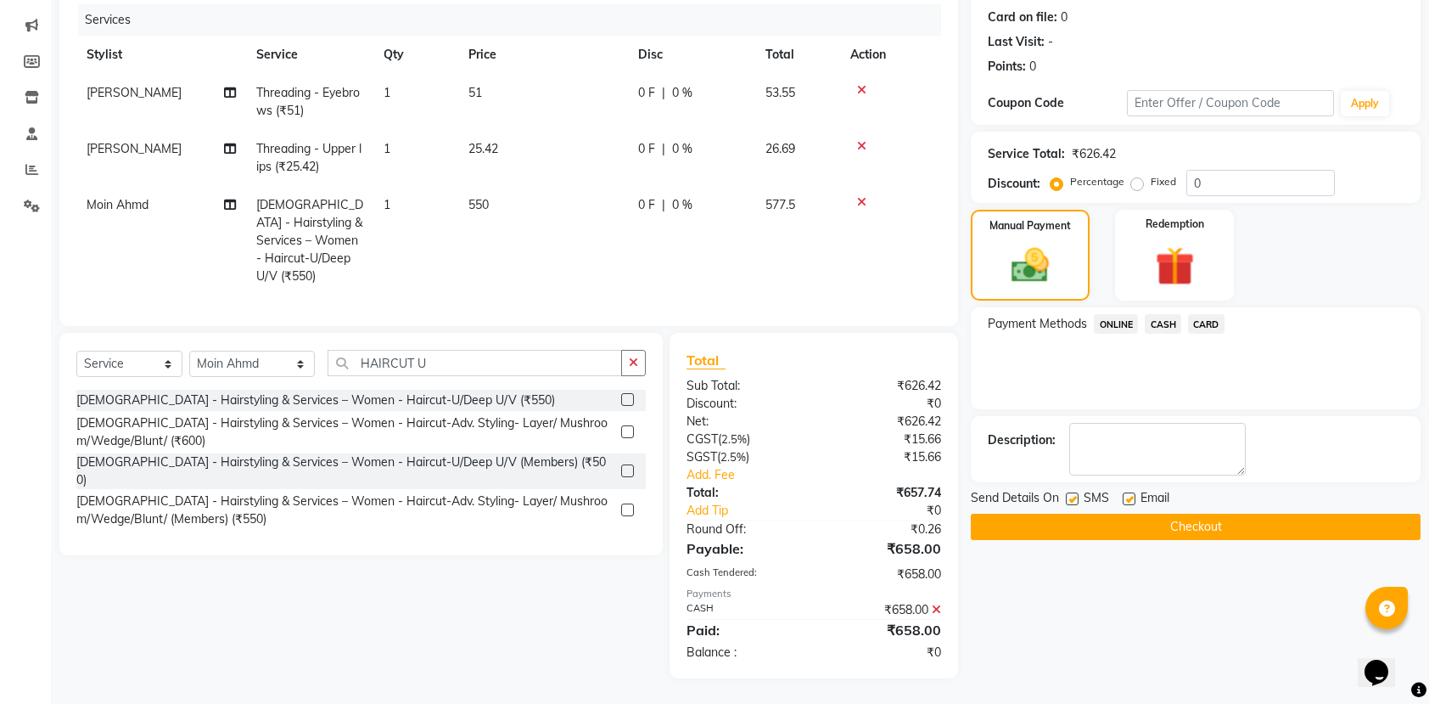
click at [1159, 530] on button "Checkout" at bounding box center [1196, 527] width 450 height 26
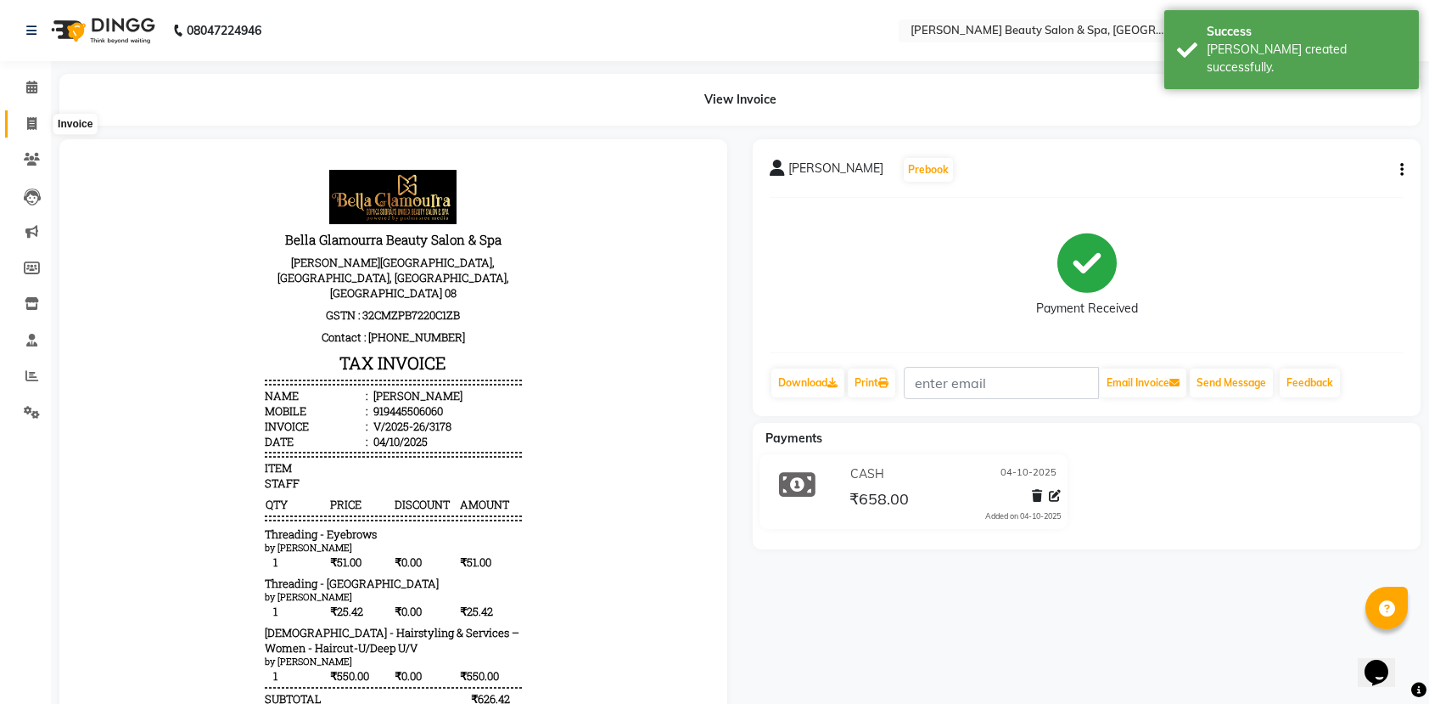
click at [37, 115] on span at bounding box center [32, 125] width 30 height 20
select select "service"
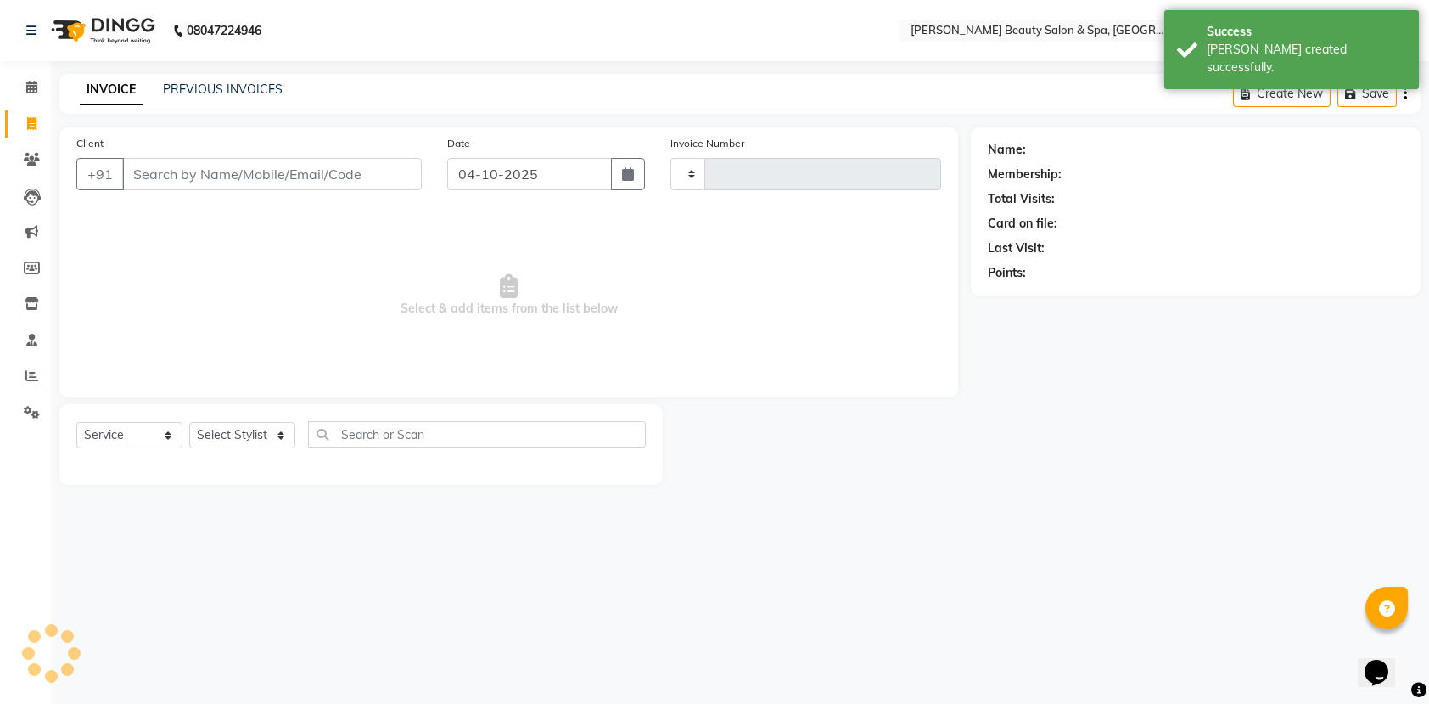
type input "3179"
select select "7524"
click at [177, 178] on input "Client" at bounding box center [274, 174] width 305 height 32
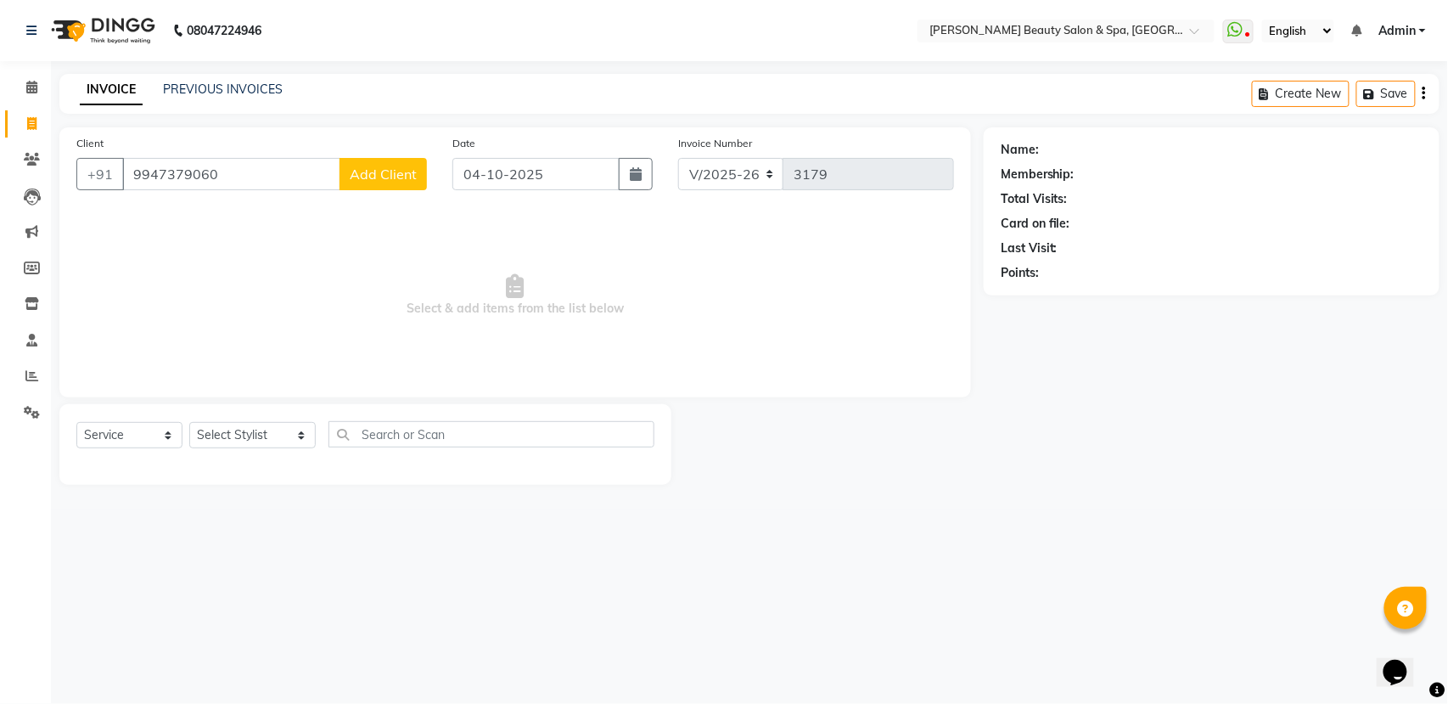
type input "9947379060"
click at [405, 170] on span "Add Client" at bounding box center [383, 174] width 67 height 17
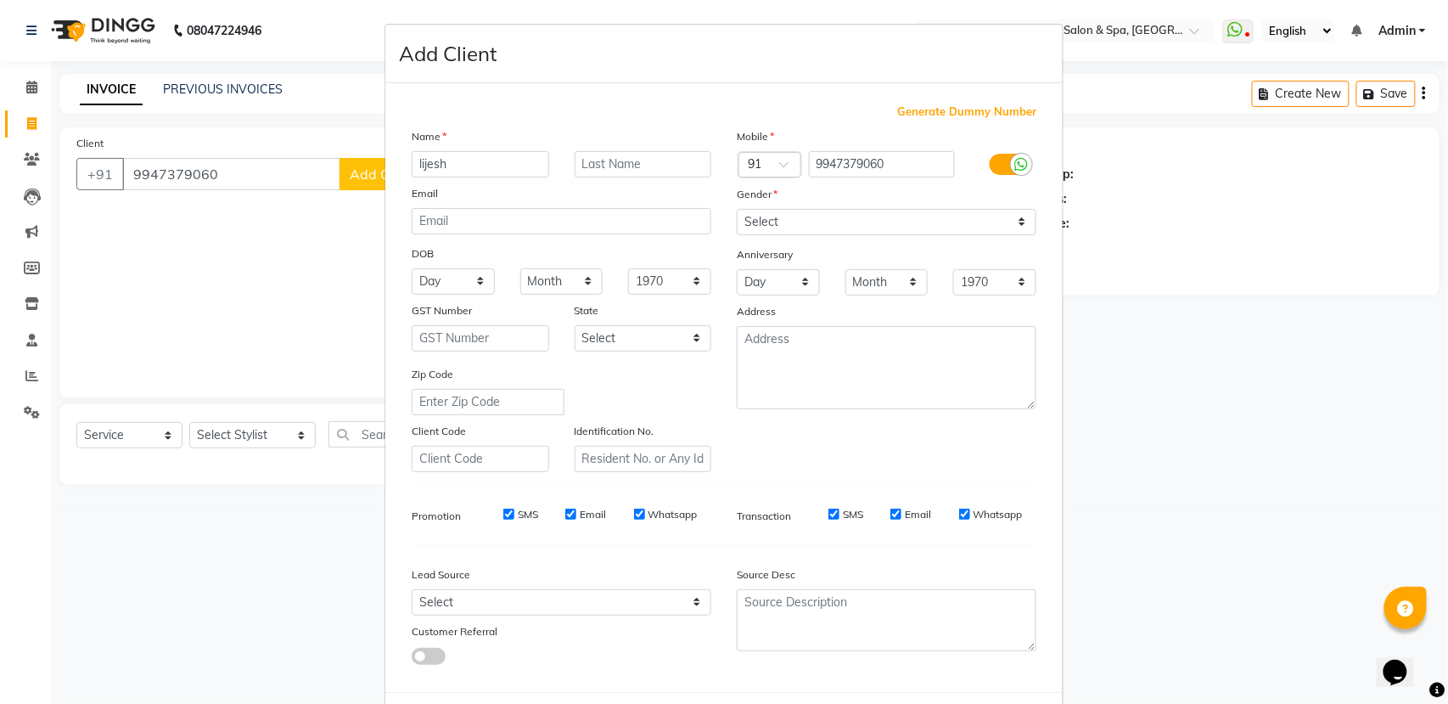
type input "lijesh"
click at [896, 205] on div "Gender" at bounding box center [886, 197] width 325 height 24
click at [922, 205] on div "Gender" at bounding box center [886, 197] width 325 height 24
drag, startPoint x: 1010, startPoint y: 221, endPoint x: 998, endPoint y: 221, distance: 11.9
click at [1007, 221] on select "Select [DEMOGRAPHIC_DATA] [DEMOGRAPHIC_DATA] Other Prefer Not To Say" at bounding box center [887, 222] width 300 height 26
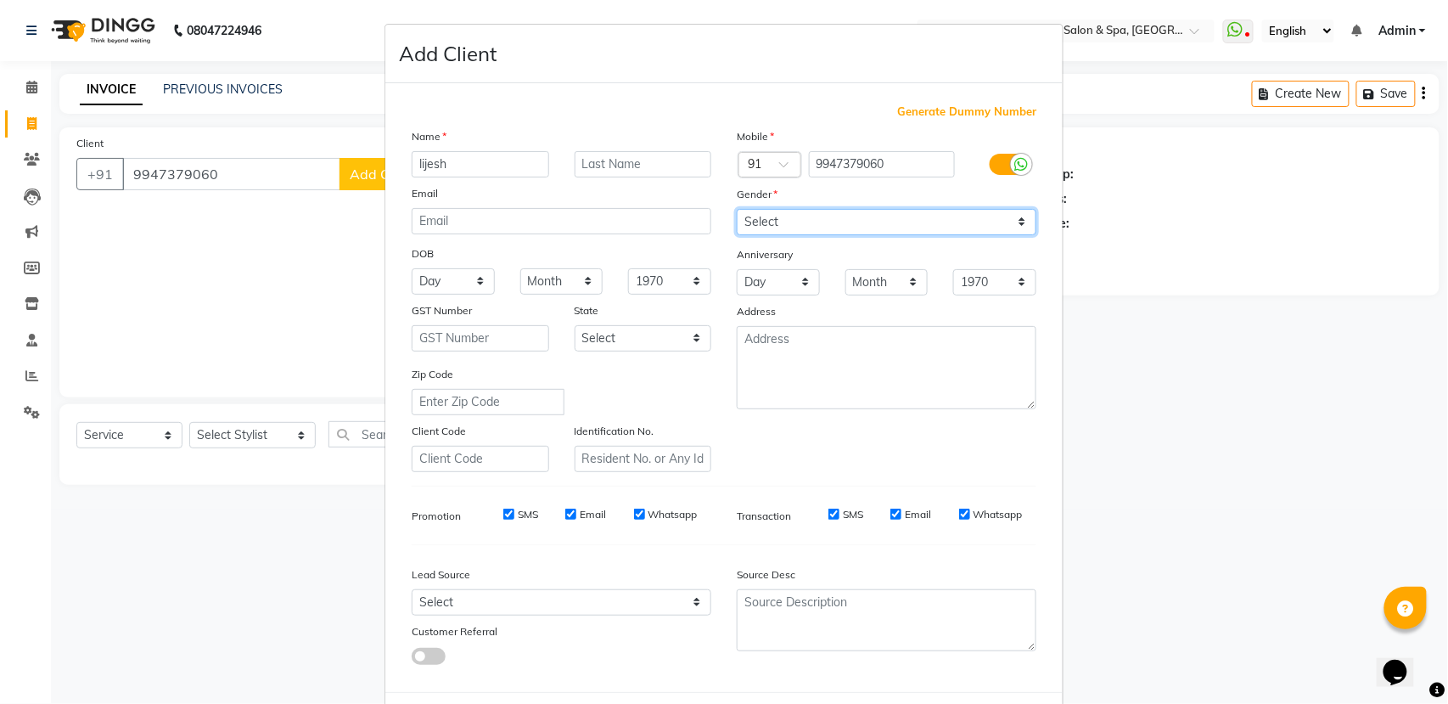
select select "male"
click at [737, 209] on select "Select [DEMOGRAPHIC_DATA] [DEMOGRAPHIC_DATA] Other Prefer Not To Say" at bounding box center [887, 222] width 300 height 26
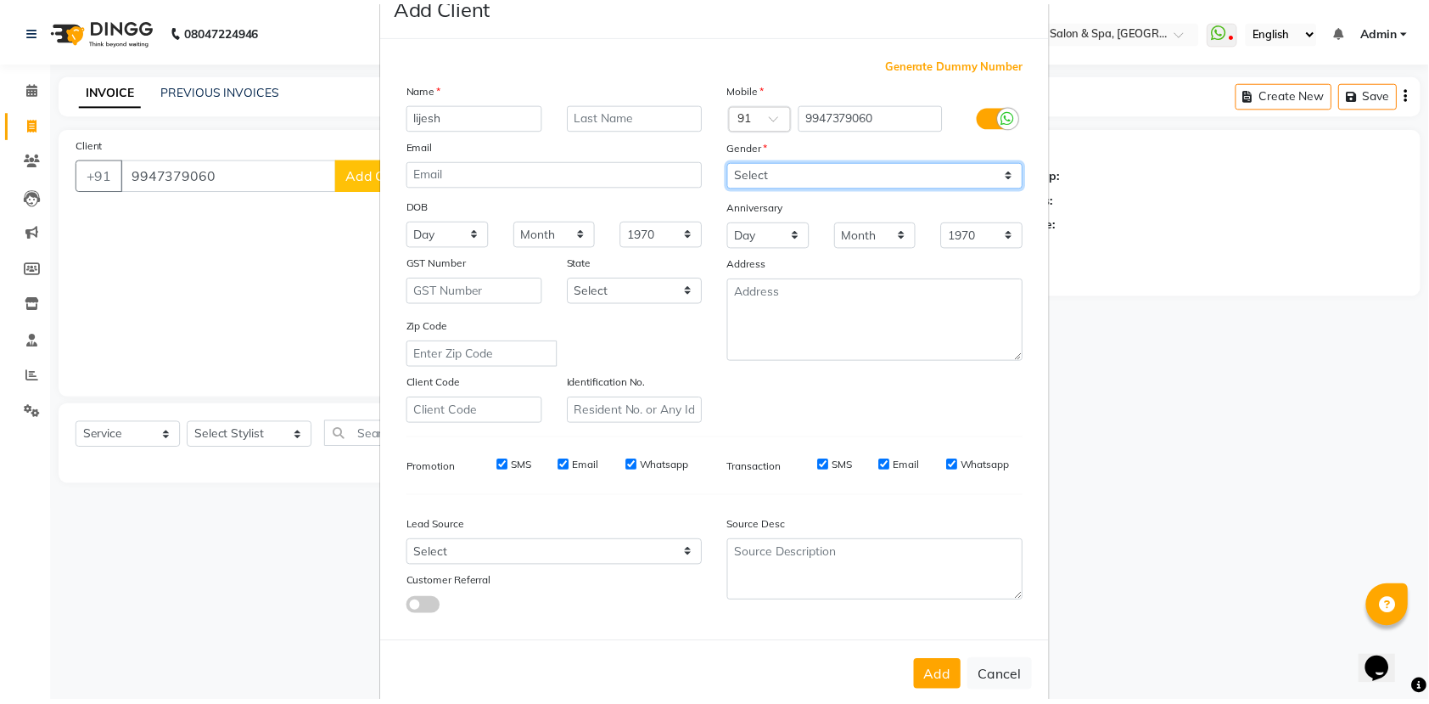
scroll to position [76, 0]
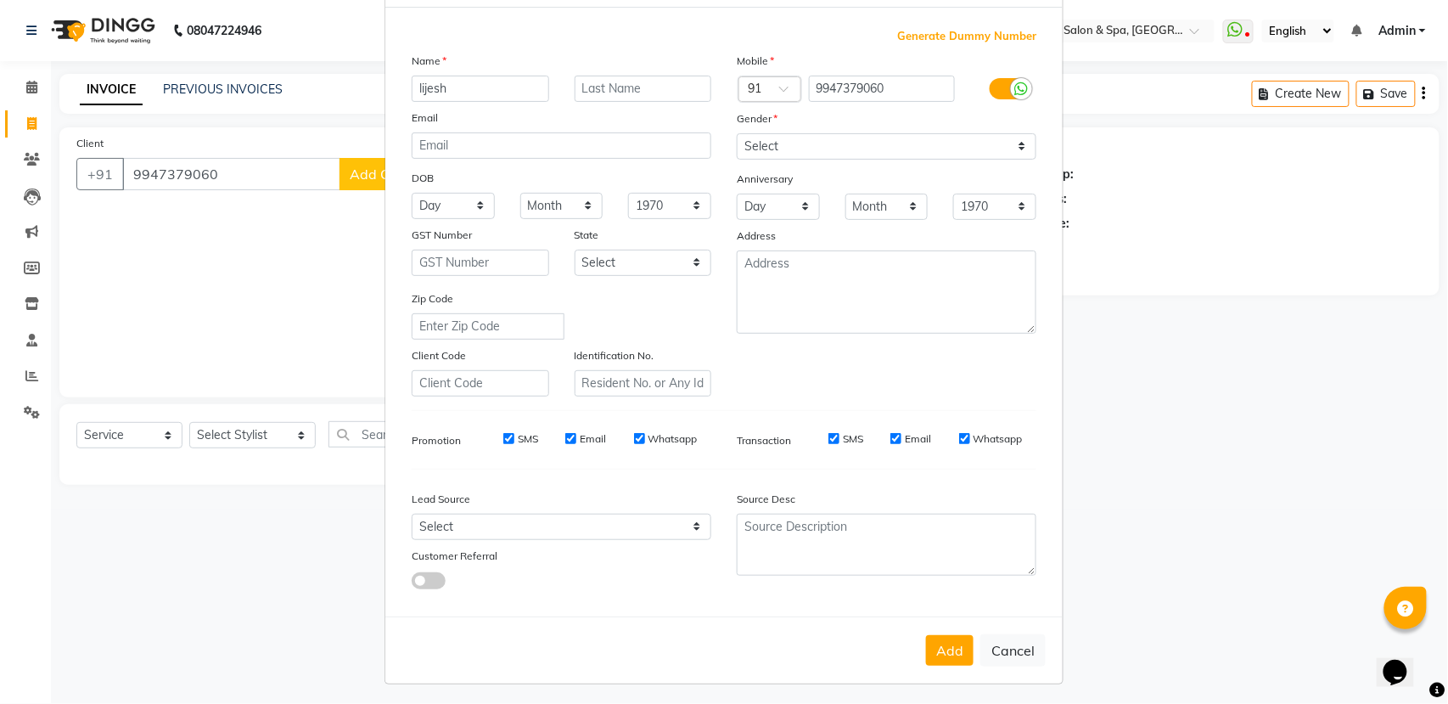
click at [947, 626] on div "Add Cancel" at bounding box center [723, 649] width 677 height 67
click at [945, 647] on button "Add" at bounding box center [950, 650] width 48 height 31
select select
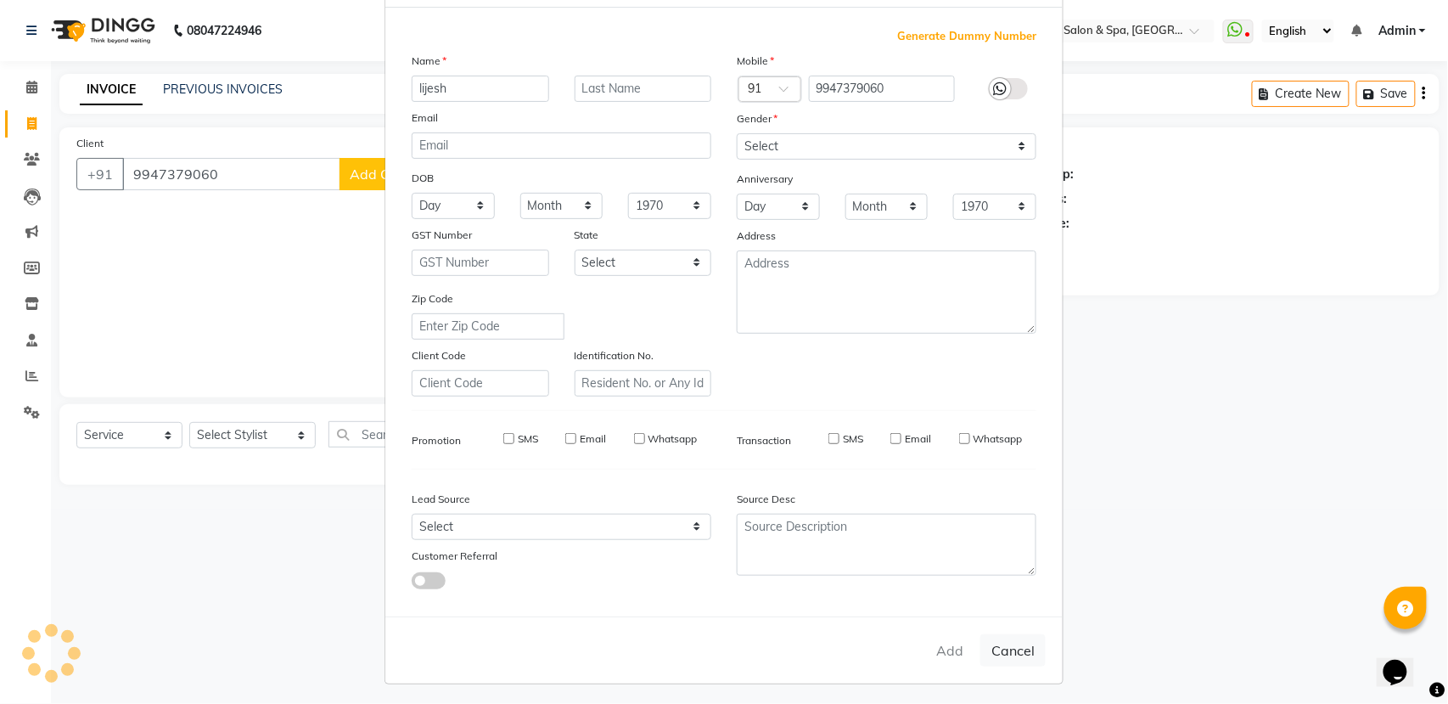
select select
checkbox input "false"
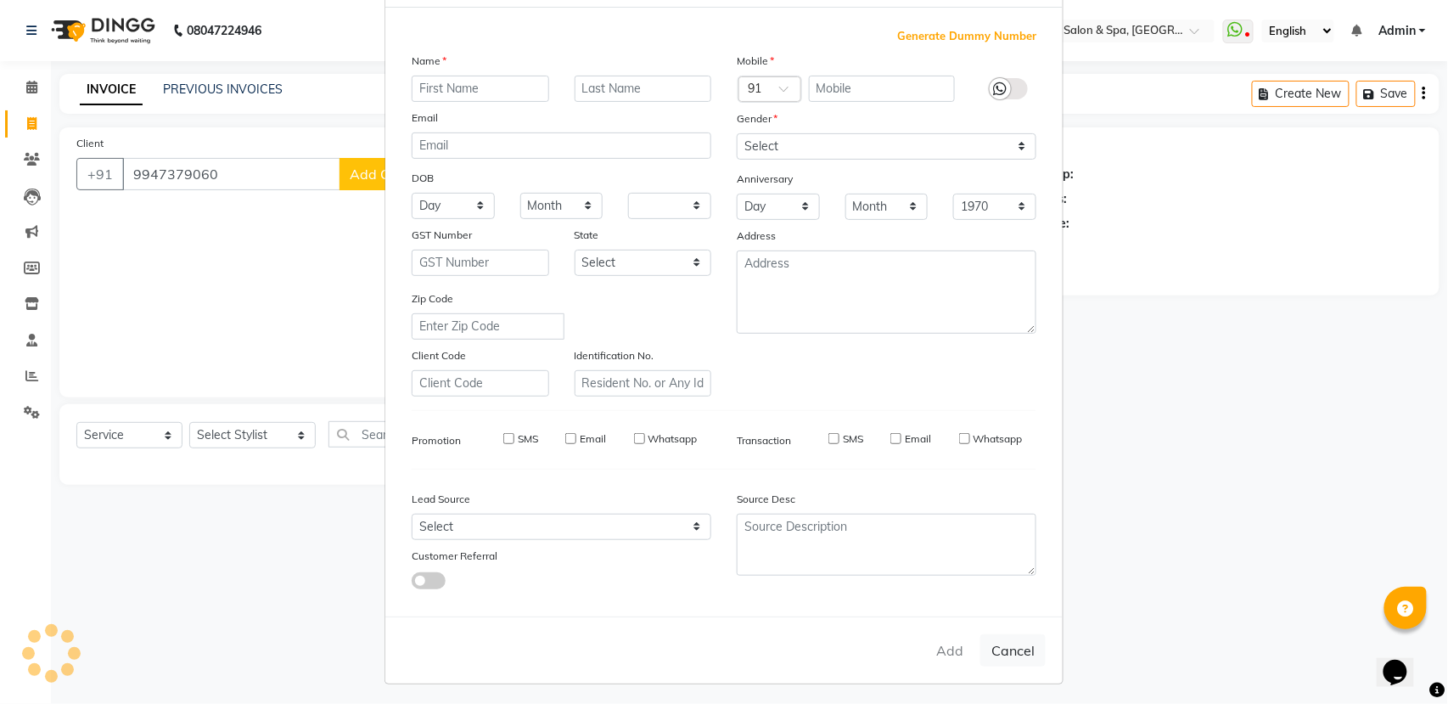
checkbox input "false"
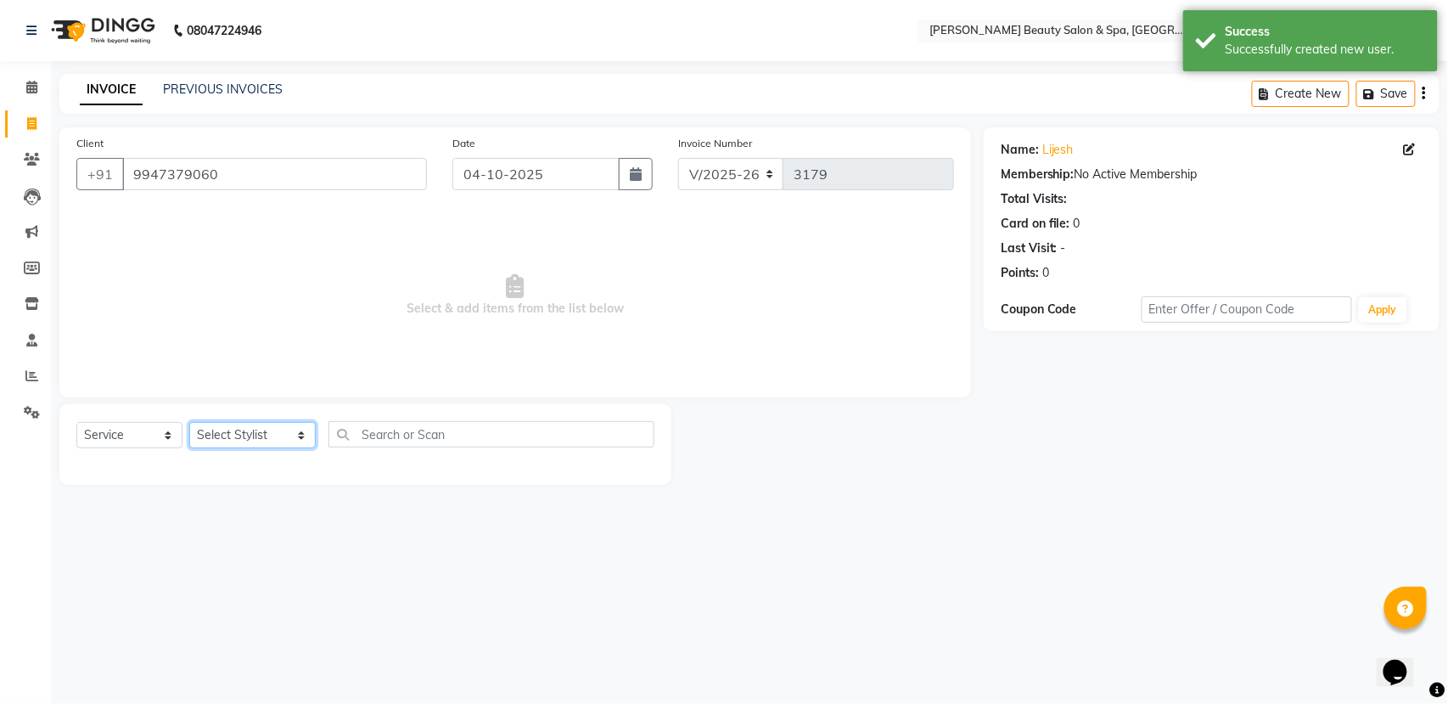
click at [273, 423] on select "Select Stylist Admin [PERSON_NAME] [PERSON_NAME] [PERSON_NAME] [PERSON_NAME] [P…" at bounding box center [252, 435] width 126 height 26
select select "83646"
click at [189, 422] on select "Select Stylist Admin [PERSON_NAME] [PERSON_NAME] [PERSON_NAME] [PERSON_NAME] [P…" at bounding box center [252, 435] width 126 height 26
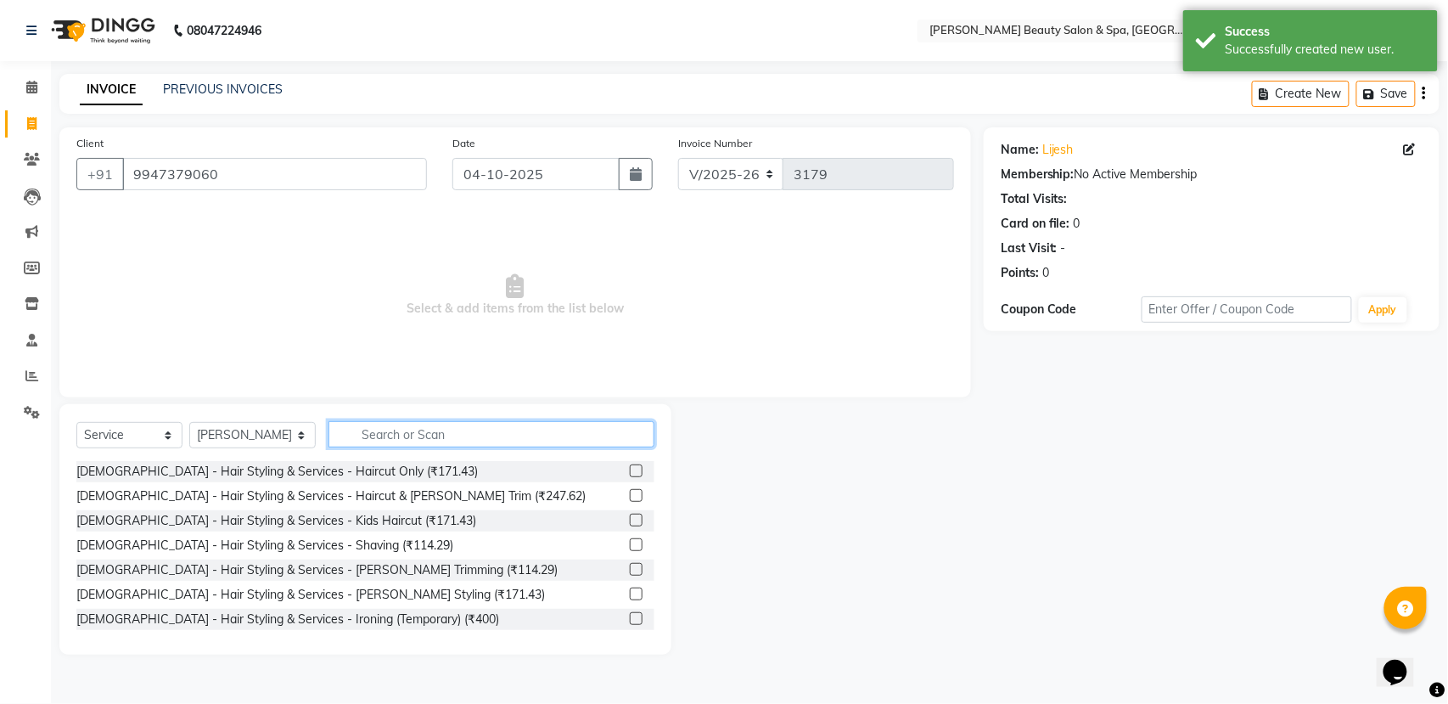
click at [373, 441] on input "text" at bounding box center [491, 434] width 326 height 26
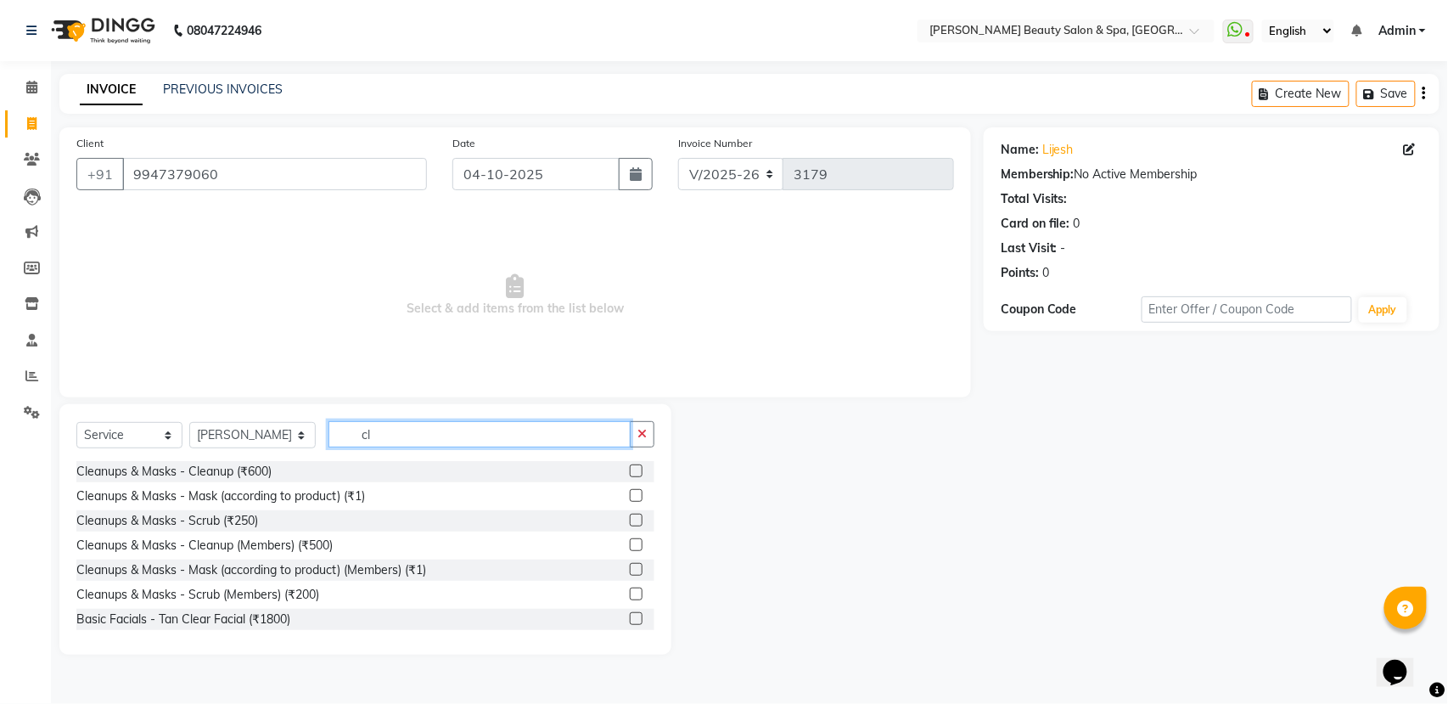
type input "cl"
drag, startPoint x: 618, startPoint y: 479, endPoint x: 643, endPoint y: 476, distance: 24.7
click at [643, 476] on div "Cleanups & Masks - Cleanup (₹600) Cleanups & Masks - Mask (according to product…" at bounding box center [365, 546] width 578 height 170
click at [630, 469] on label at bounding box center [636, 470] width 13 height 13
click at [630, 469] on input "checkbox" at bounding box center [635, 471] width 11 height 11
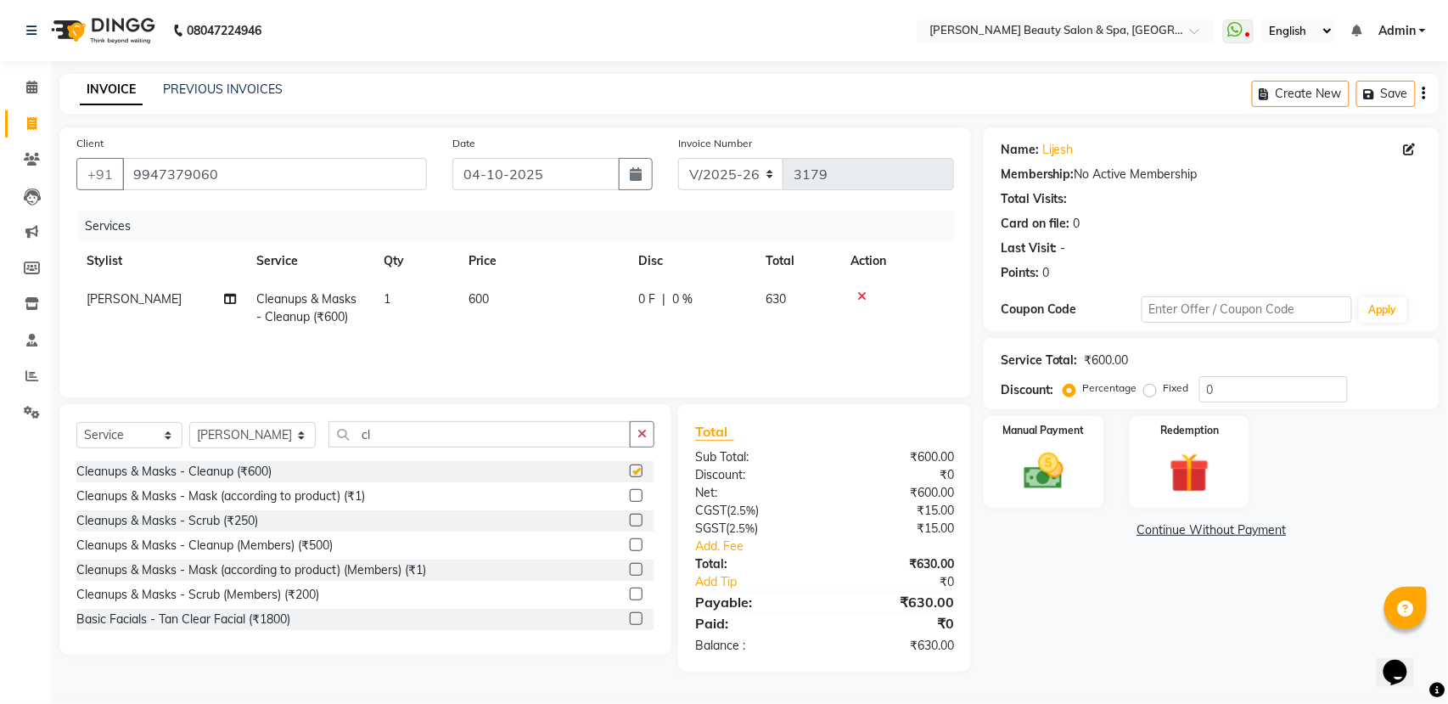
checkbox input "false"
click at [424, 435] on input "cl" at bounding box center [479, 434] width 302 height 26
type input "c"
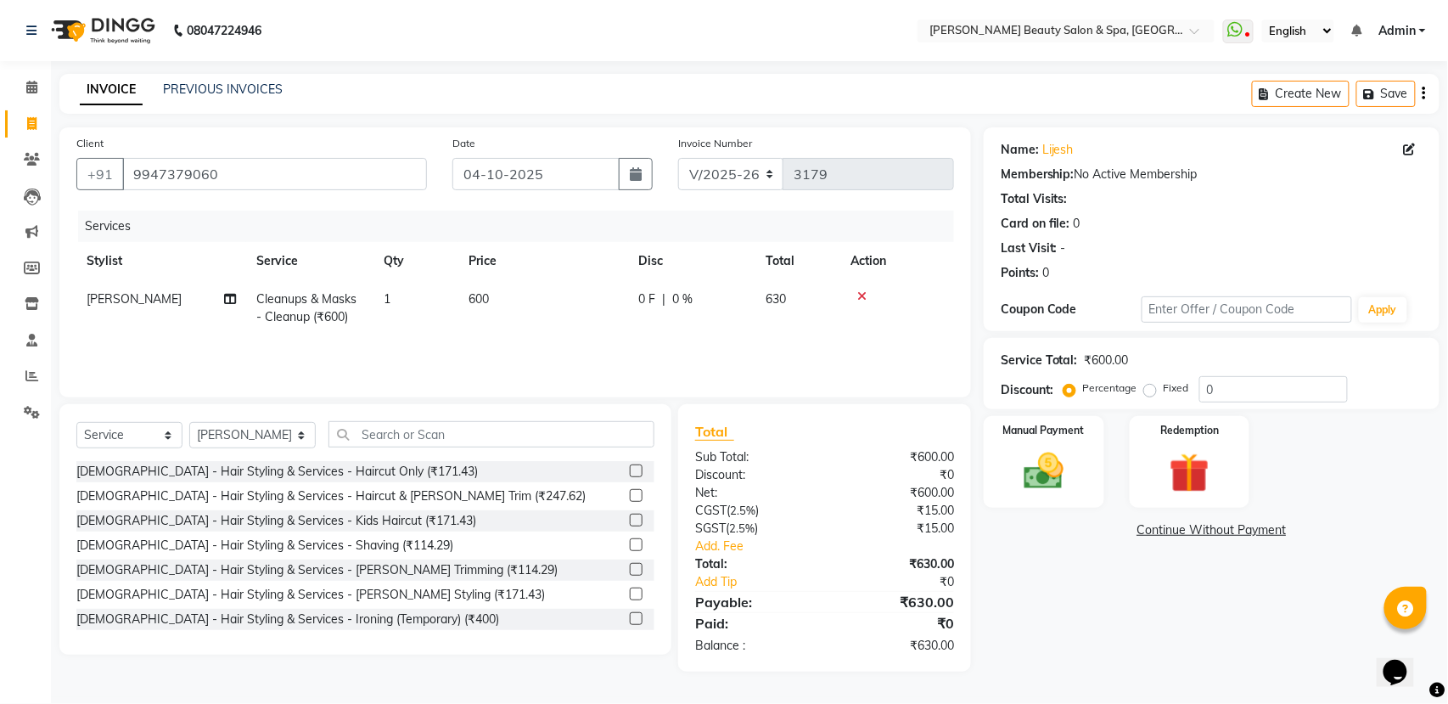
drag, startPoint x: 622, startPoint y: 493, endPoint x: 567, endPoint y: 462, distance: 63.5
click at [637, 489] on div "Gents - Hair Styling & Services - Haircut Only (₹171.43) Gents - Hair Styling &…" at bounding box center [365, 546] width 578 height 170
click at [630, 497] on label at bounding box center [636, 495] width 13 height 13
click at [630, 497] on input "checkbox" at bounding box center [635, 496] width 11 height 11
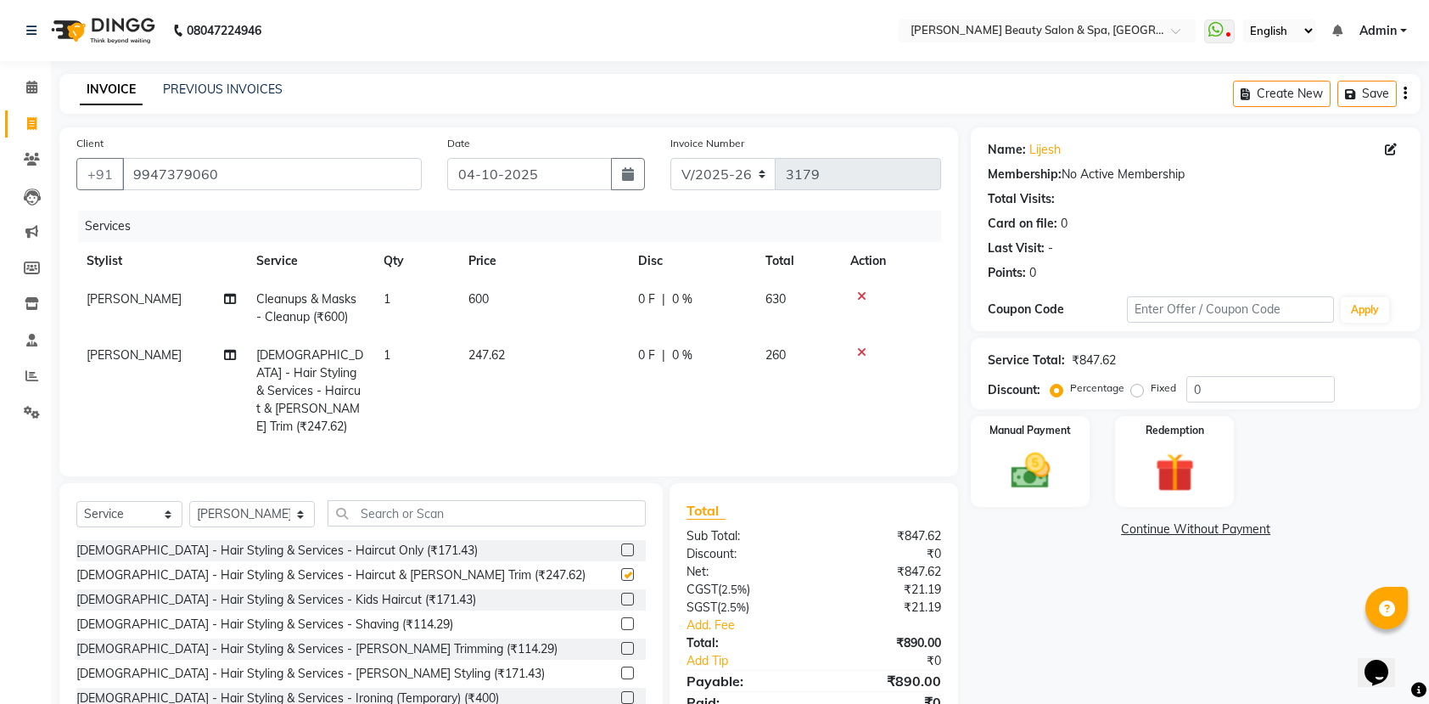
checkbox input "false"
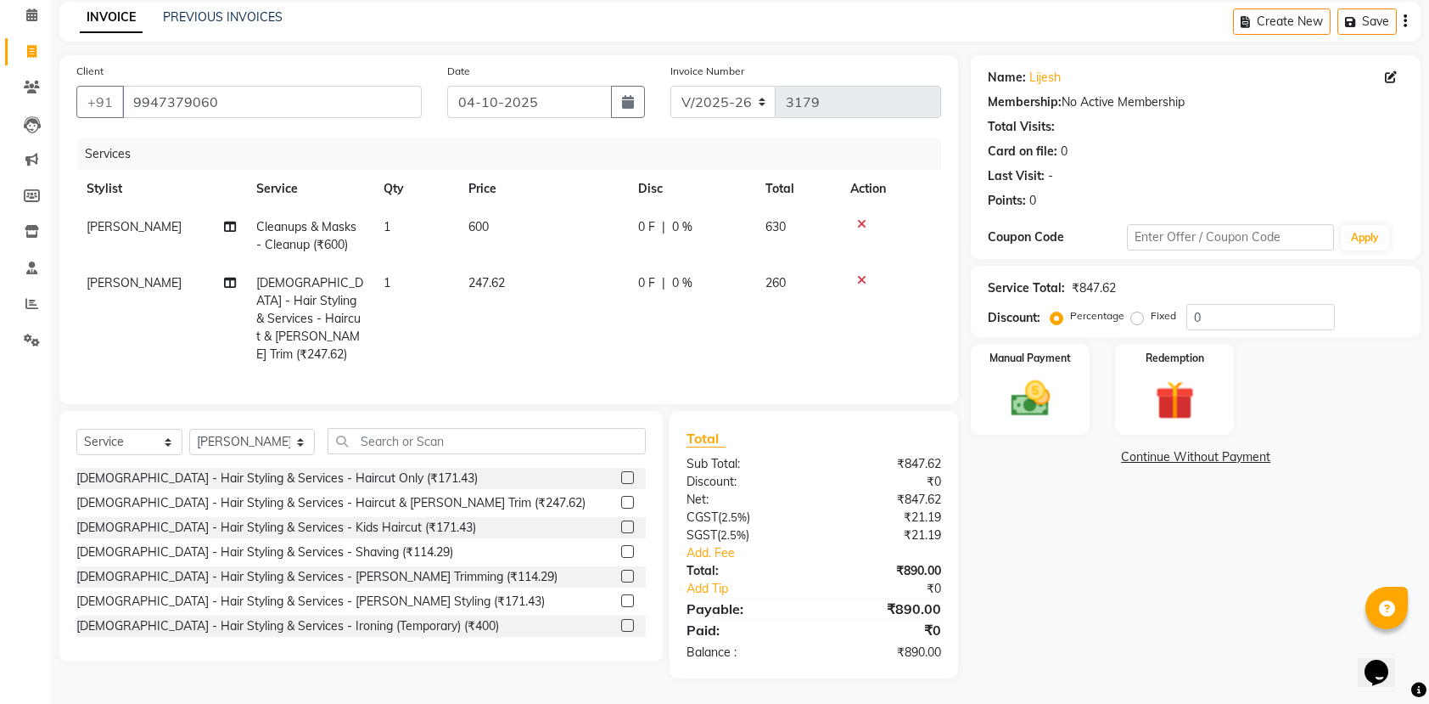
scroll to position [73, 0]
click at [1009, 378] on img at bounding box center [1030, 398] width 66 height 47
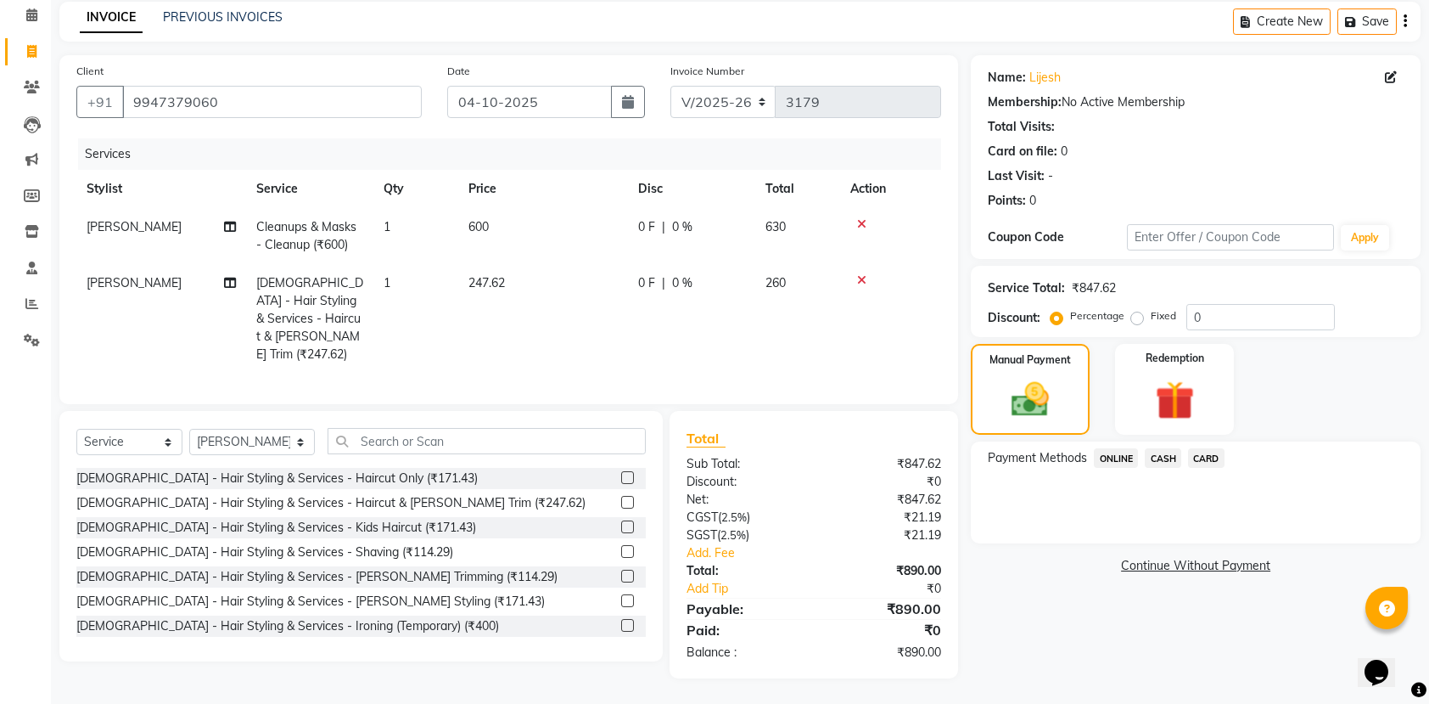
click at [1112, 458] on span "ONLINE" at bounding box center [1116, 458] width 44 height 20
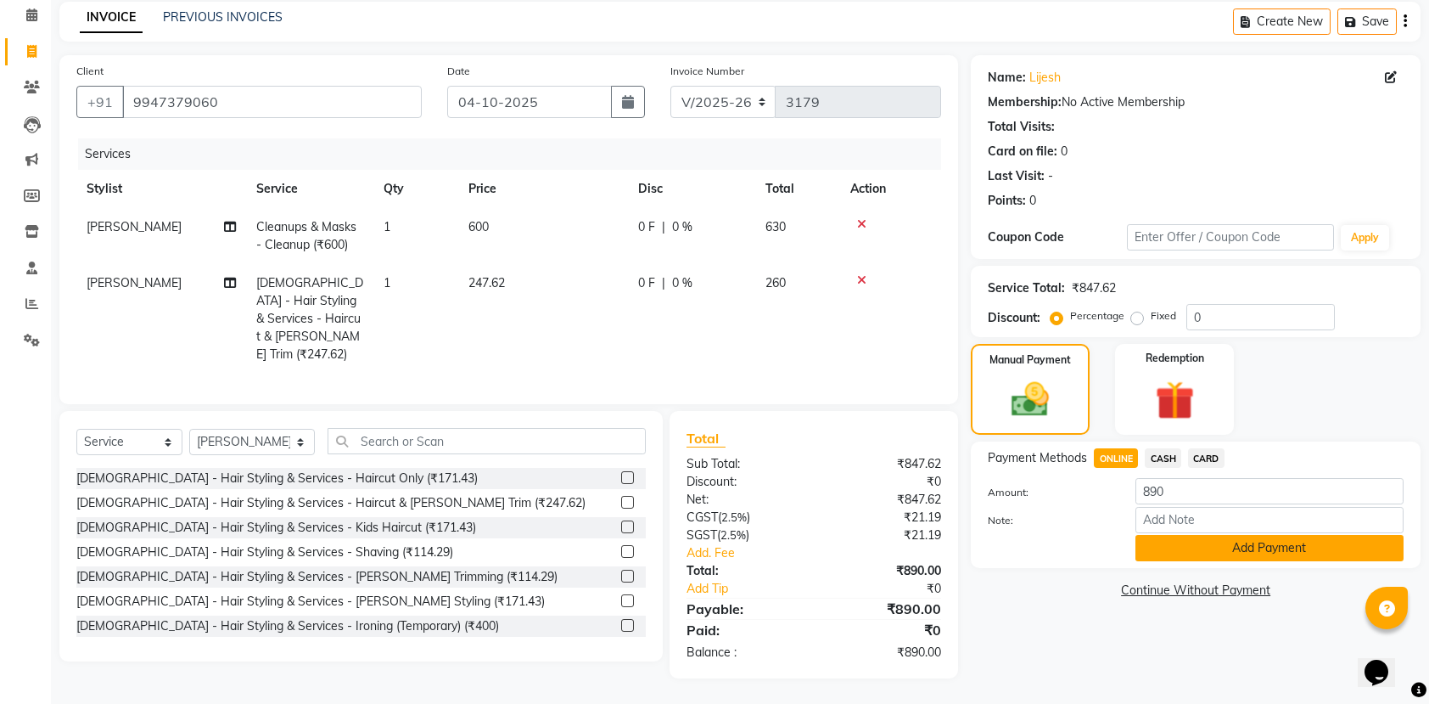
click at [1182, 540] on button "Add Payment" at bounding box center [1270, 548] width 268 height 26
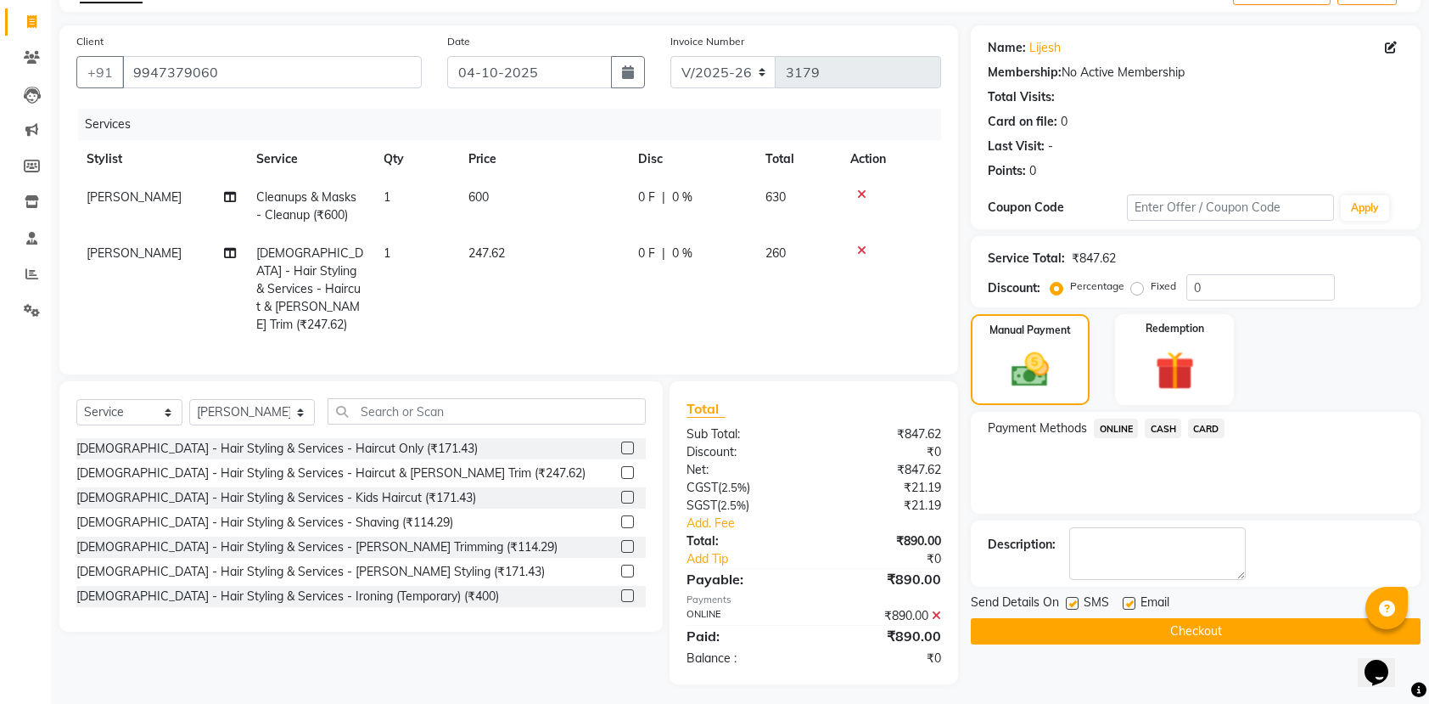
scroll to position [109, 0]
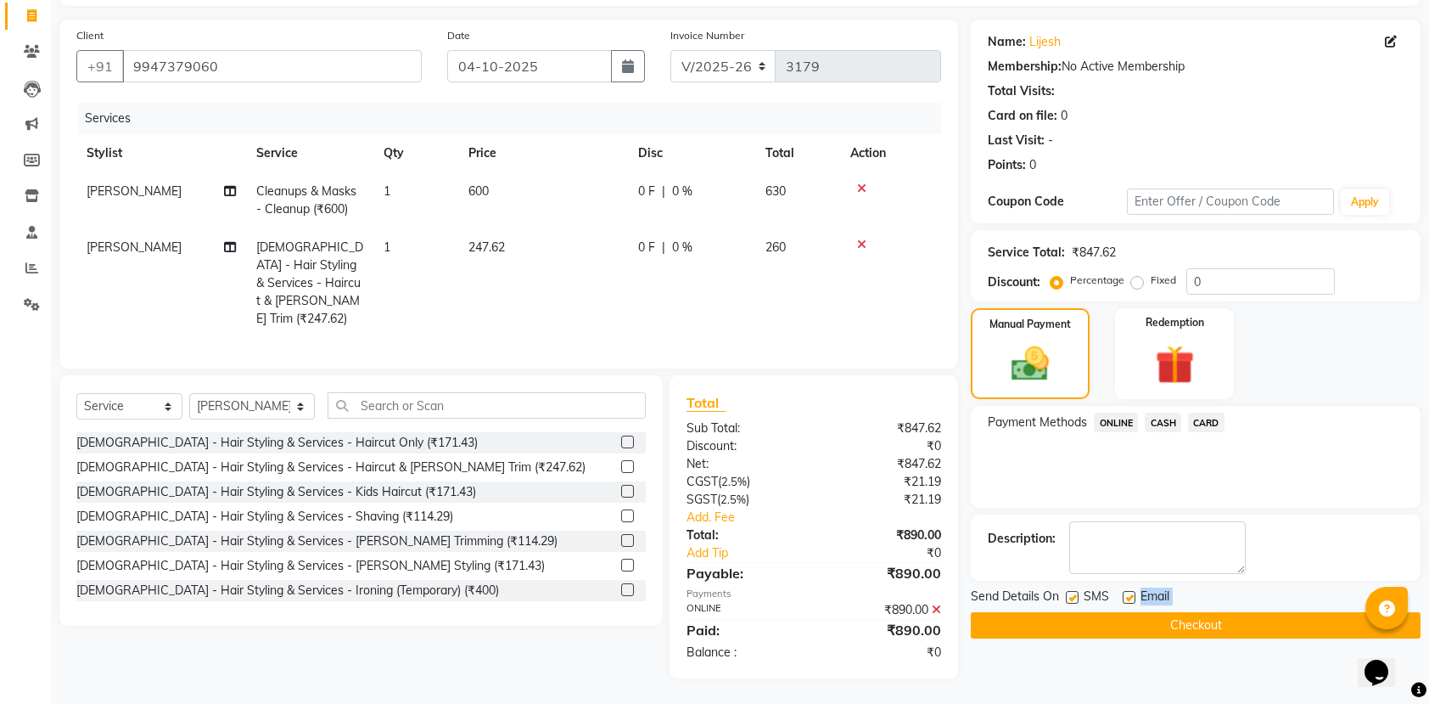
click at [1146, 609] on div "Send Details On SMS Email Checkout" at bounding box center [1196, 612] width 450 height 51
click at [1148, 639] on div "Name: Lijesh Membership: No Active Membership Total Visits: Card on file: 0 Las…" at bounding box center [1202, 349] width 463 height 659
click at [1097, 625] on button "Checkout" at bounding box center [1196, 625] width 450 height 26
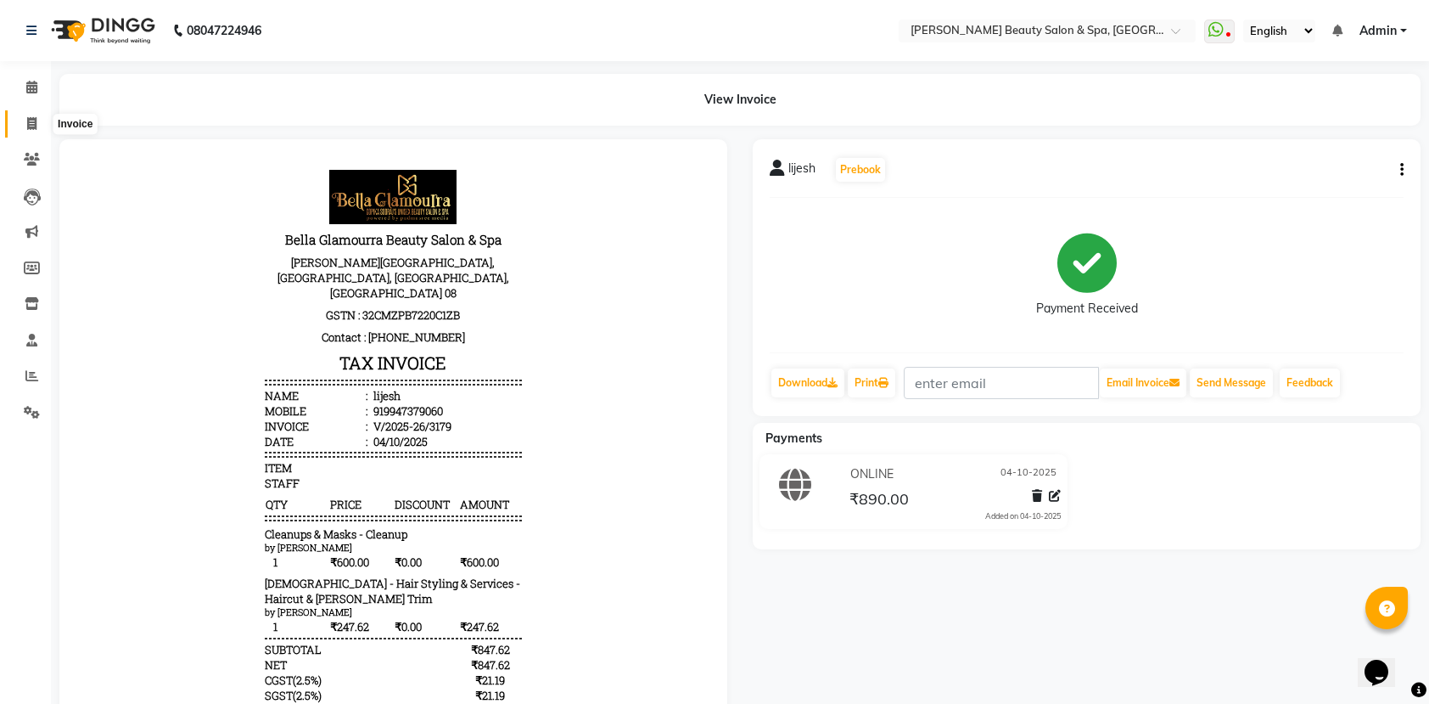
click at [27, 124] on icon at bounding box center [31, 123] width 9 height 13
select select "service"
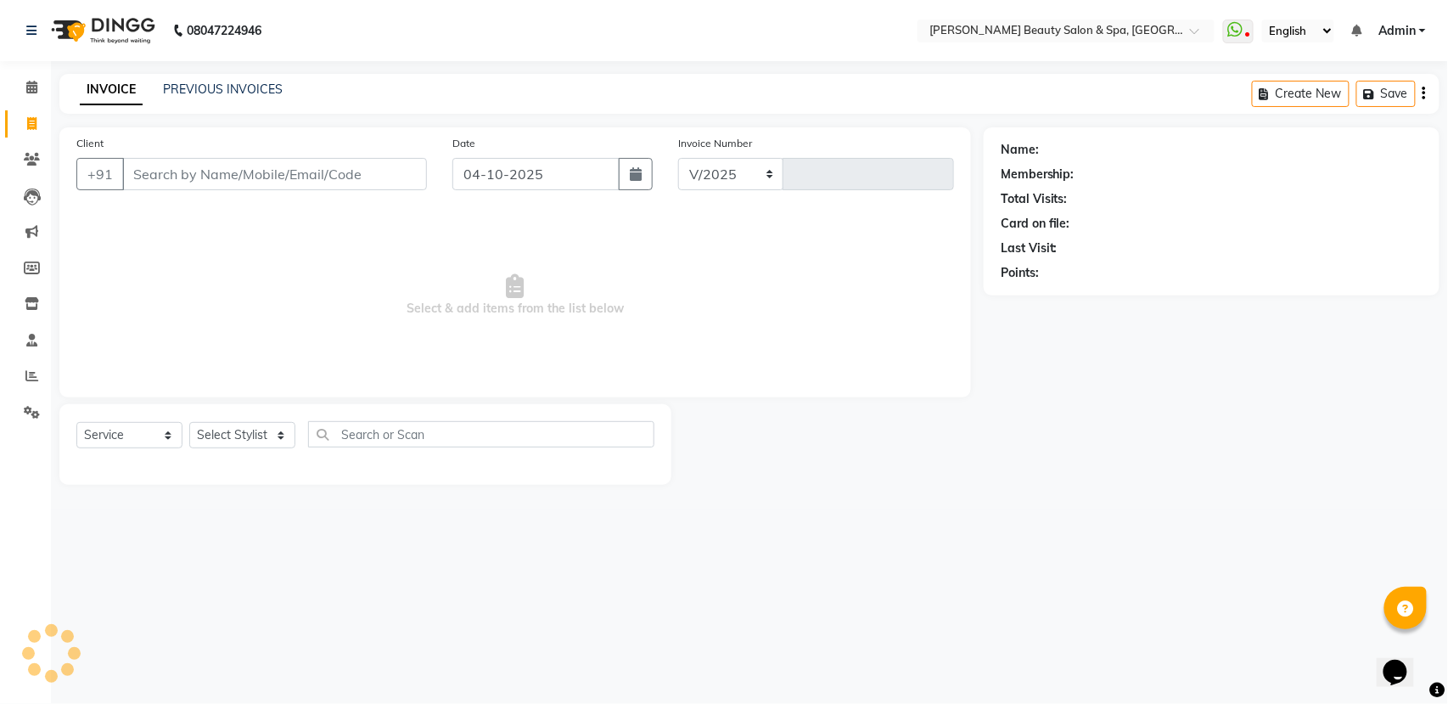
select select "7524"
type input "3180"
click at [166, 171] on input "Client" at bounding box center [274, 174] width 305 height 32
type input "6282927178"
click at [384, 185] on button "Add Client" at bounding box center [383, 174] width 87 height 32
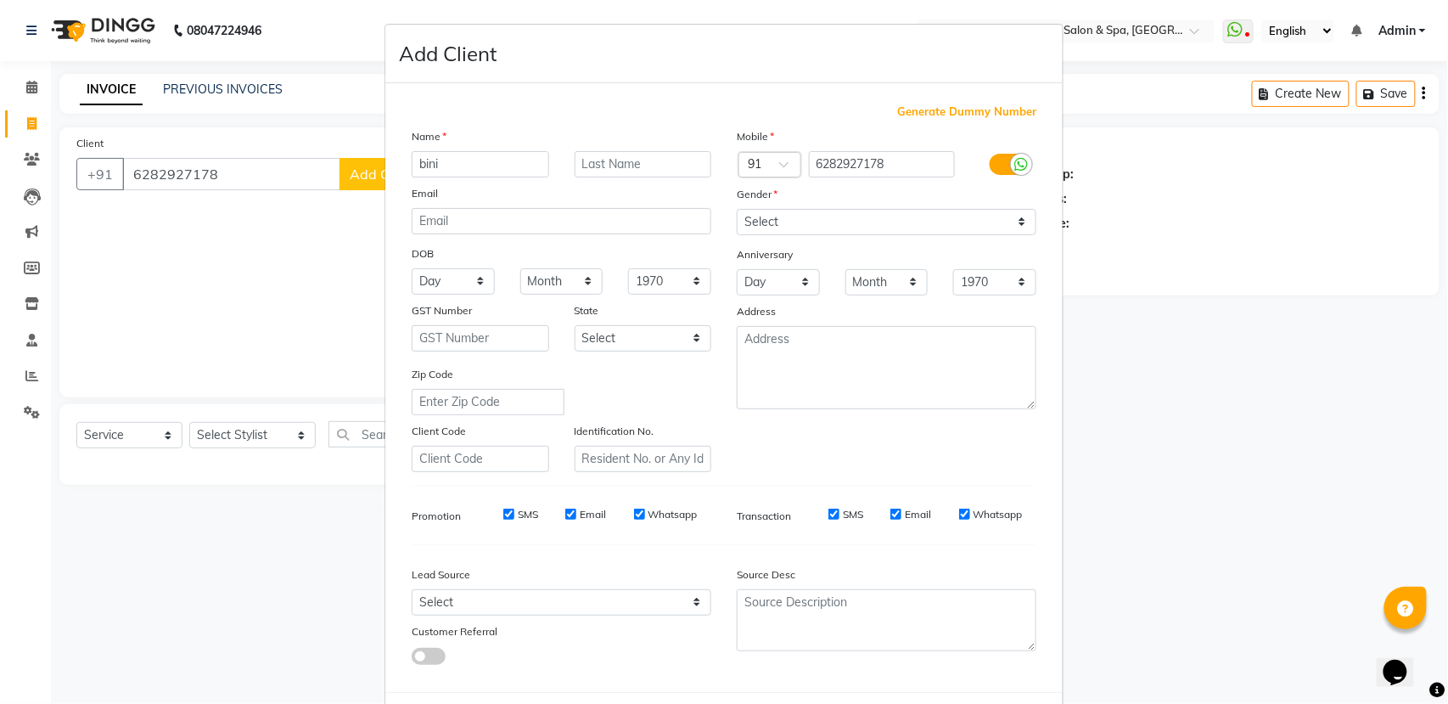
type input "bini"
click at [830, 212] on select "Select [DEMOGRAPHIC_DATA] [DEMOGRAPHIC_DATA] Other Prefer Not To Say" at bounding box center [887, 222] width 300 height 26
click at [737, 209] on select "Select [DEMOGRAPHIC_DATA] [DEMOGRAPHIC_DATA] Other Prefer Not To Say" at bounding box center [887, 222] width 300 height 26
click at [806, 217] on select "Select [DEMOGRAPHIC_DATA] [DEMOGRAPHIC_DATA] Other Prefer Not To Say" at bounding box center [887, 222] width 300 height 26
select select "[DEMOGRAPHIC_DATA]"
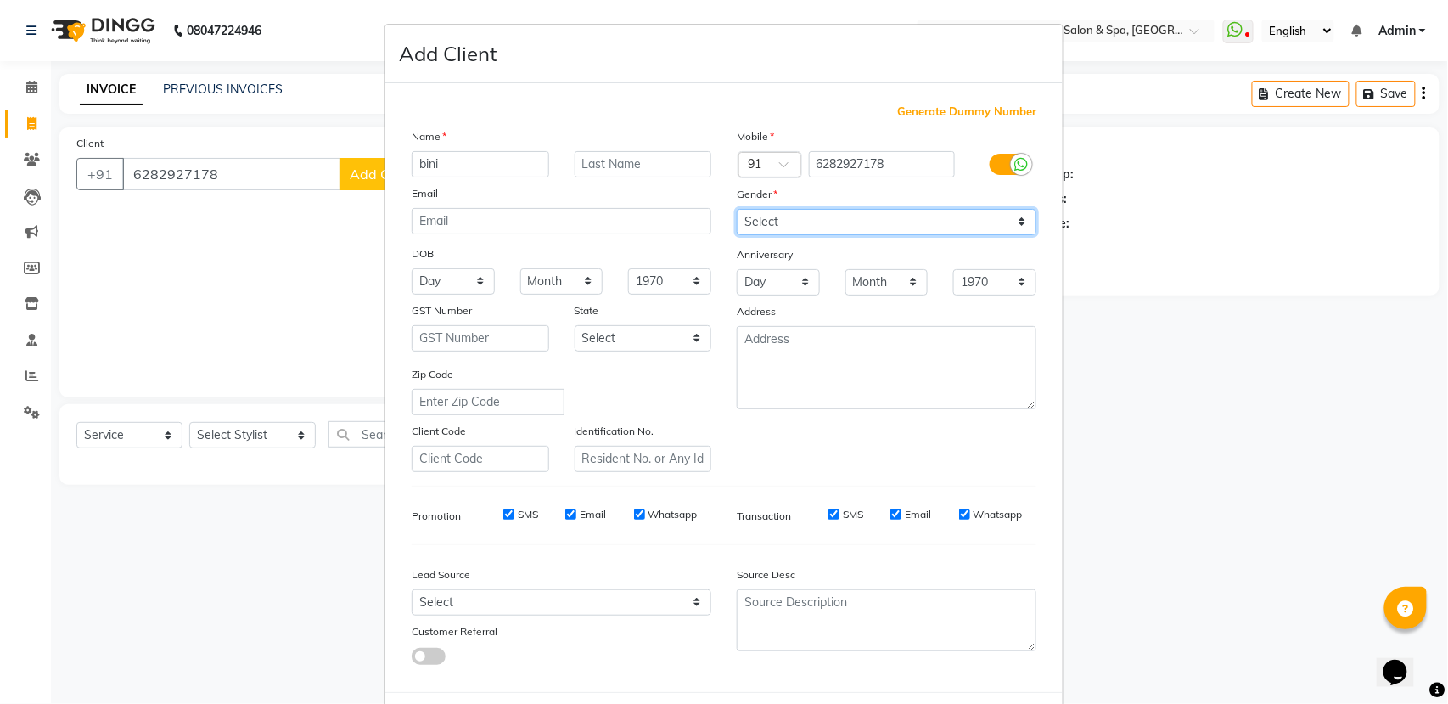
click at [737, 209] on select "Select [DEMOGRAPHIC_DATA] [DEMOGRAPHIC_DATA] Other Prefer Not To Say" at bounding box center [887, 222] width 300 height 26
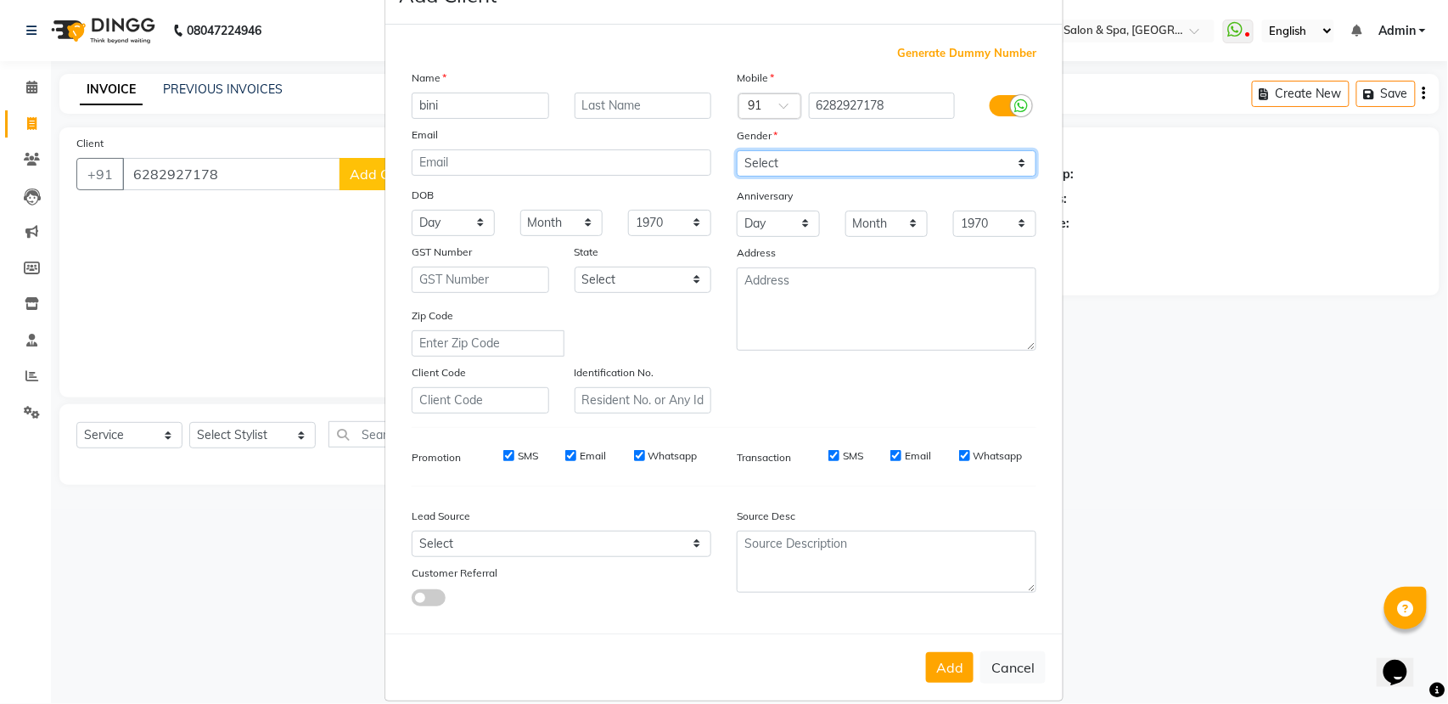
scroll to position [76, 0]
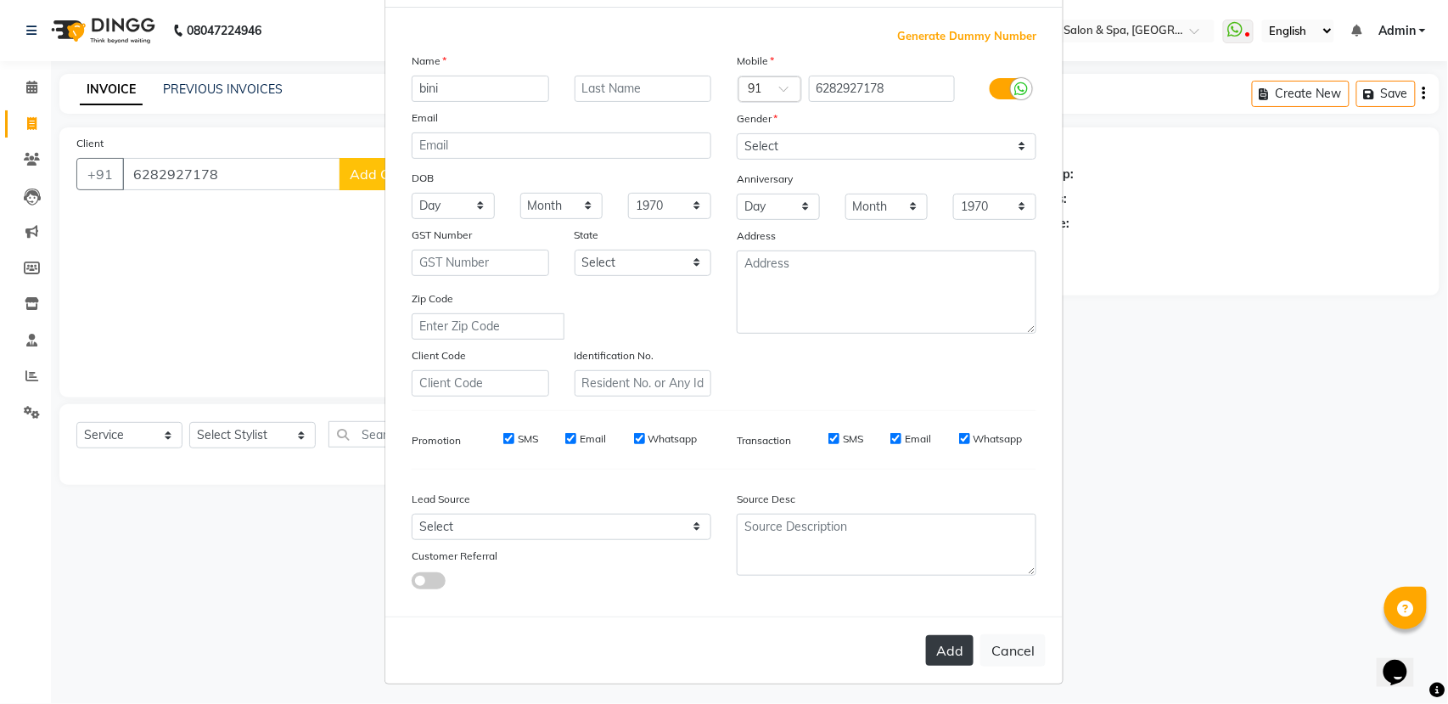
click at [934, 643] on button "Add" at bounding box center [950, 650] width 48 height 31
select select
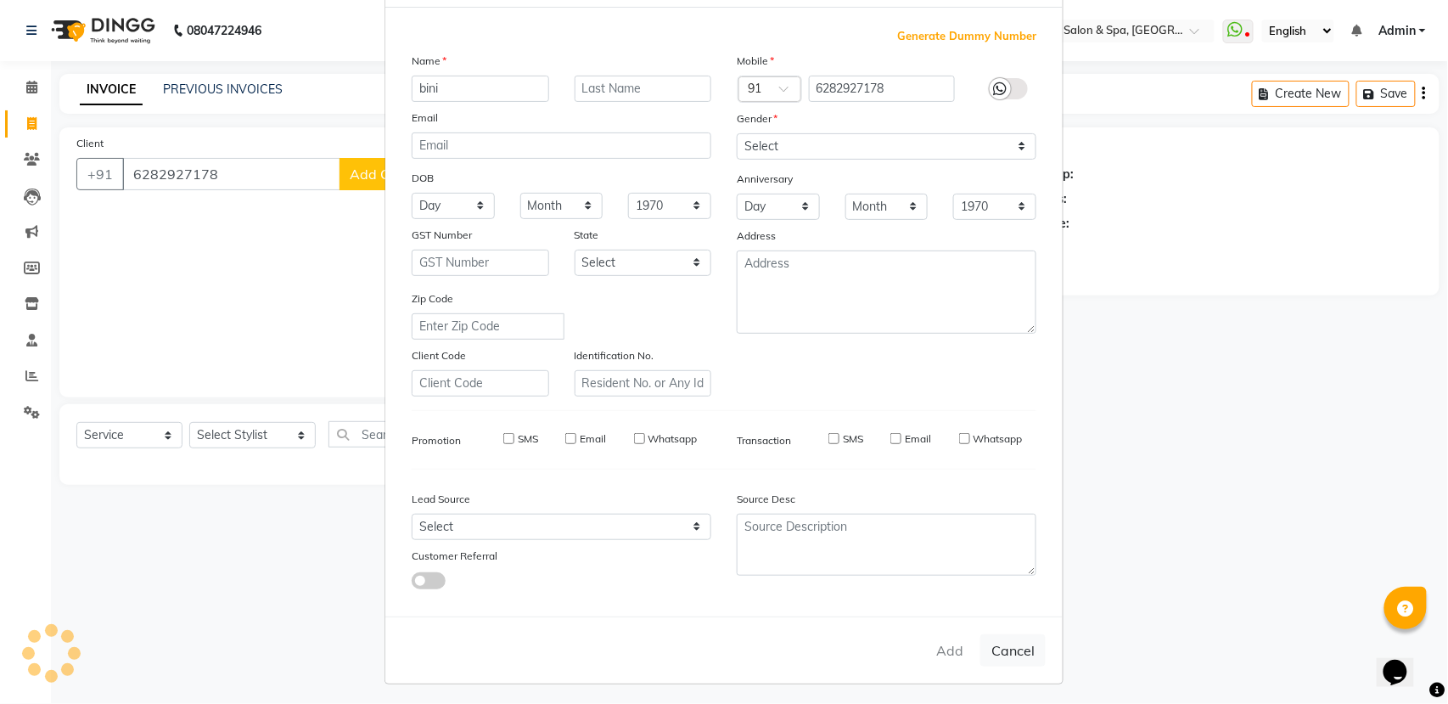
select select
checkbox input "false"
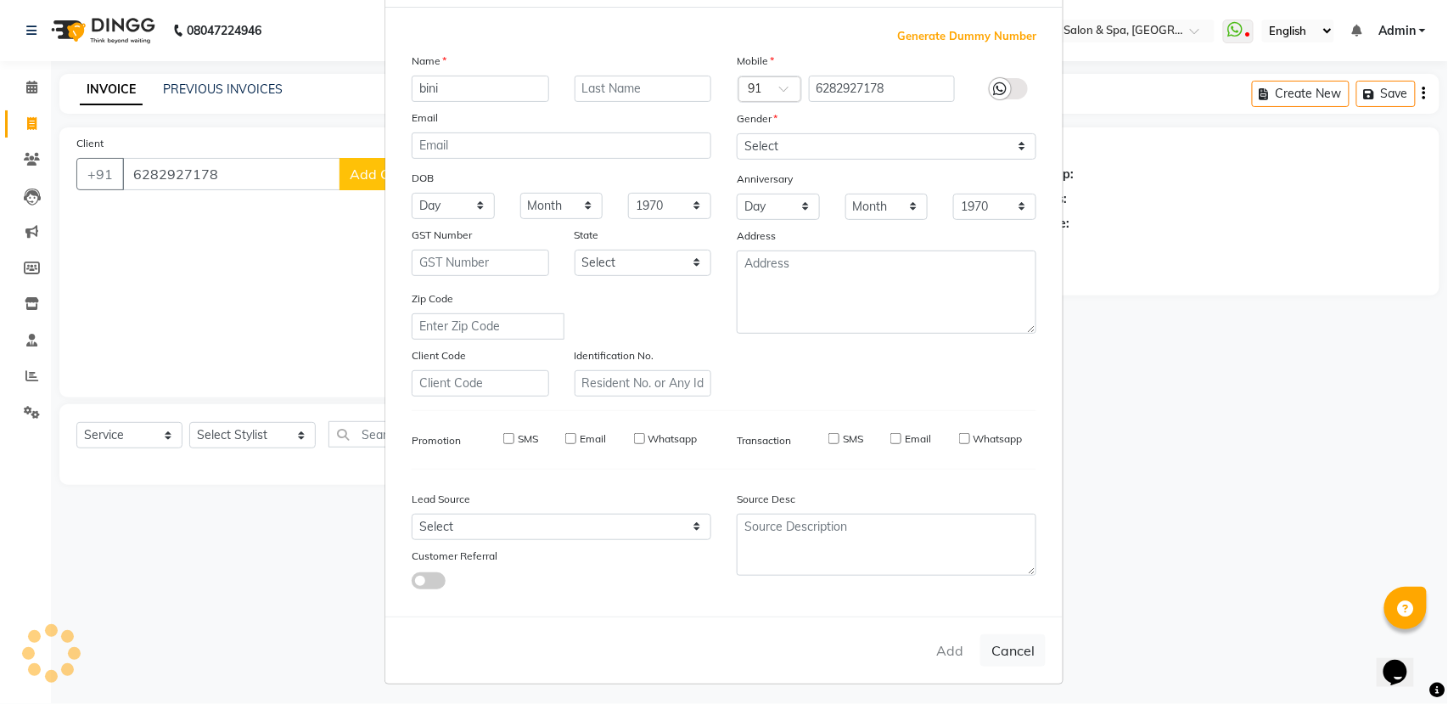
checkbox input "false"
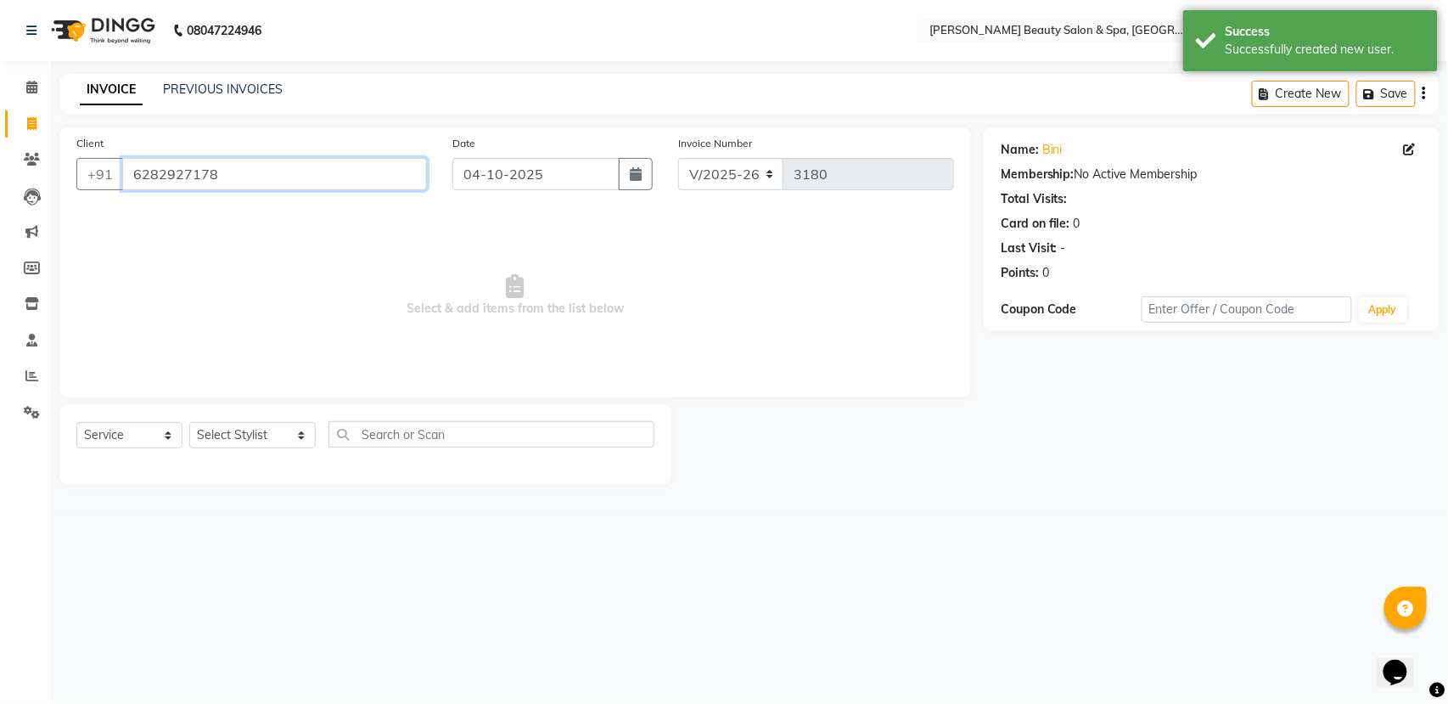
click at [255, 171] on input "6282927178" at bounding box center [274, 174] width 305 height 32
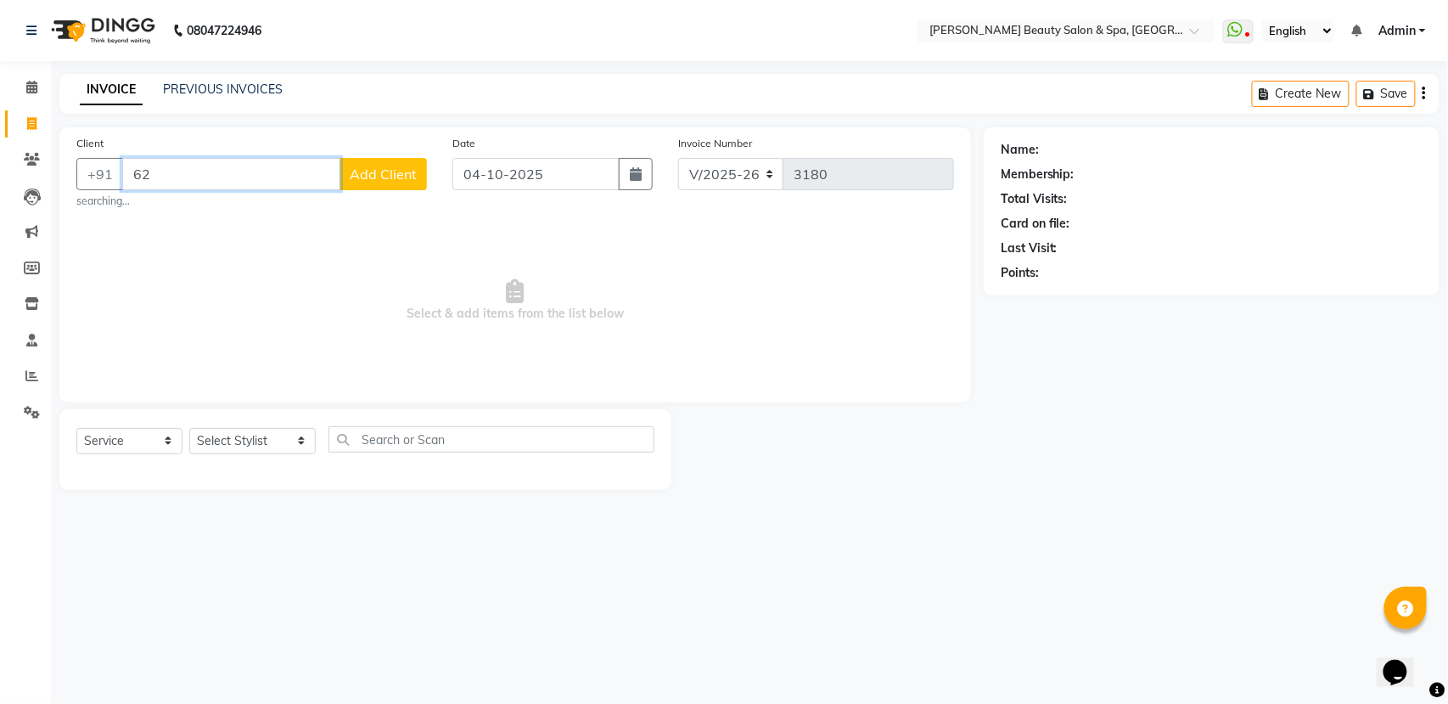
type input "6"
click at [227, 167] on input "Client" at bounding box center [274, 174] width 305 height 32
type input "9846988850"
click at [371, 177] on span "Add Client" at bounding box center [383, 174] width 67 height 17
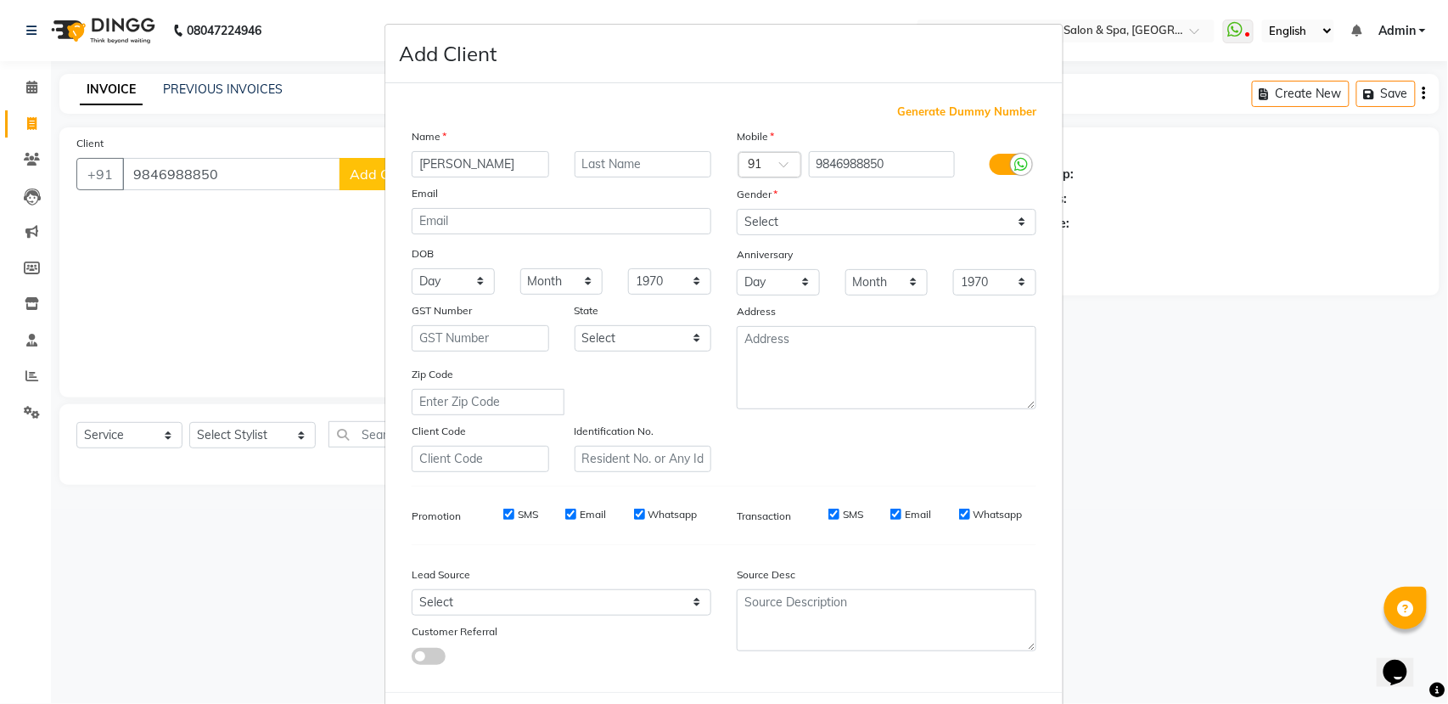
type input "ajeena"
click at [795, 225] on select "Select [DEMOGRAPHIC_DATA] [DEMOGRAPHIC_DATA] Other Prefer Not To Say" at bounding box center [887, 222] width 300 height 26
select select "[DEMOGRAPHIC_DATA]"
click at [737, 209] on select "Select [DEMOGRAPHIC_DATA] [DEMOGRAPHIC_DATA] Other Prefer Not To Say" at bounding box center [887, 222] width 300 height 26
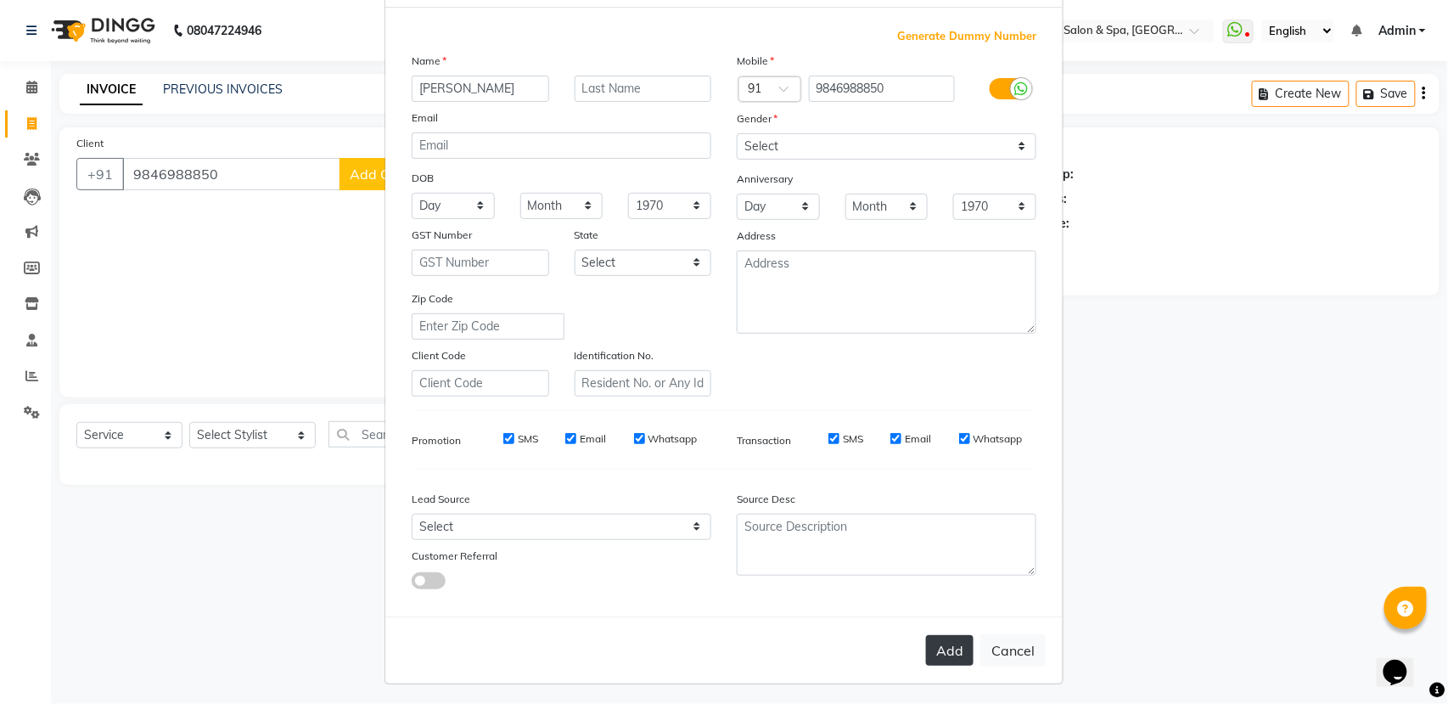
click at [947, 637] on button "Add" at bounding box center [950, 650] width 48 height 31
select select
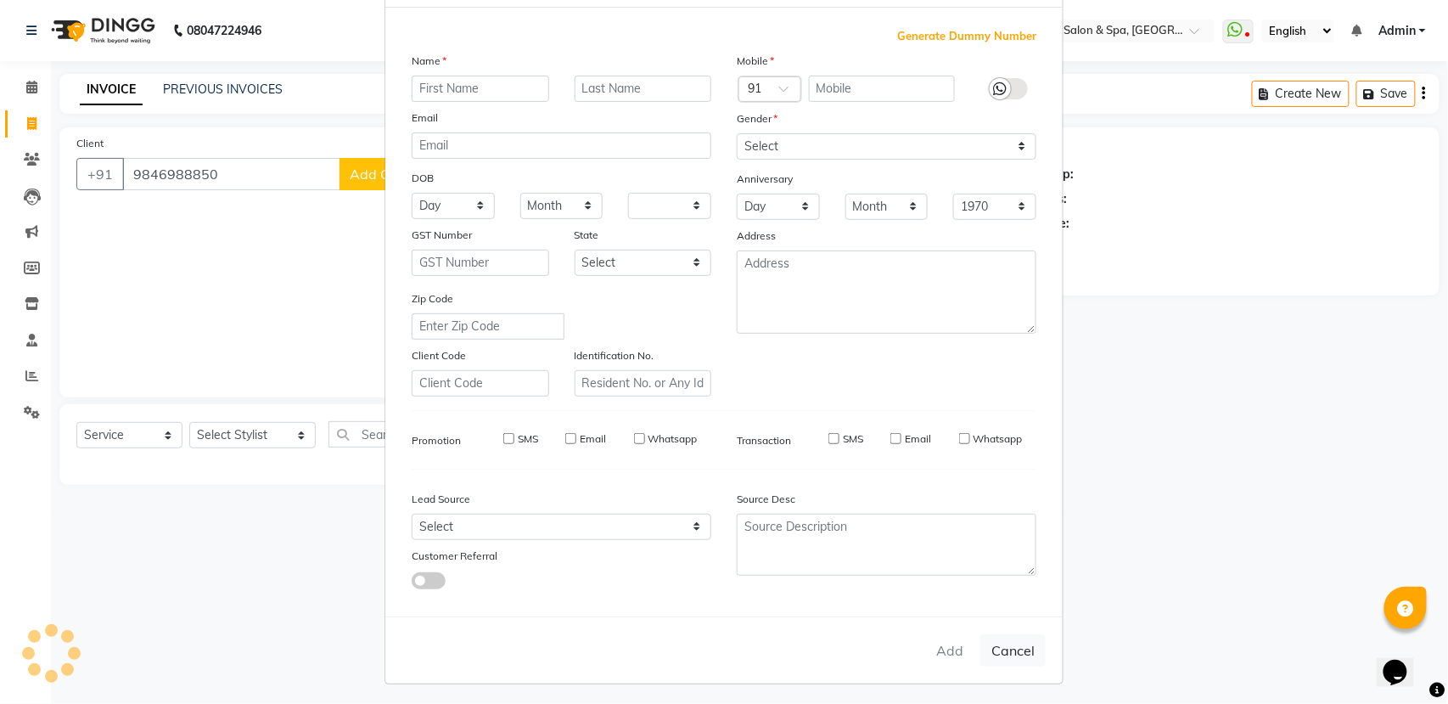
select select
checkbox input "false"
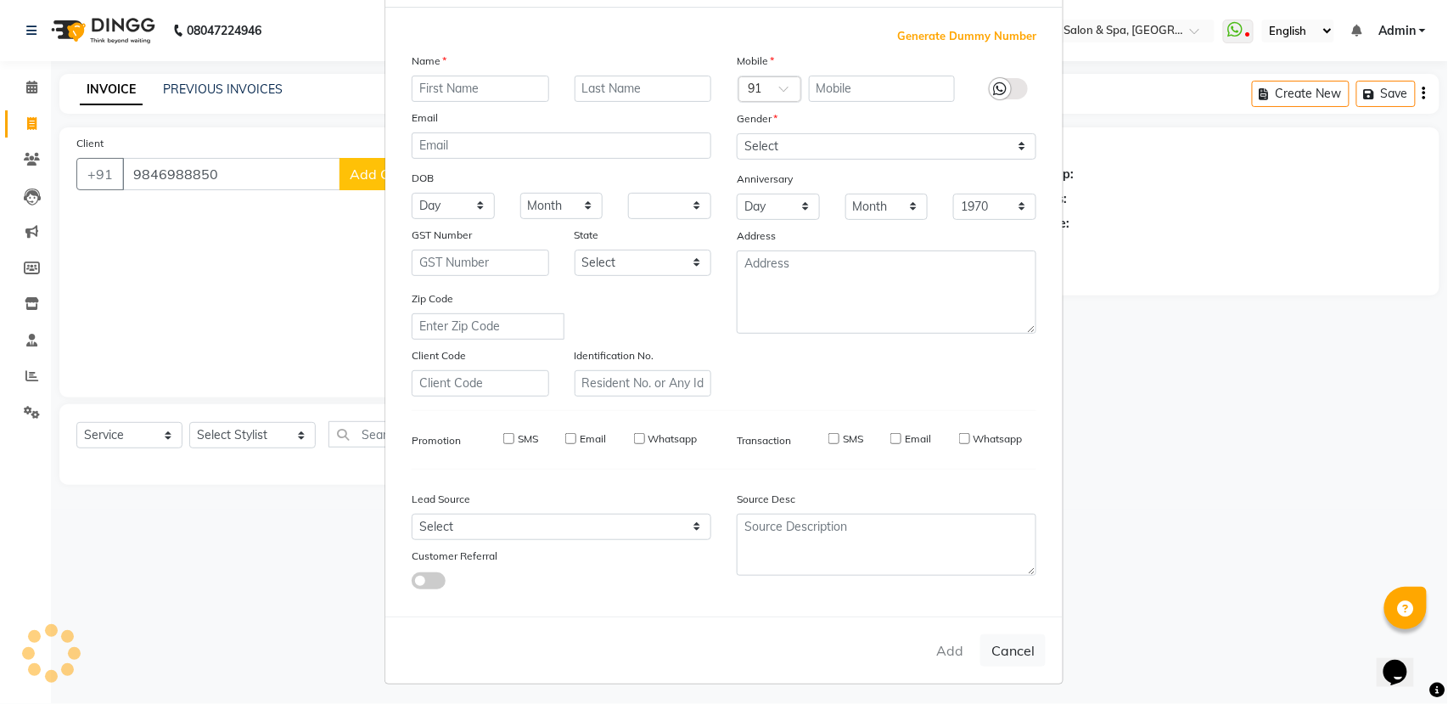
checkbox input "false"
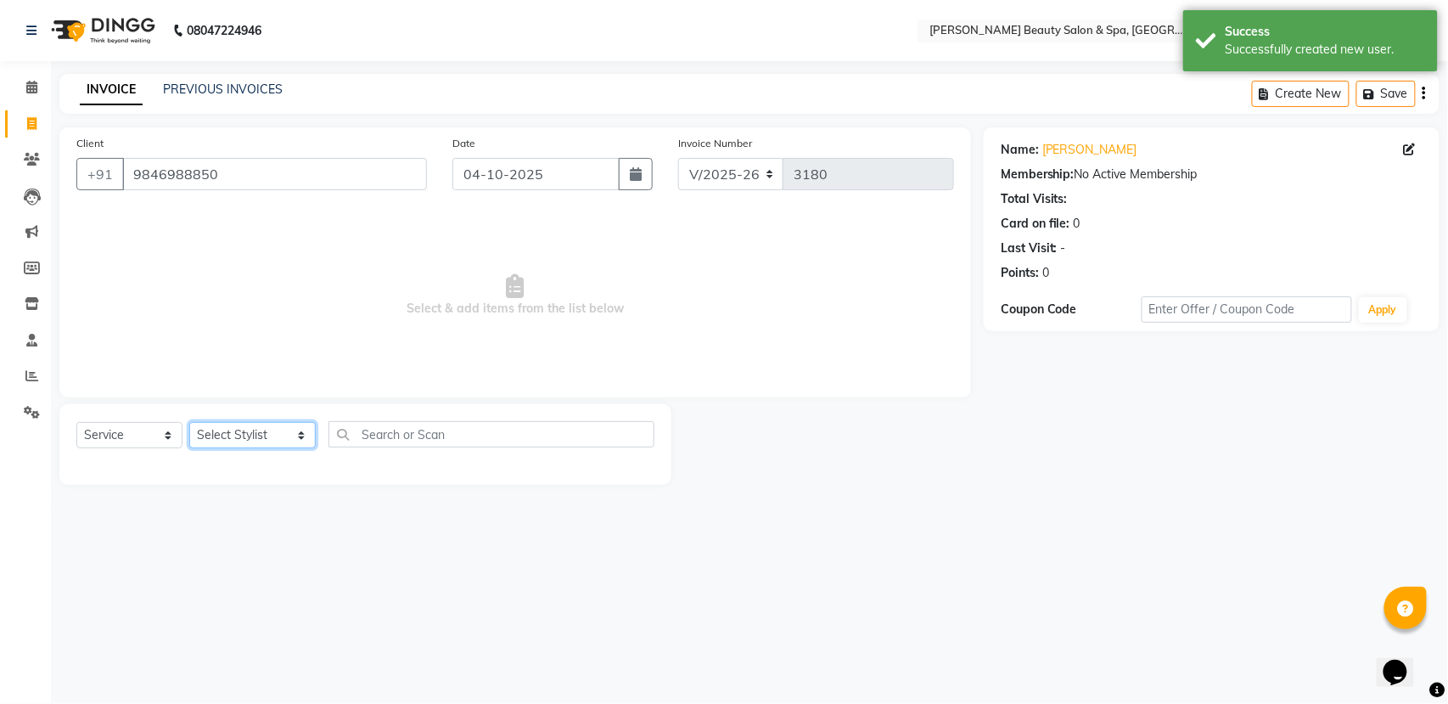
click at [282, 429] on select "Select Stylist Admin [PERSON_NAME] [PERSON_NAME] [PERSON_NAME] [PERSON_NAME] [P…" at bounding box center [252, 435] width 126 height 26
select select "79765"
click at [189, 422] on select "Select Stylist Admin [PERSON_NAME] [PERSON_NAME] [PERSON_NAME] [PERSON_NAME] [P…" at bounding box center [252, 435] width 126 height 26
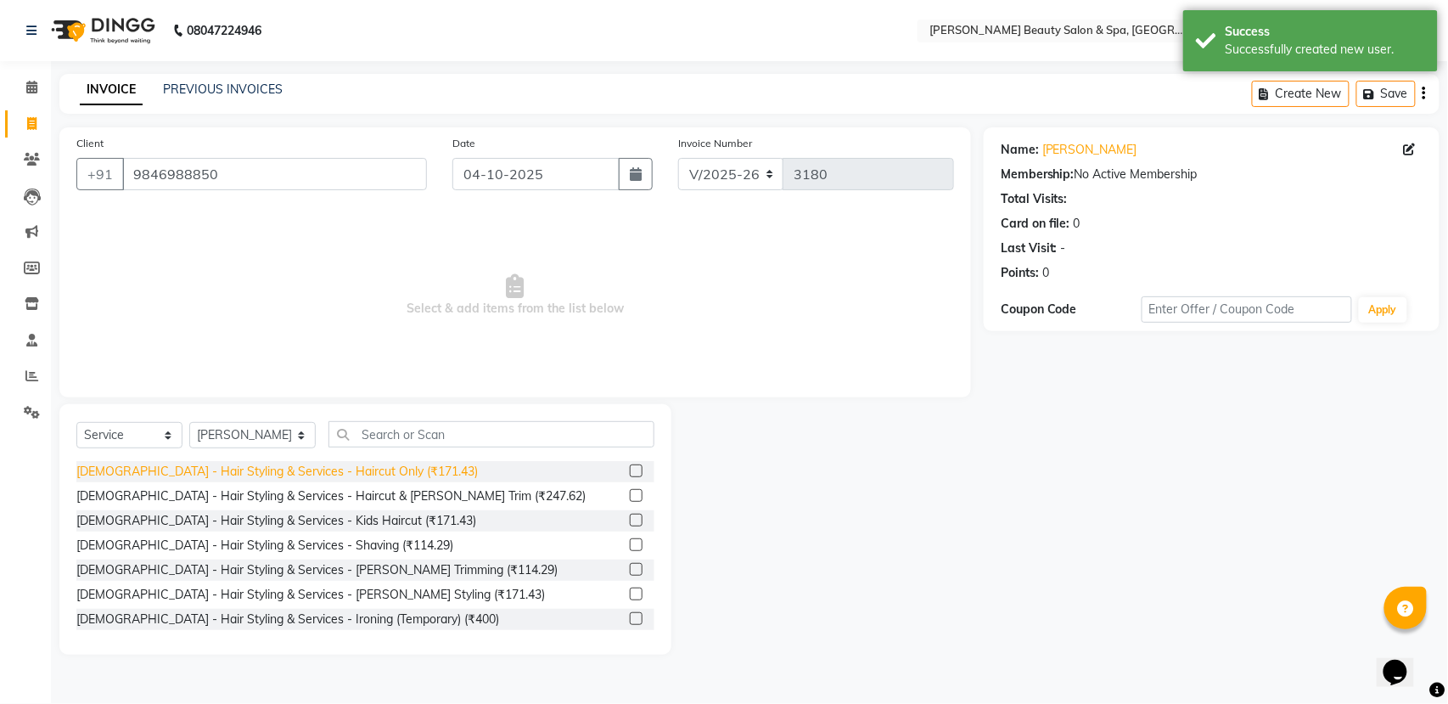
click at [326, 463] on div "[DEMOGRAPHIC_DATA] - Hair Styling & Services - Haircut Only (₹171.43)" at bounding box center [276, 472] width 401 height 18
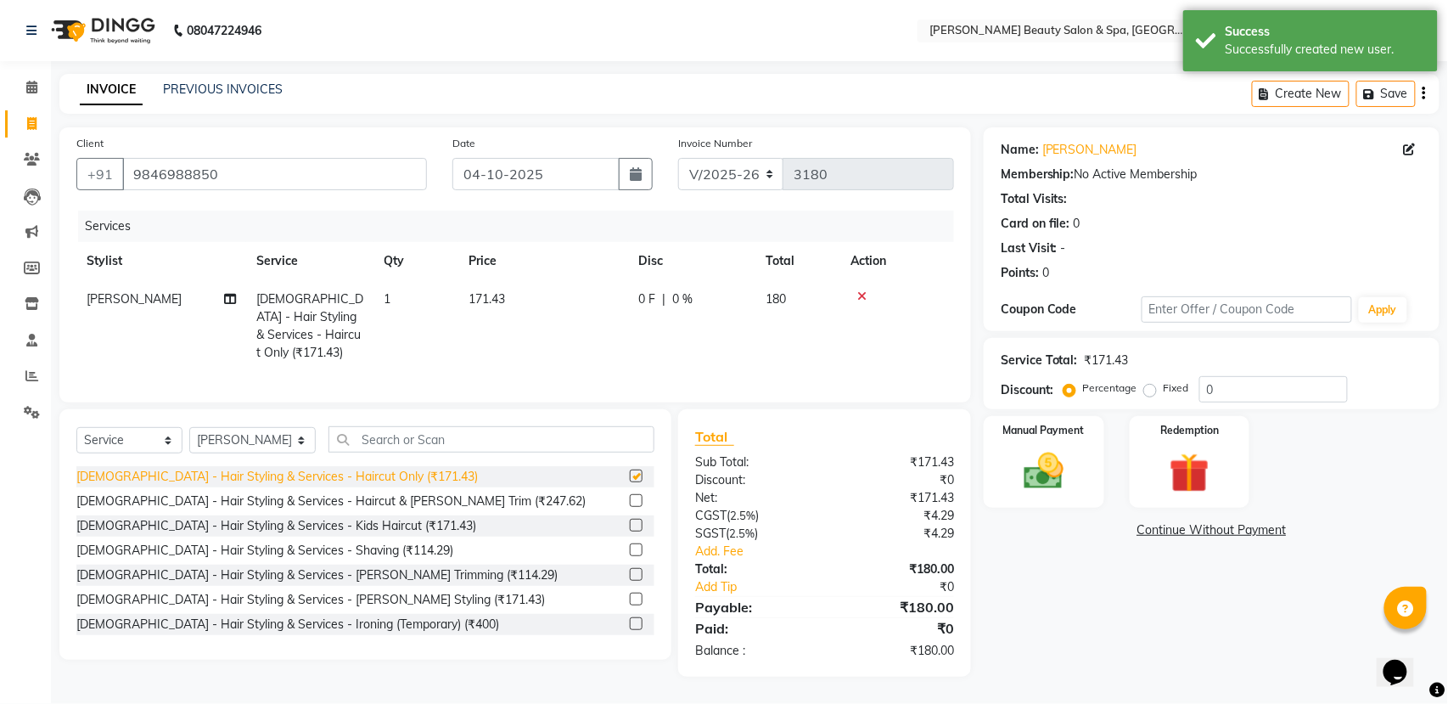
checkbox input "false"
click at [1060, 491] on img at bounding box center [1043, 471] width 67 height 48
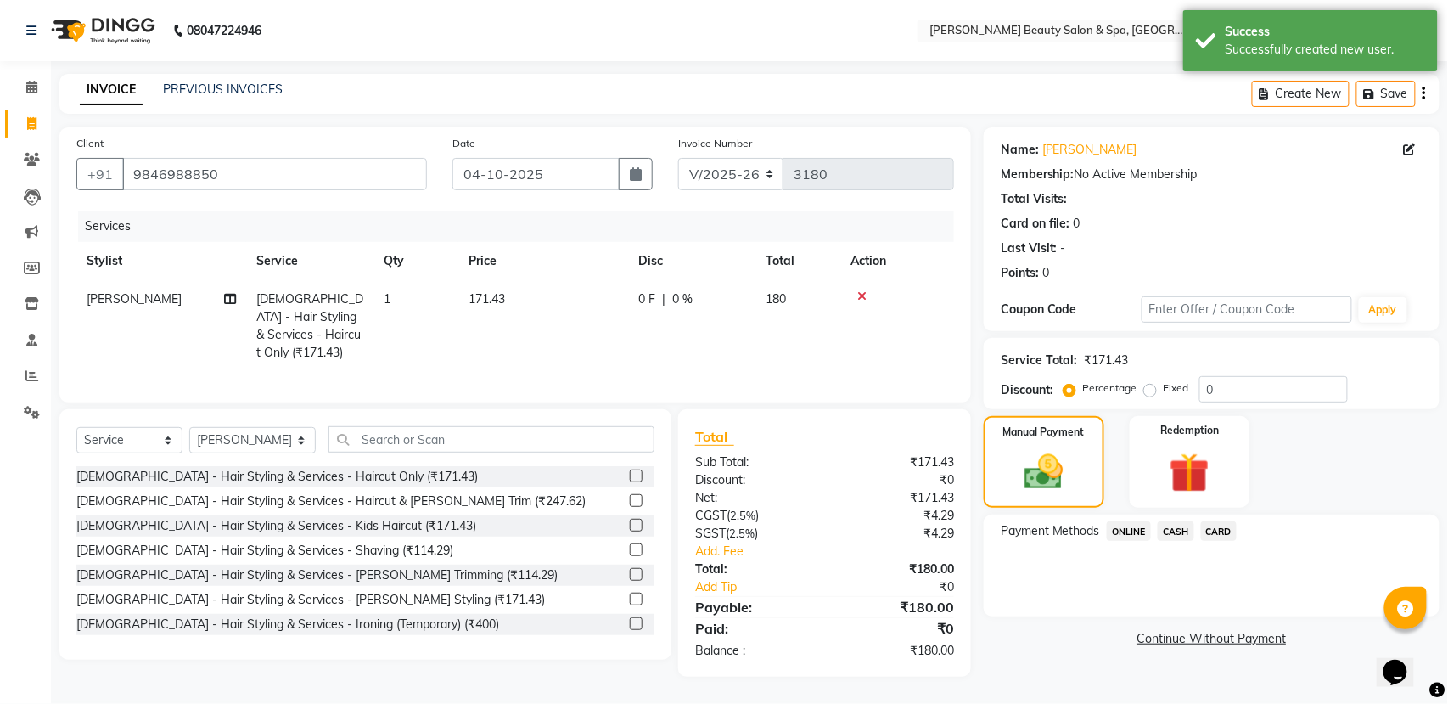
click at [1136, 530] on span "ONLINE" at bounding box center [1129, 531] width 44 height 20
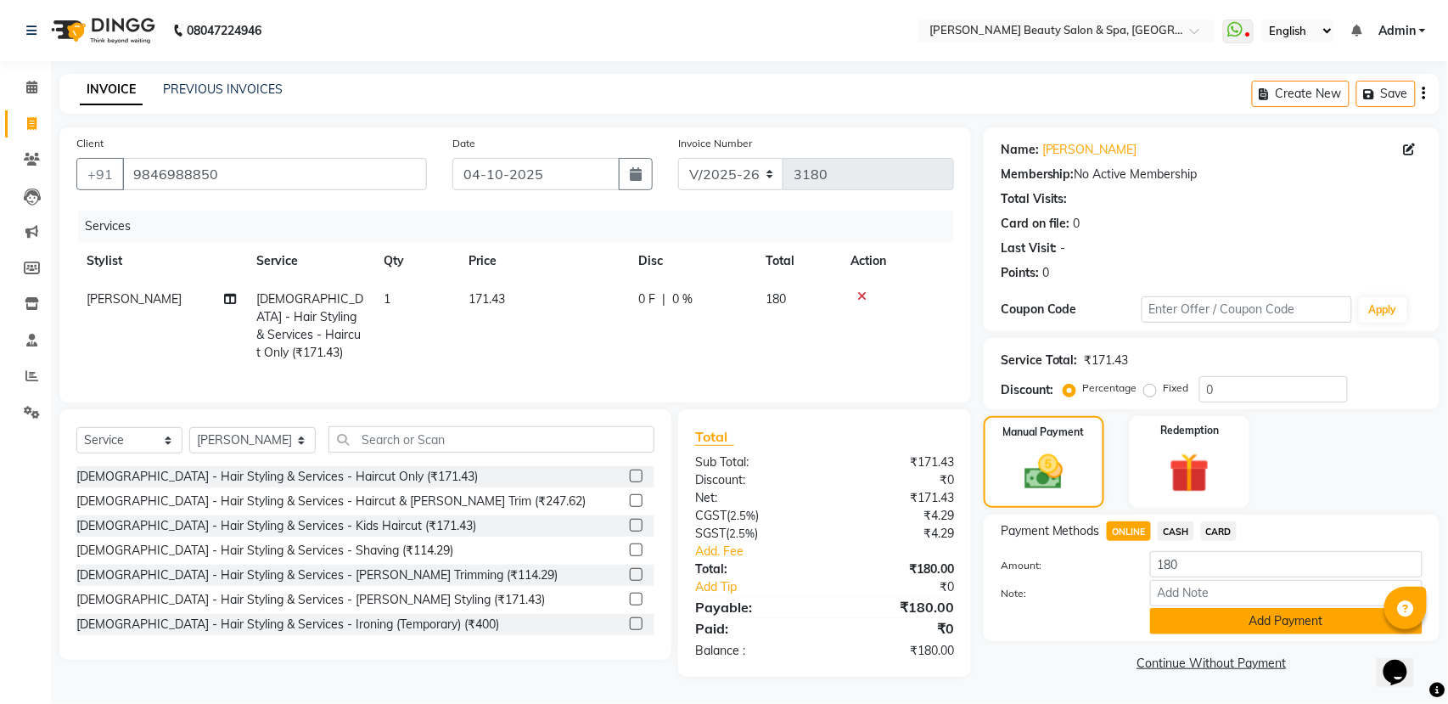
click at [1195, 626] on button "Add Payment" at bounding box center [1286, 621] width 272 height 26
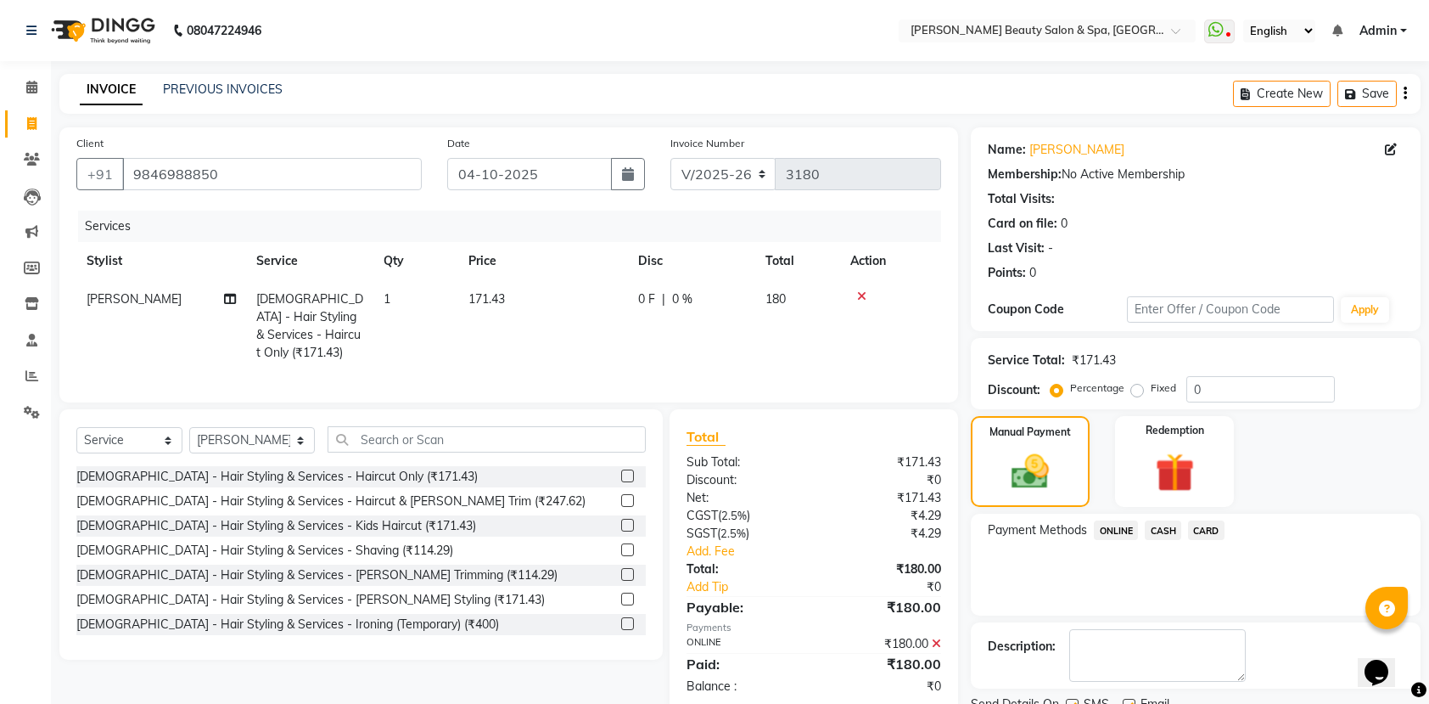
scroll to position [69, 0]
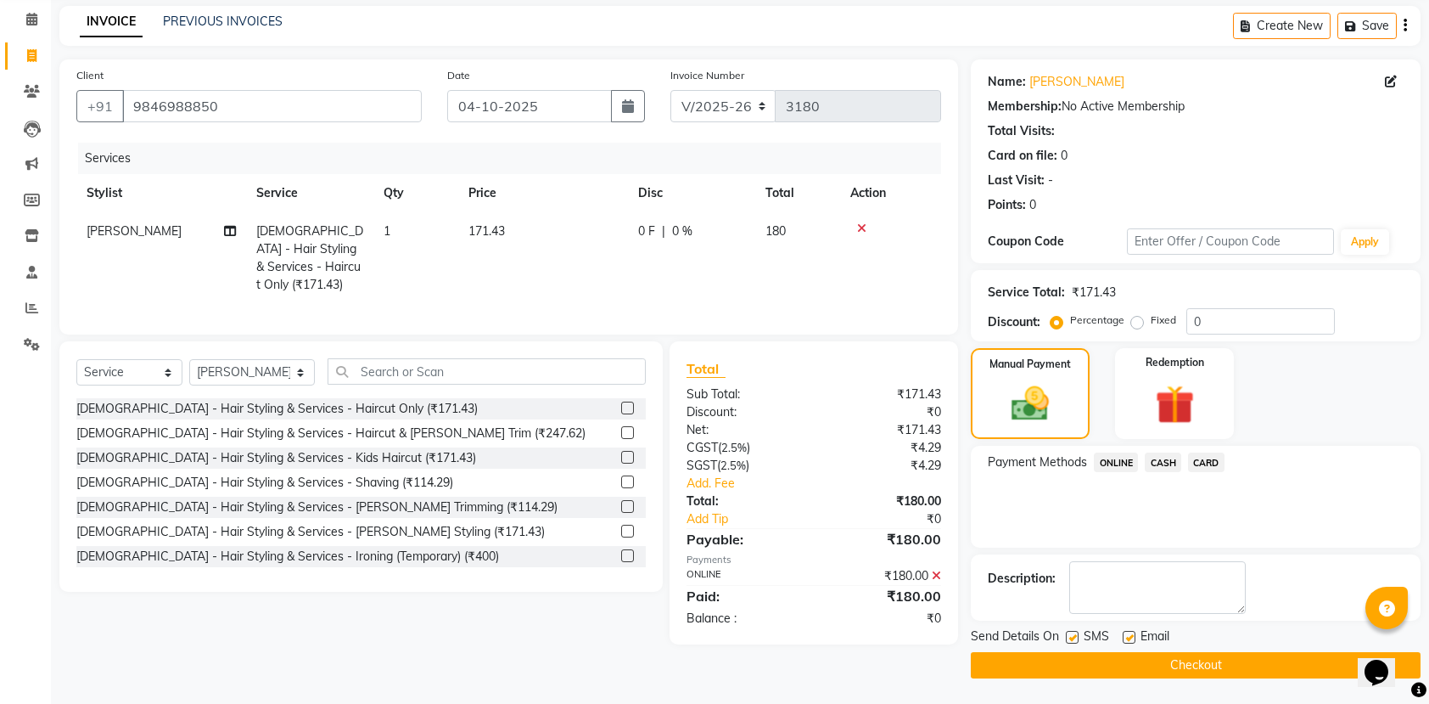
click at [1064, 667] on button "Checkout" at bounding box center [1196, 665] width 450 height 26
